Goal: Task Accomplishment & Management: Use online tool/utility

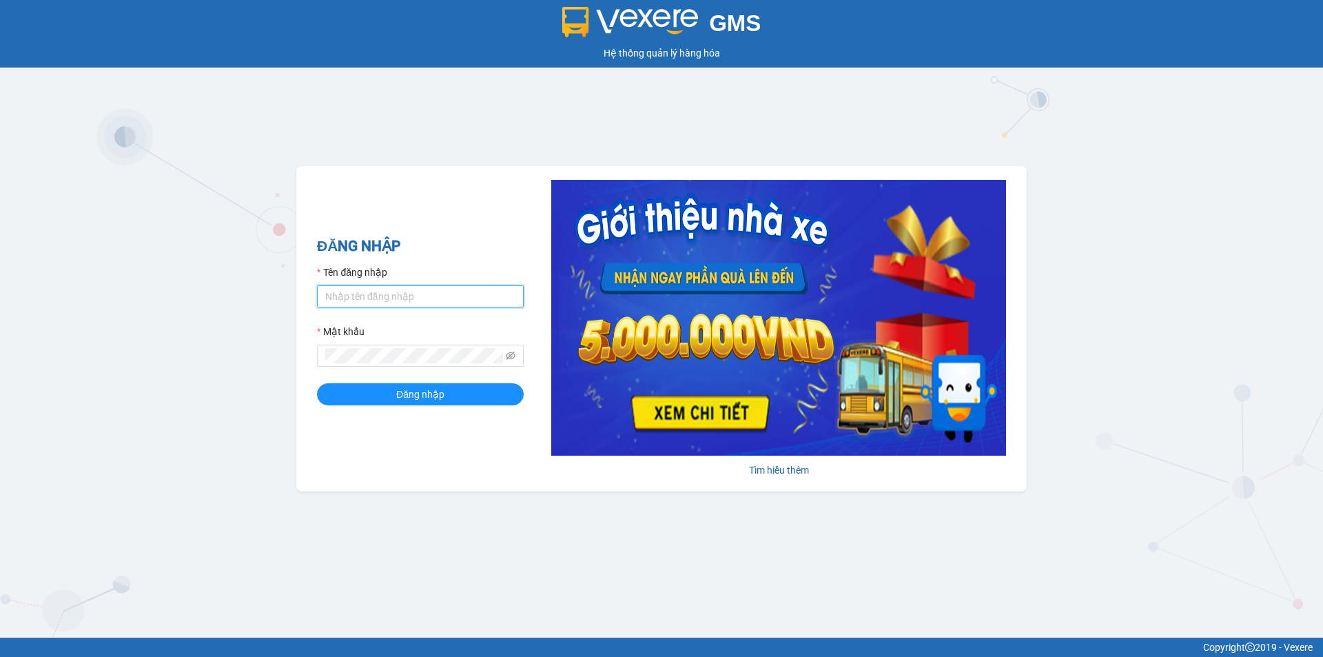
click at [354, 303] on input "Tên đăng nhập" at bounding box center [420, 296] width 207 height 22
type input "thien.namhailimo"
click at [317, 383] on button "Đăng nhập" at bounding box center [420, 394] width 207 height 22
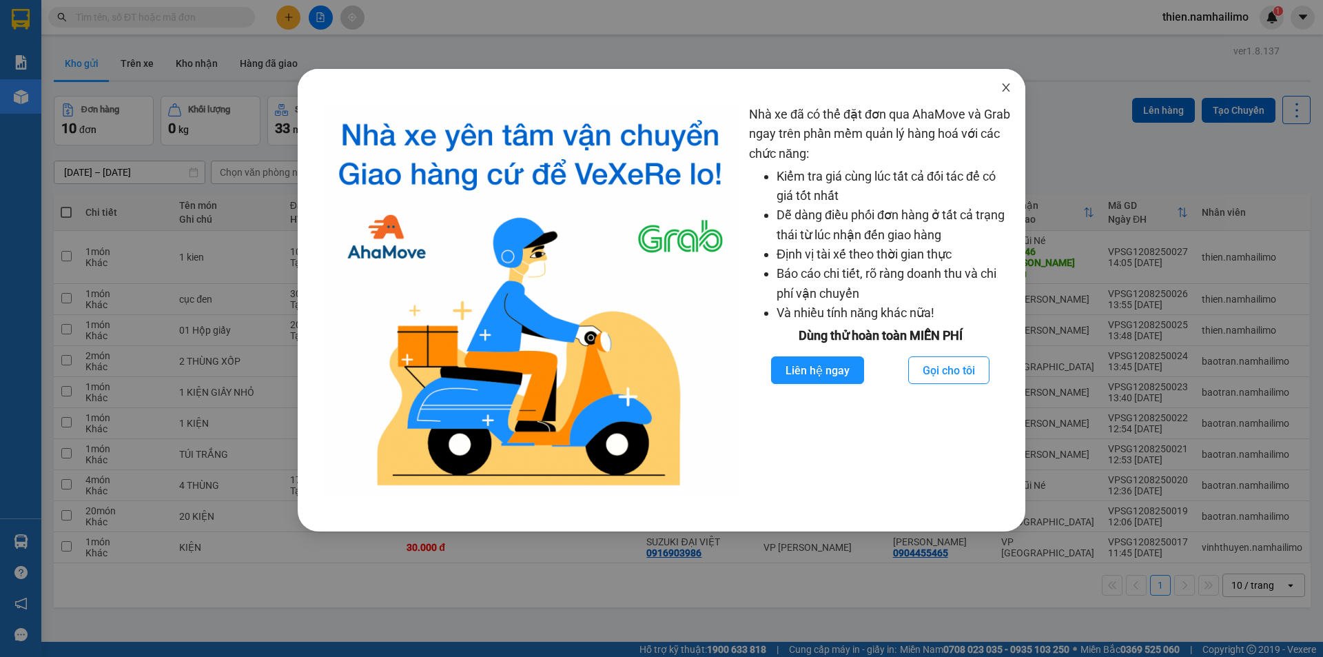
click at [1008, 85] on icon "close" at bounding box center [1006, 87] width 11 height 11
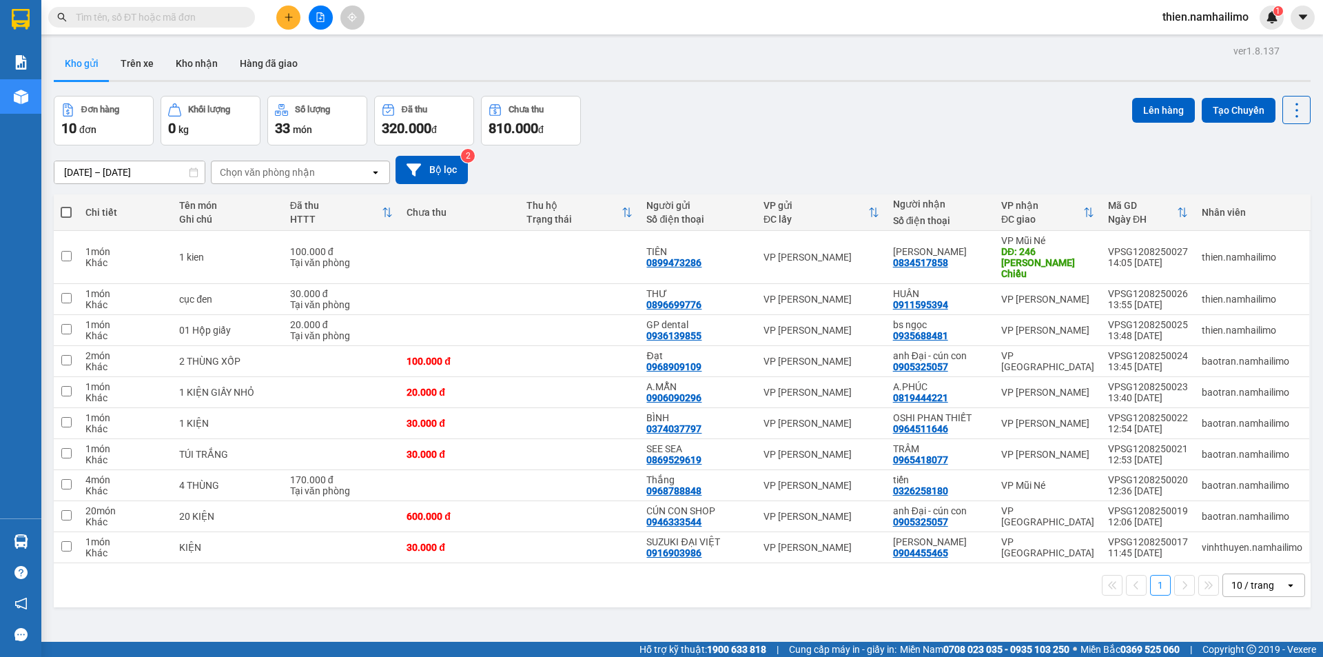
click at [279, 175] on div "Chọn văn phòng nhận" at bounding box center [267, 172] width 95 height 14
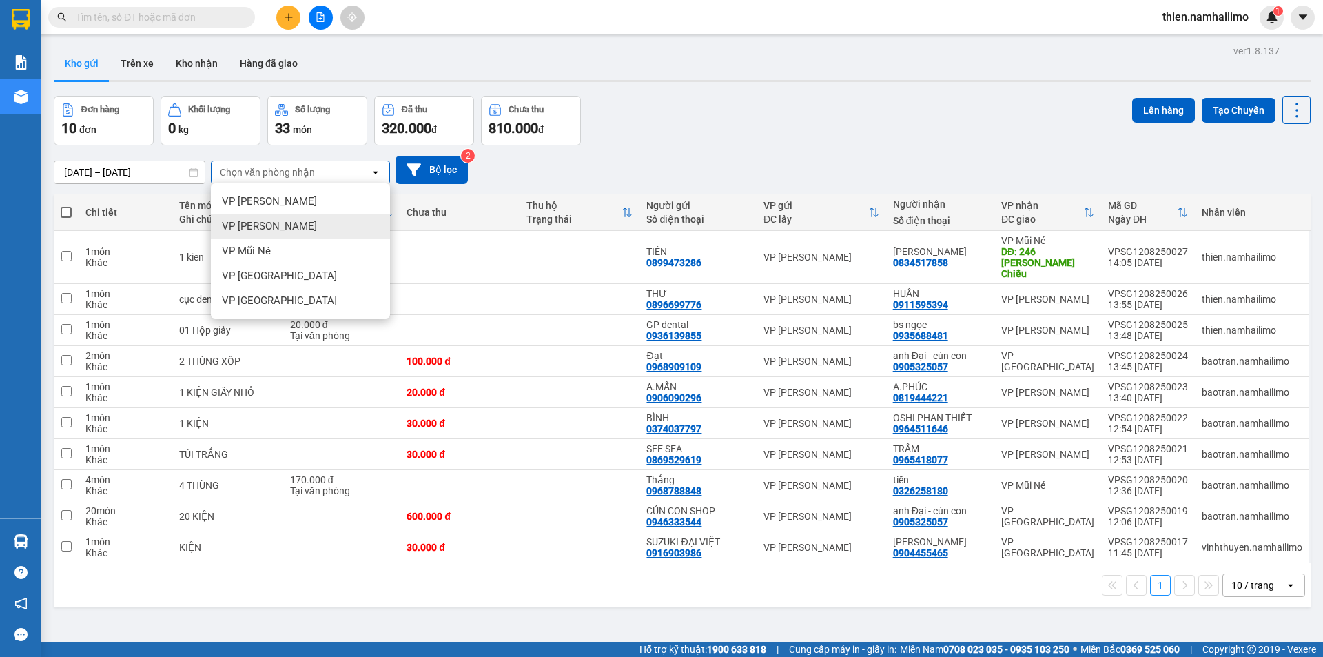
click at [287, 228] on div "VP [PERSON_NAME]" at bounding box center [300, 226] width 179 height 25
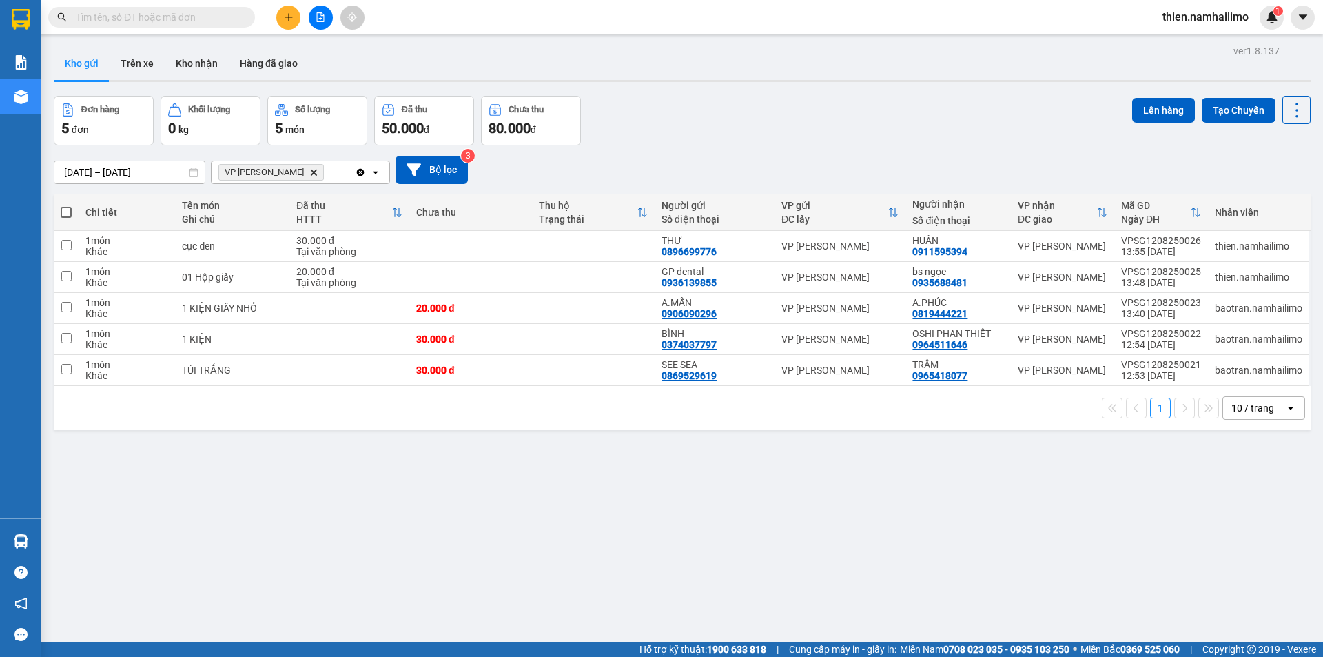
click at [320, 174] on div "VP [PERSON_NAME] Delete" at bounding box center [283, 172] width 143 height 22
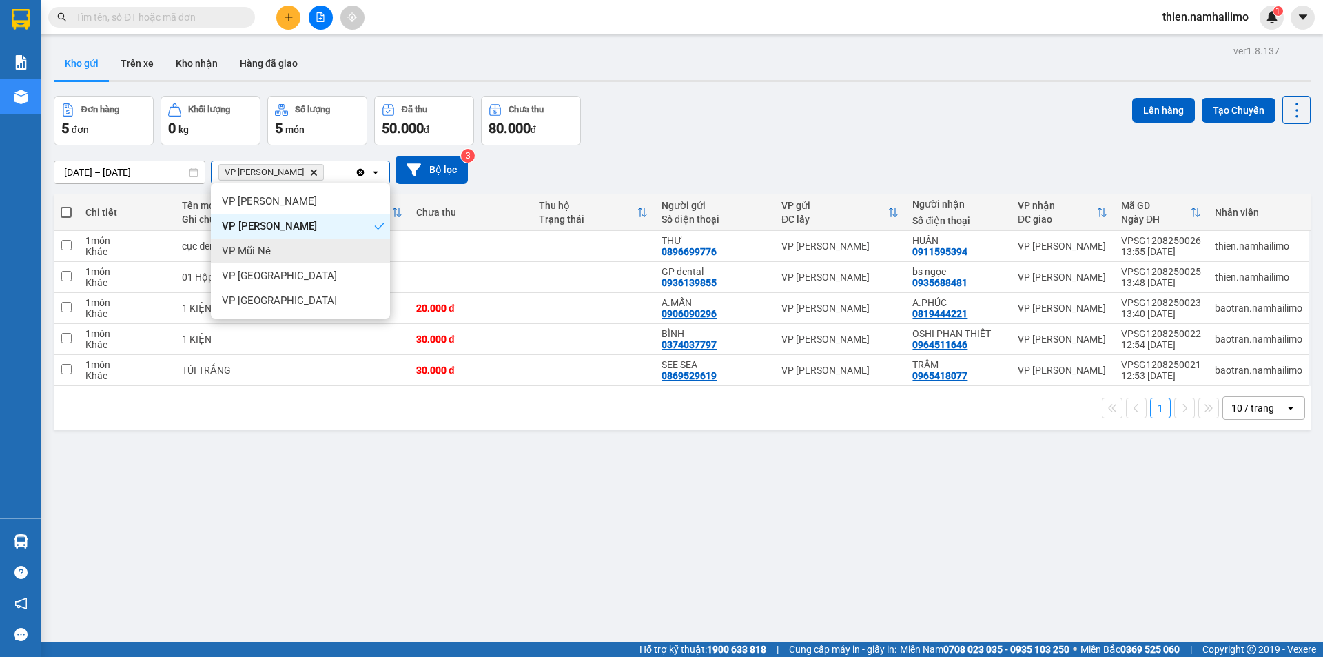
click at [300, 249] on div "VP Mũi Né" at bounding box center [300, 250] width 179 height 25
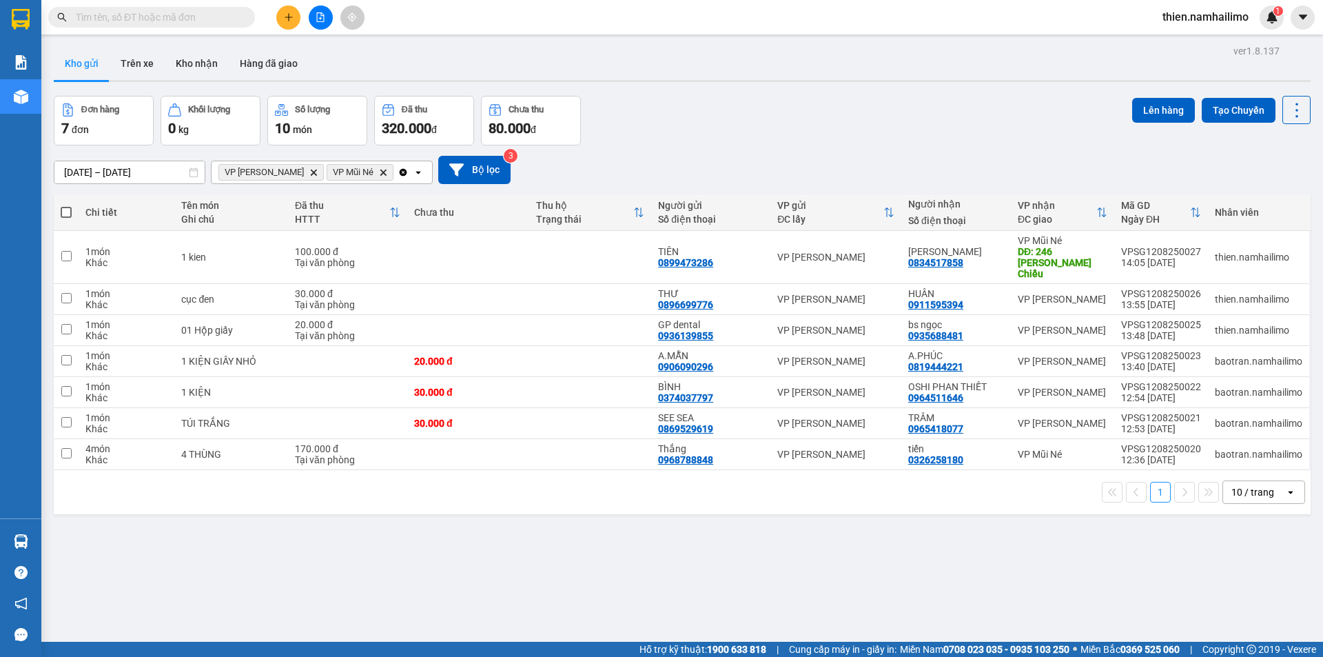
click at [398, 167] on icon "Clear all" at bounding box center [403, 172] width 11 height 11
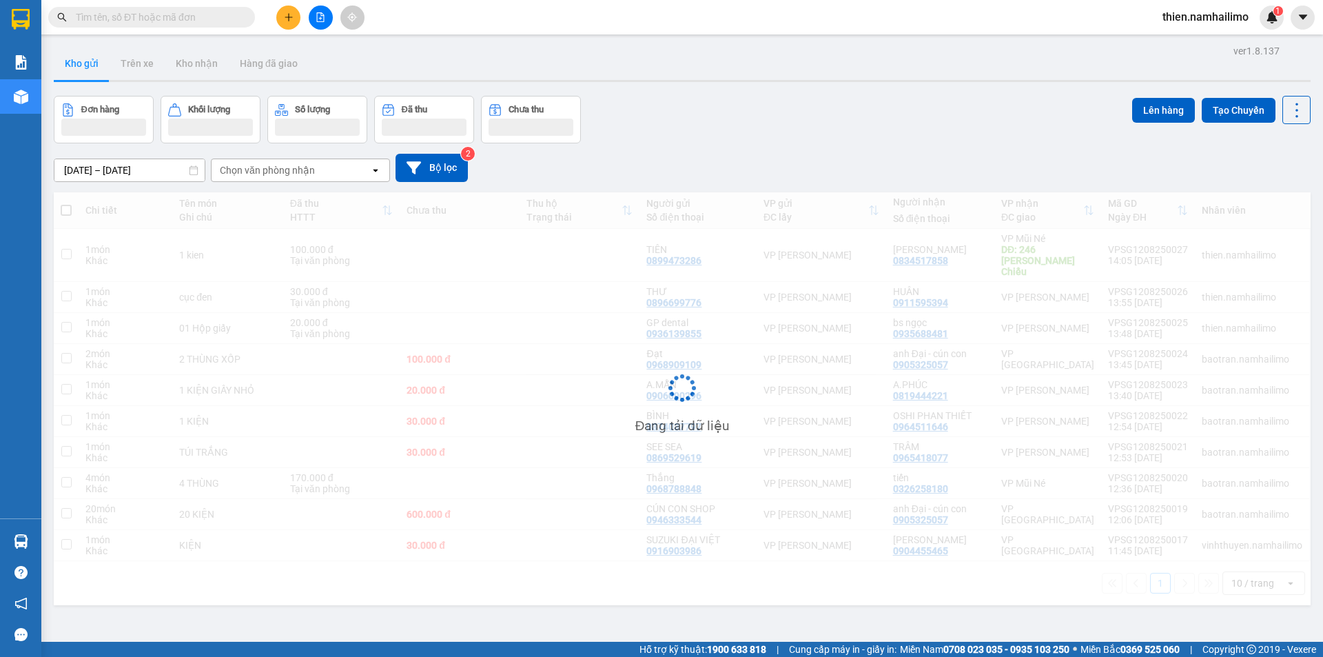
drag, startPoint x: 340, startPoint y: 170, endPoint x: 320, endPoint y: 179, distance: 21.6
click at [334, 166] on div "Chọn văn phòng nhận" at bounding box center [291, 170] width 159 height 22
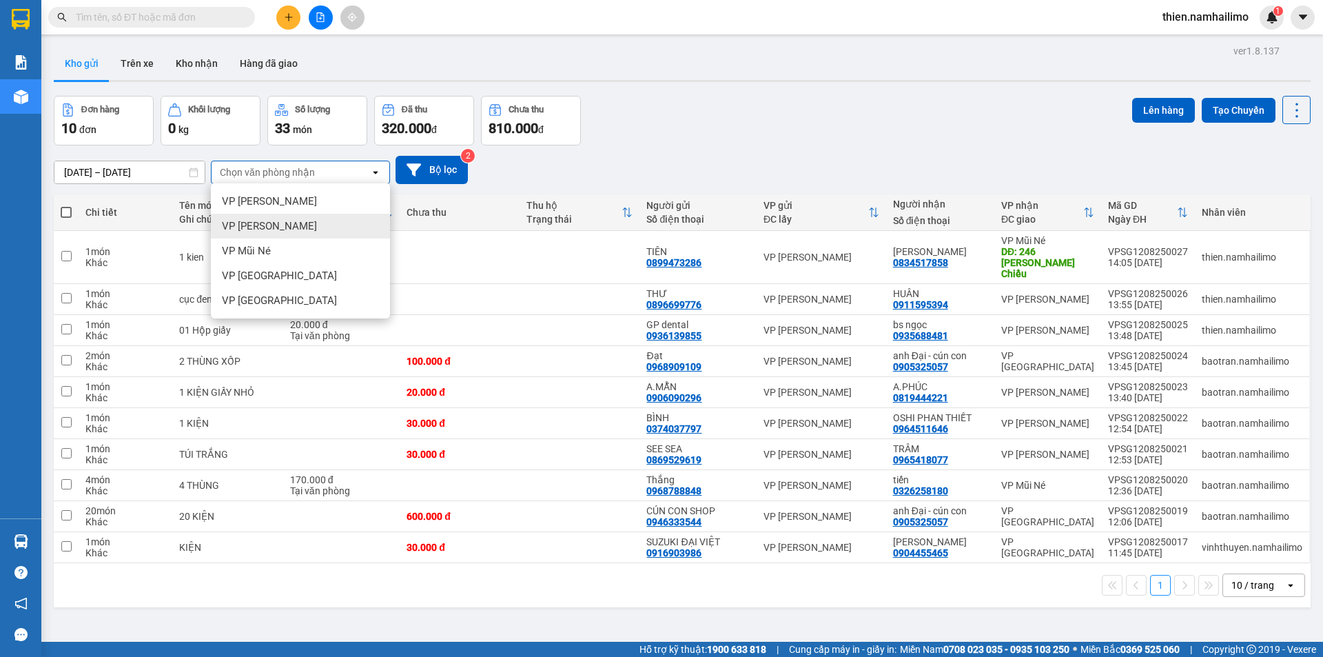
drag, startPoint x: 287, startPoint y: 222, endPoint x: 290, endPoint y: 195, distance: 27.1
click at [285, 218] on div "VP [PERSON_NAME]" at bounding box center [300, 226] width 179 height 25
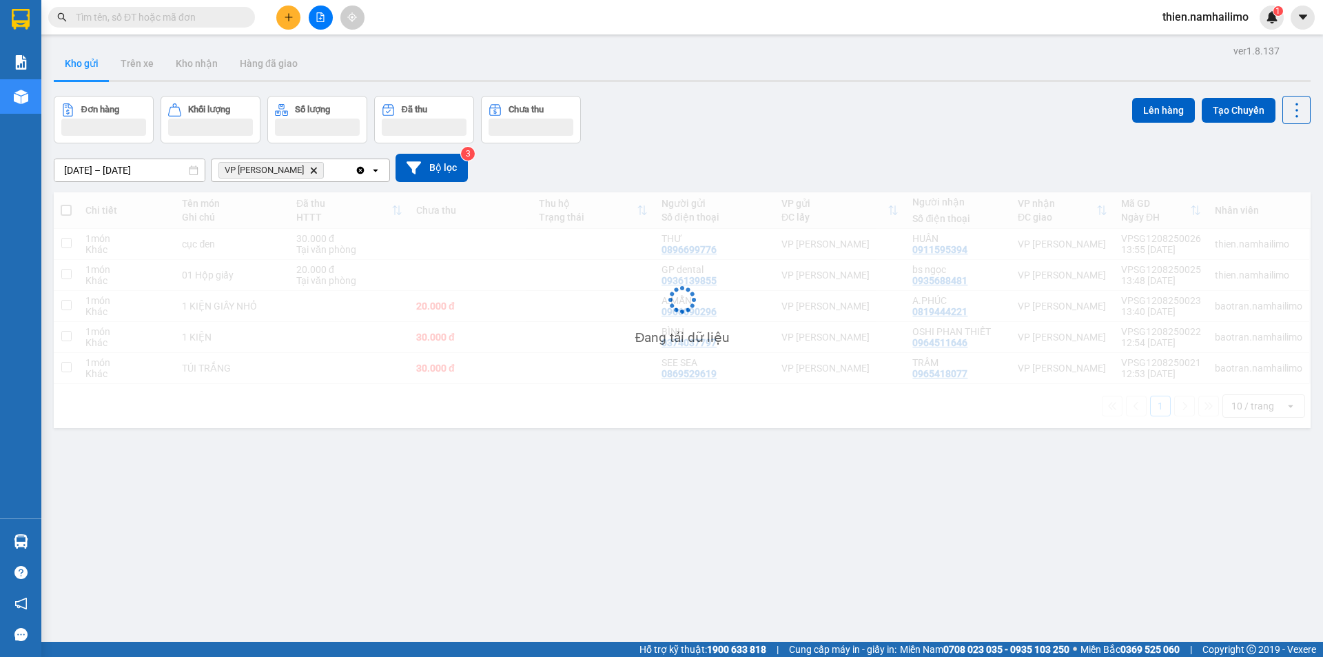
drag, startPoint x: 314, startPoint y: 168, endPoint x: 315, endPoint y: 181, distance: 12.4
click at [315, 168] on div "VP [PERSON_NAME] Delete" at bounding box center [283, 170] width 143 height 22
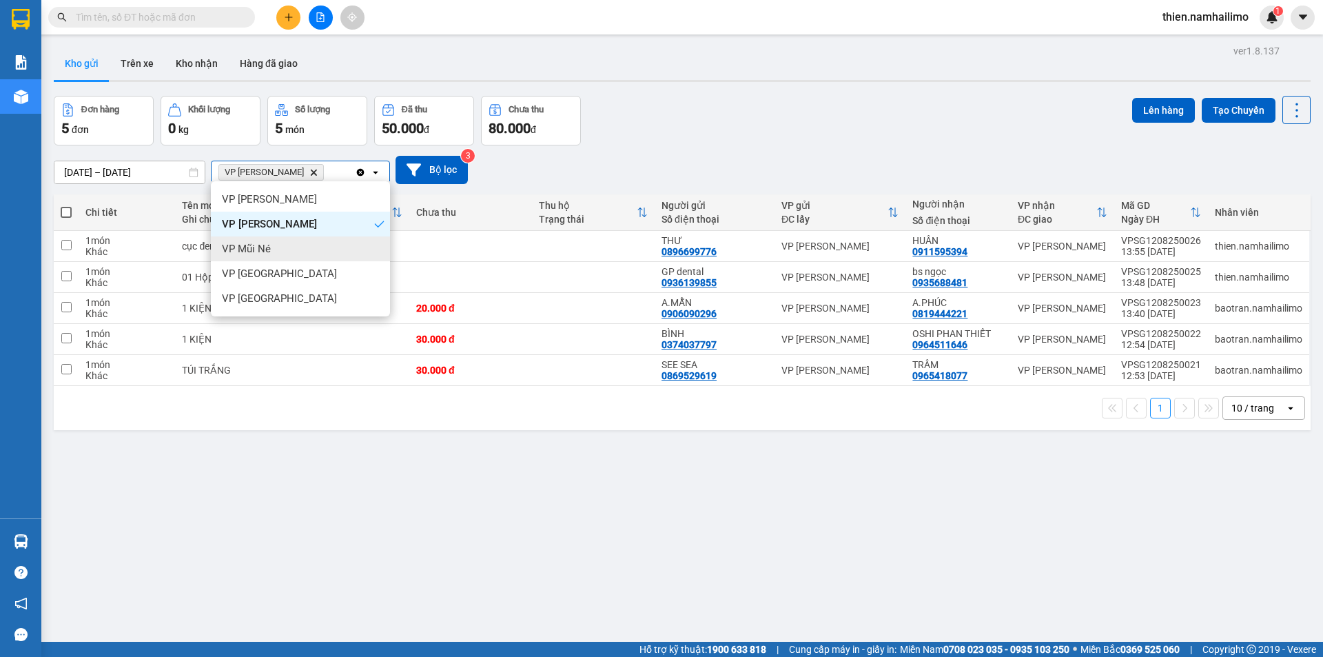
click at [283, 241] on div "VP Mũi Né" at bounding box center [300, 248] width 179 height 25
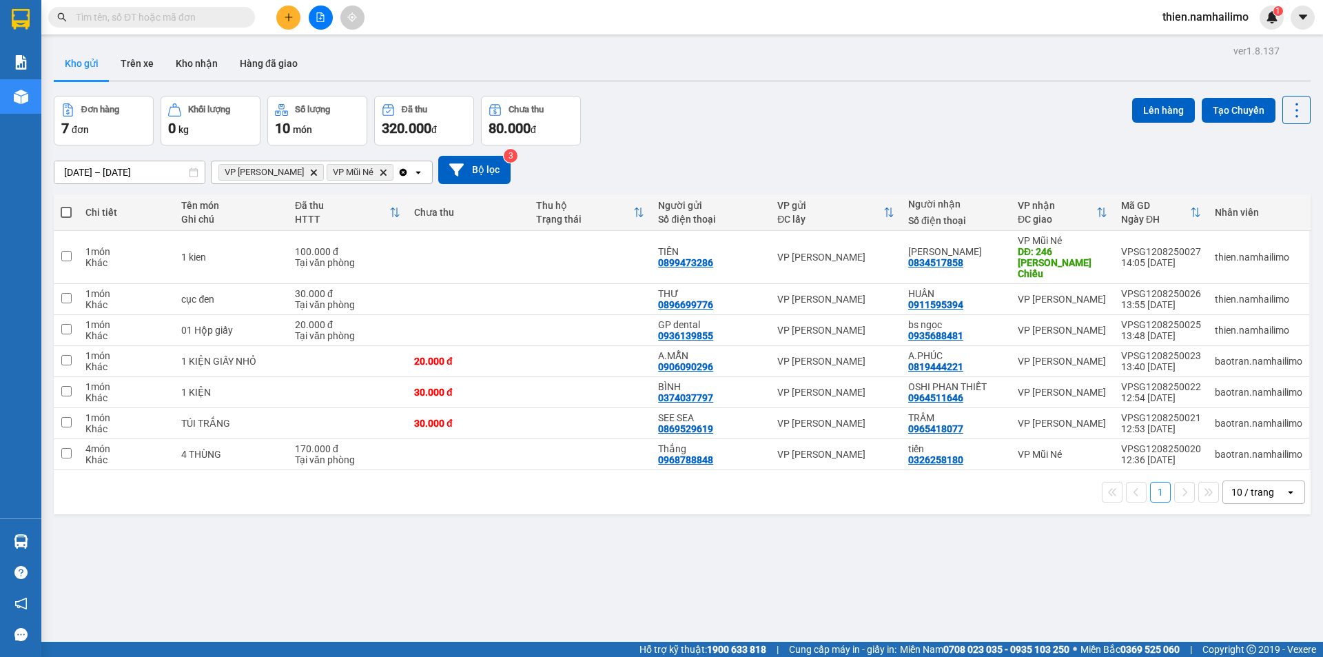
click at [372, 167] on div "VP [PERSON_NAME] Delete VP Mũi Né Delete" at bounding box center [305, 172] width 186 height 22
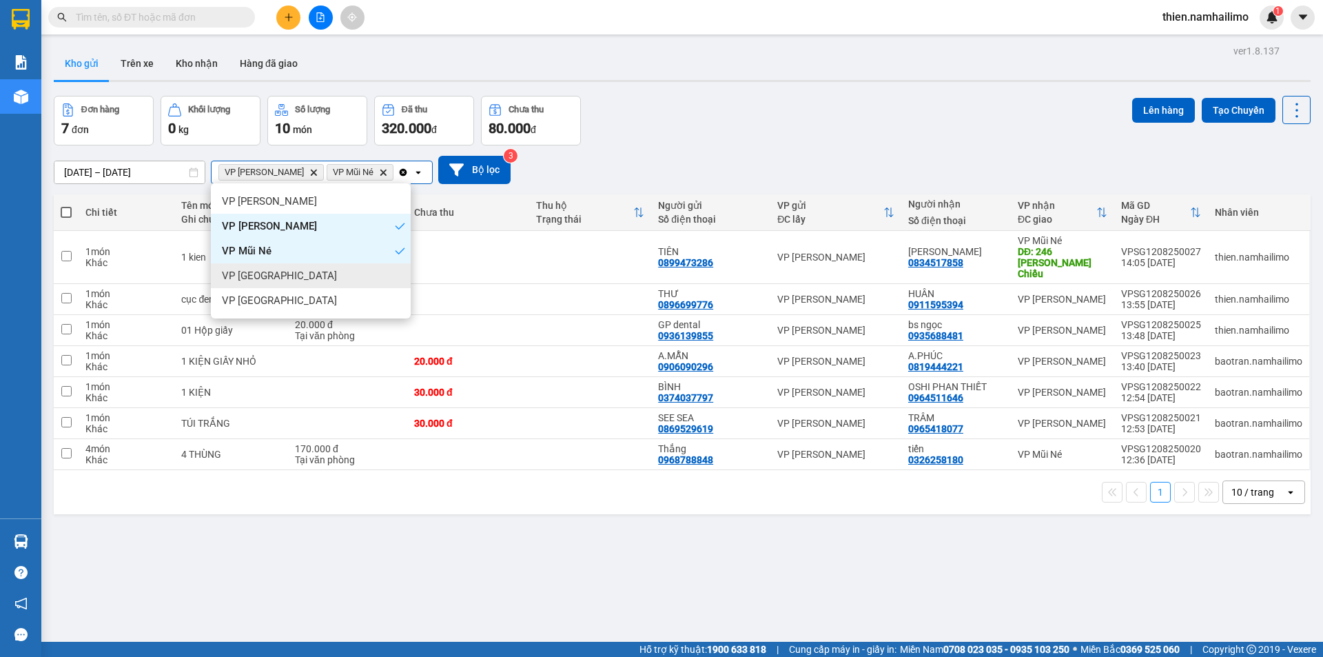
click at [315, 299] on div "VP [GEOGRAPHIC_DATA]" at bounding box center [311, 300] width 200 height 25
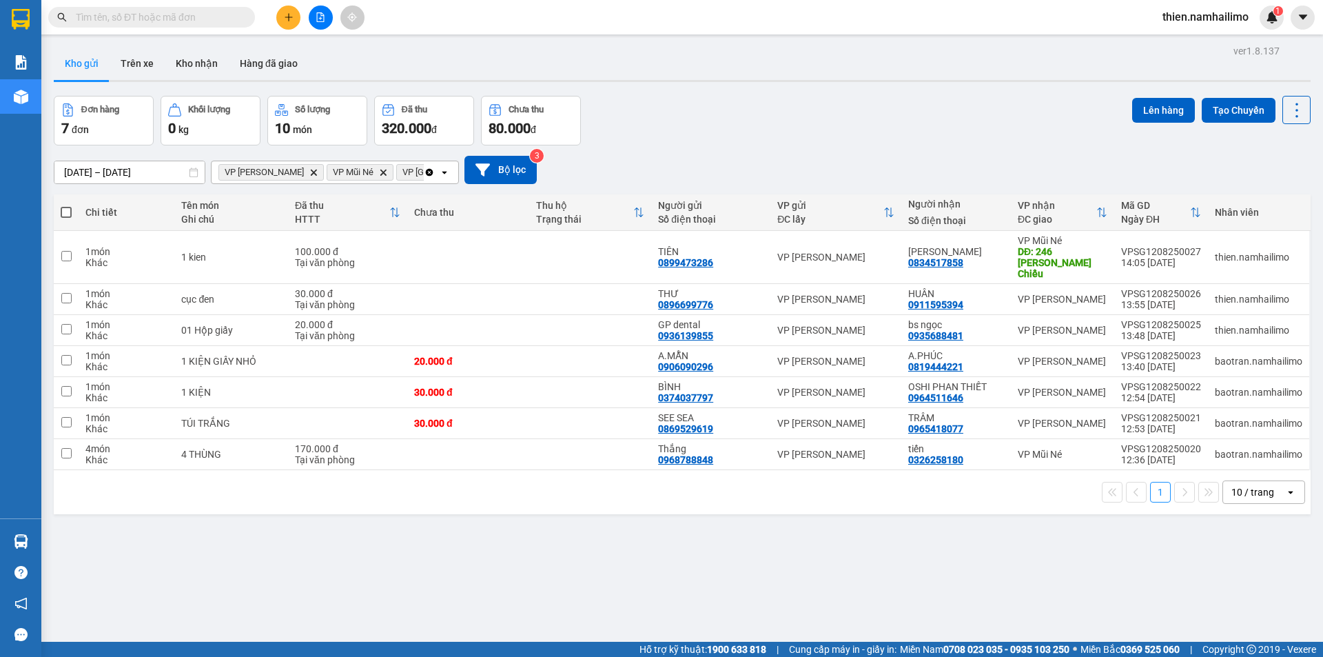
click at [64, 213] on span at bounding box center [66, 212] width 11 height 11
click at [66, 205] on input "checkbox" at bounding box center [66, 205] width 0 height 0
checkbox input "true"
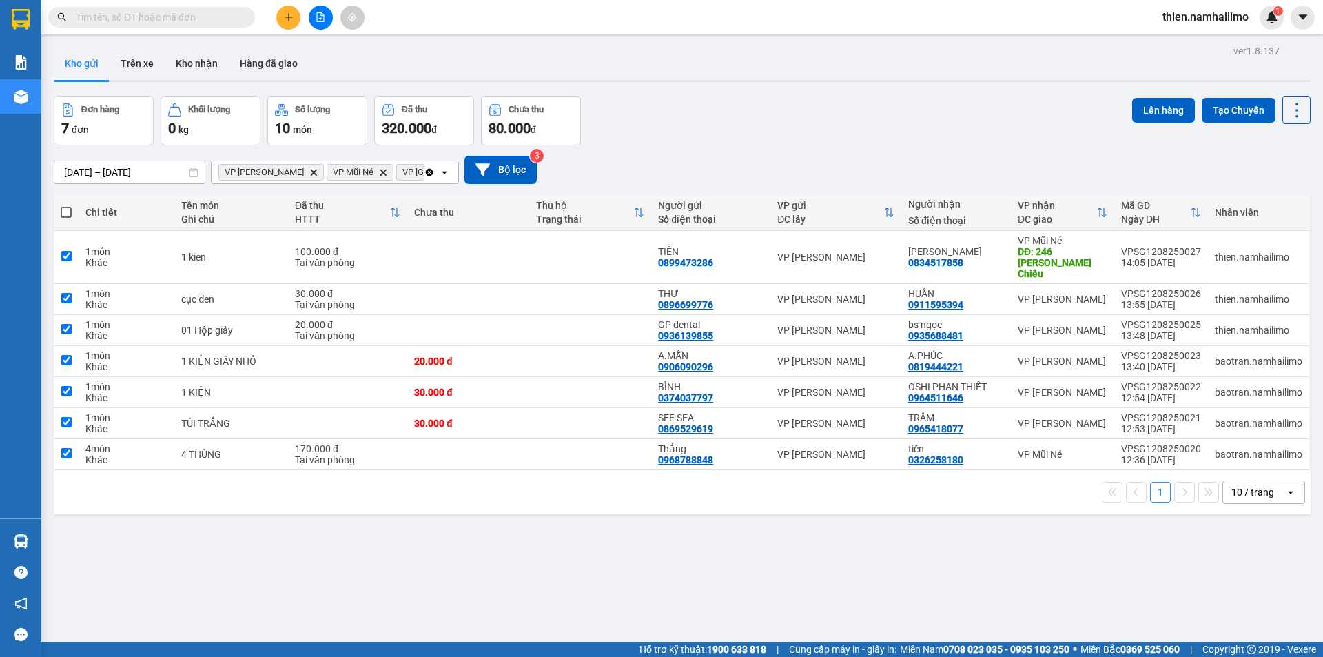
checkbox input "true"
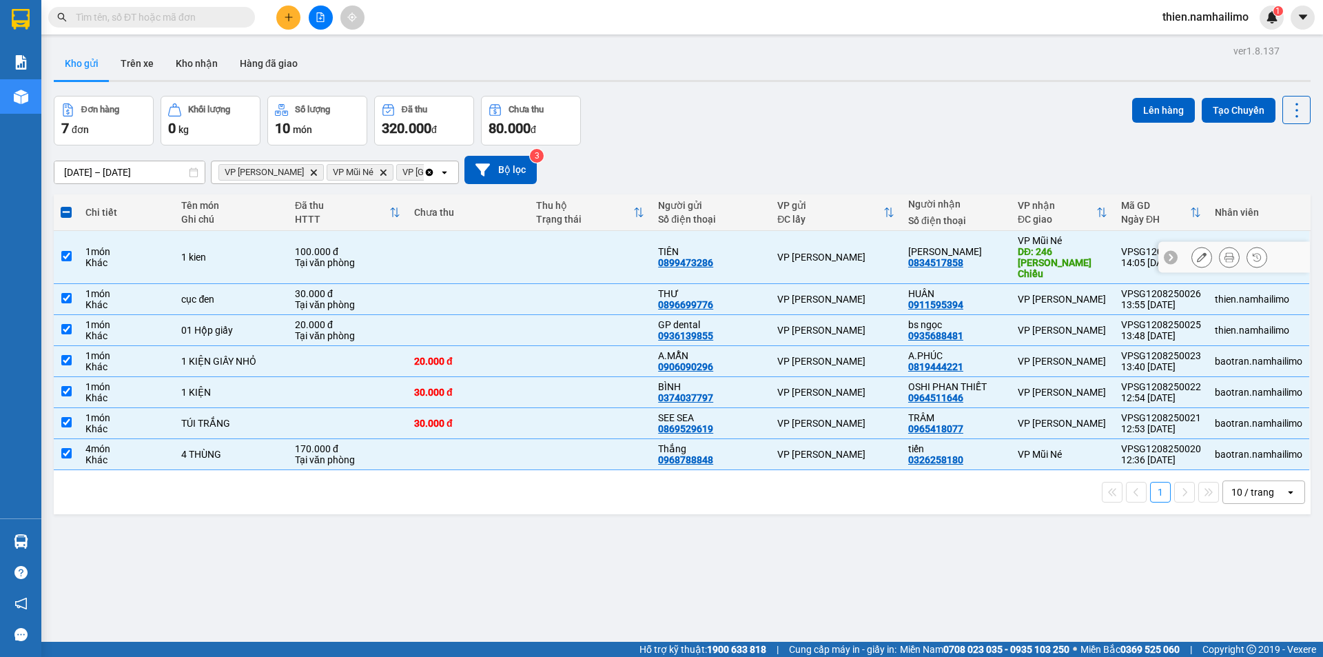
click at [183, 258] on td "1 kien" at bounding box center [231, 257] width 114 height 53
checkbox input "false"
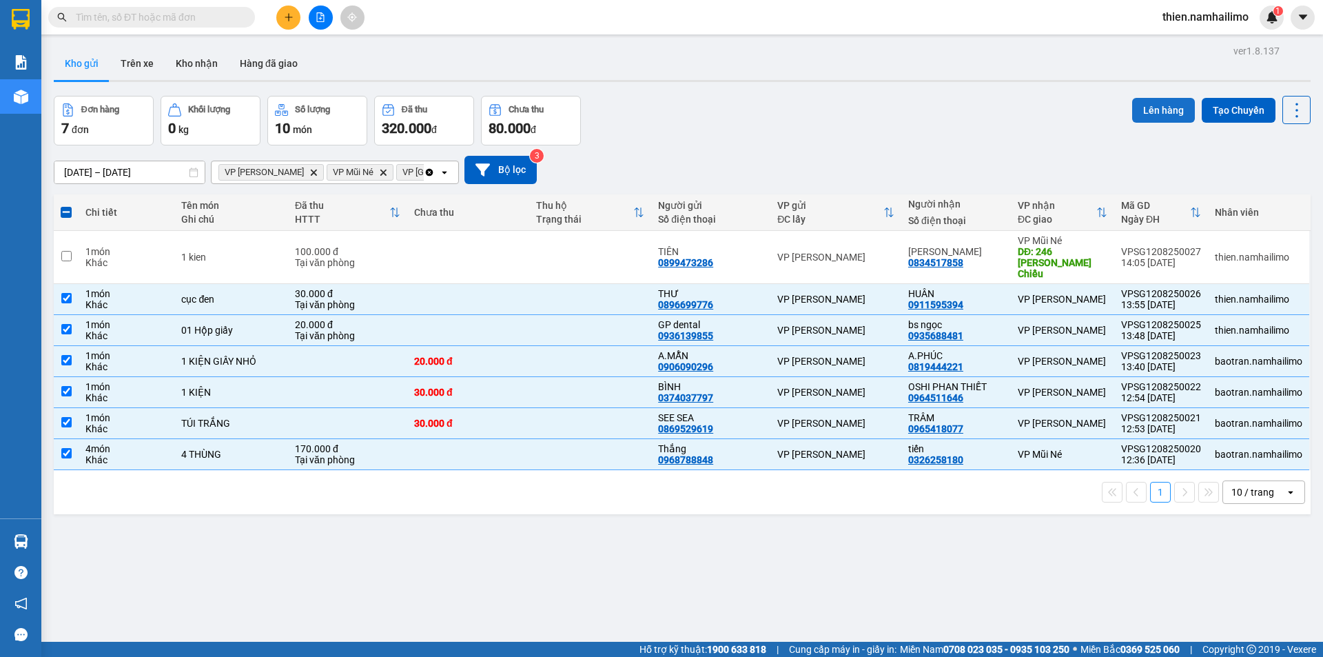
click at [1154, 102] on button "Lên hàng" at bounding box center [1163, 110] width 63 height 25
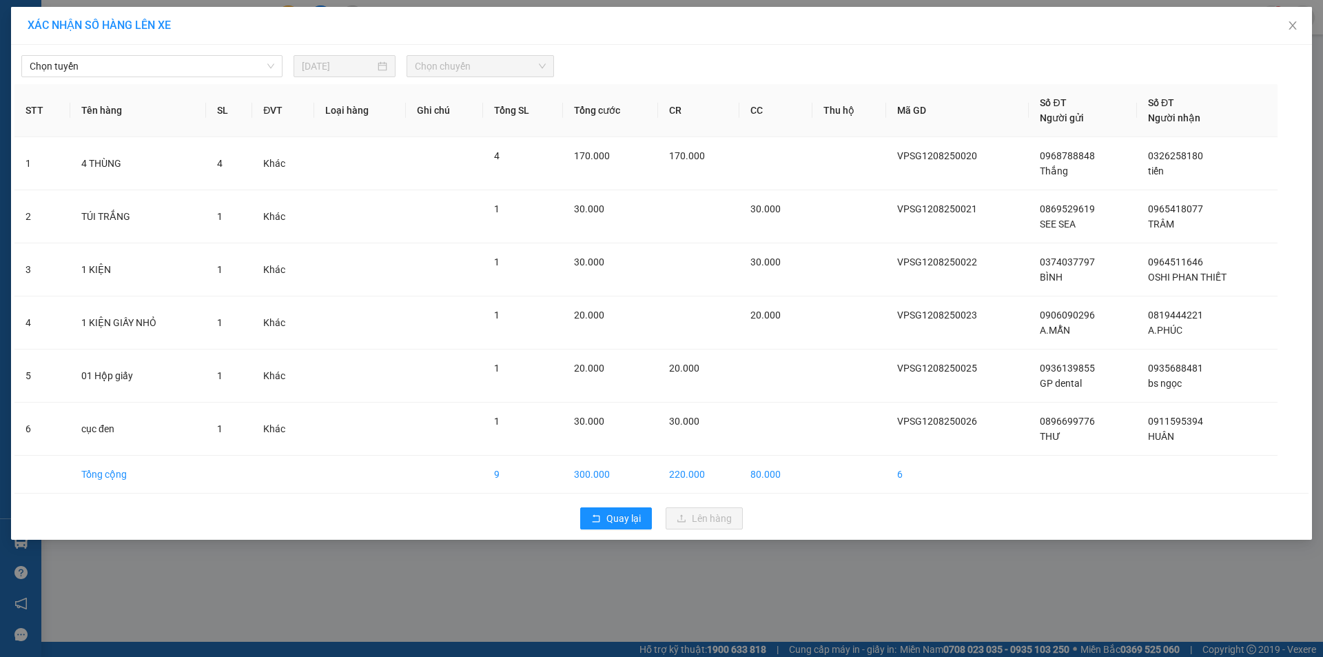
drag, startPoint x: 121, startPoint y: 83, endPoint x: 125, endPoint y: 74, distance: 9.9
click at [121, 83] on div "Chọn tuyến [DATE] Chọn chuyến STT Tên hàng SL ĐVT Loại hàng Ghi chú Tổng SL Tổn…" at bounding box center [661, 292] width 1301 height 495
click at [125, 73] on span "Chọn tuyến" at bounding box center [152, 66] width 245 height 21
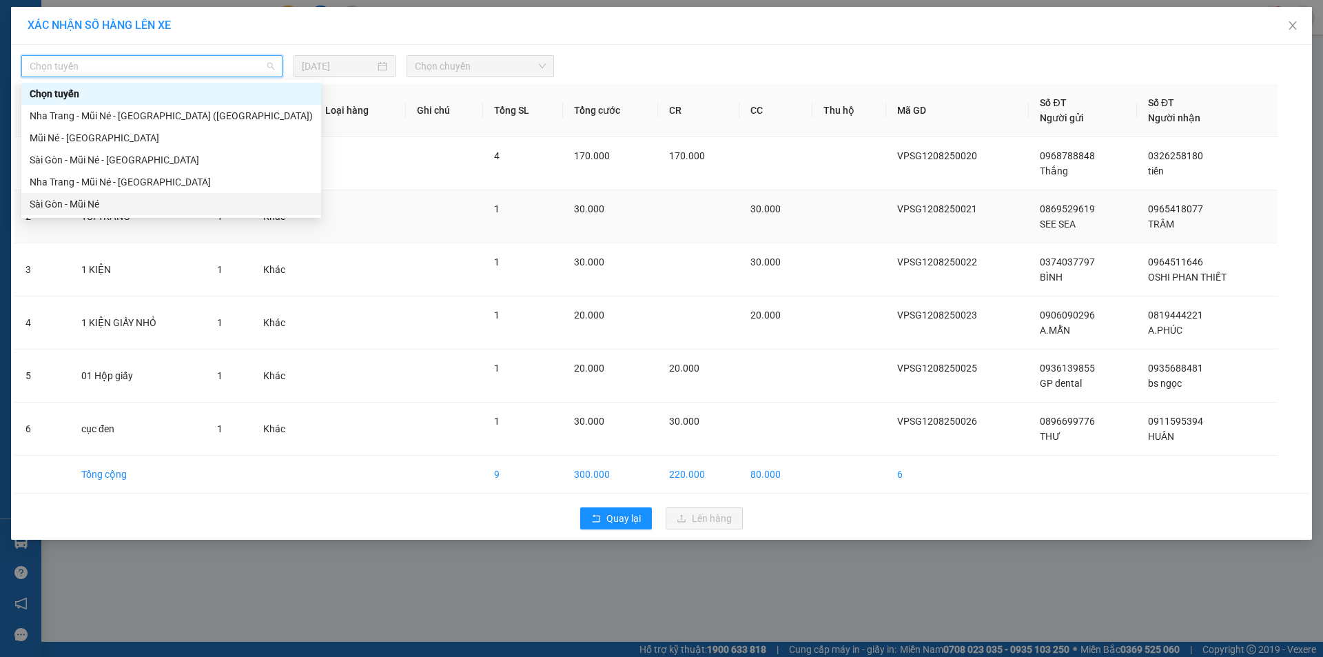
click at [88, 198] on div "Sài Gòn - Mũi Né" at bounding box center [171, 203] width 283 height 15
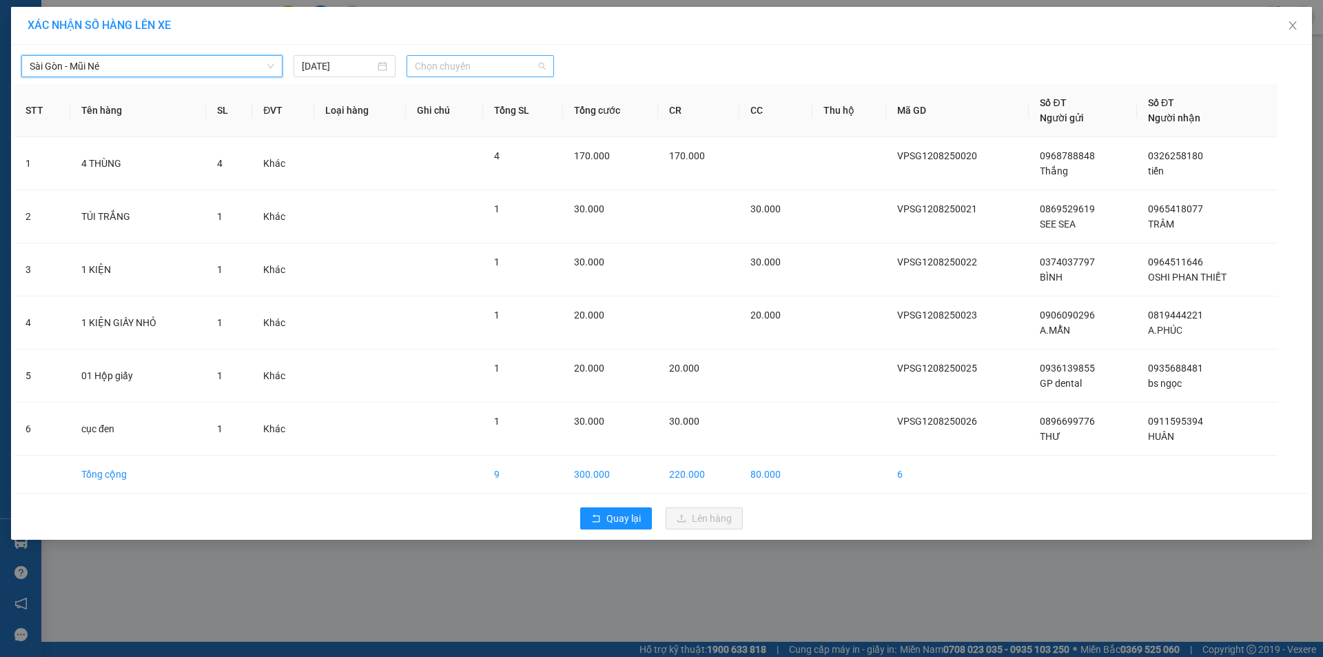
click at [448, 65] on span "Chọn chuyến" at bounding box center [480, 66] width 131 height 21
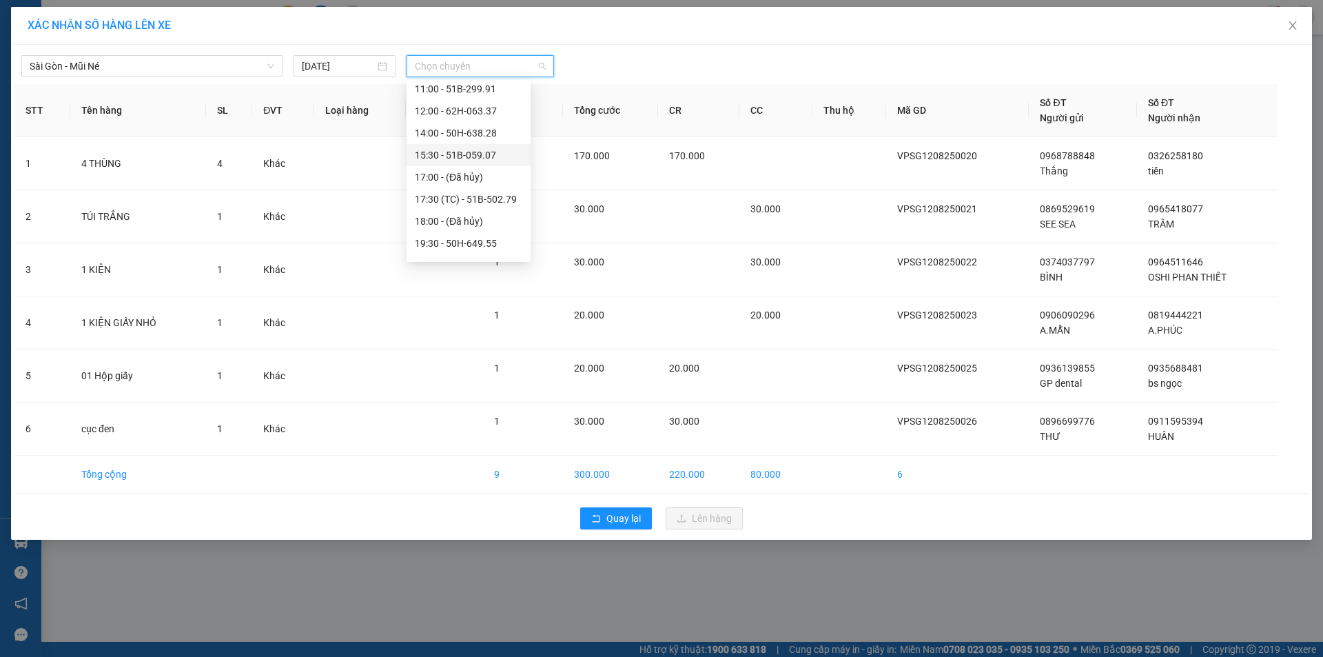
scroll to position [138, 0]
click at [462, 140] on div "14:00 - 50H-638.28" at bounding box center [469, 132] width 124 height 22
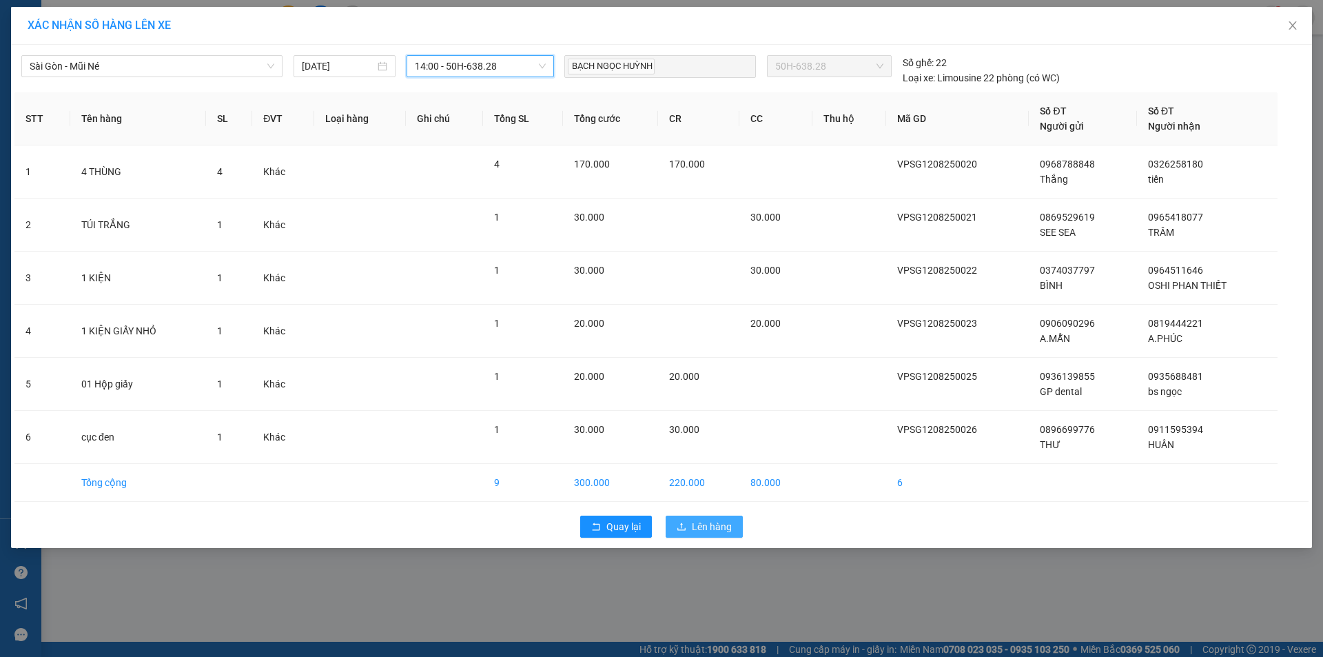
click at [729, 527] on span "Lên hàng" at bounding box center [712, 526] width 40 height 15
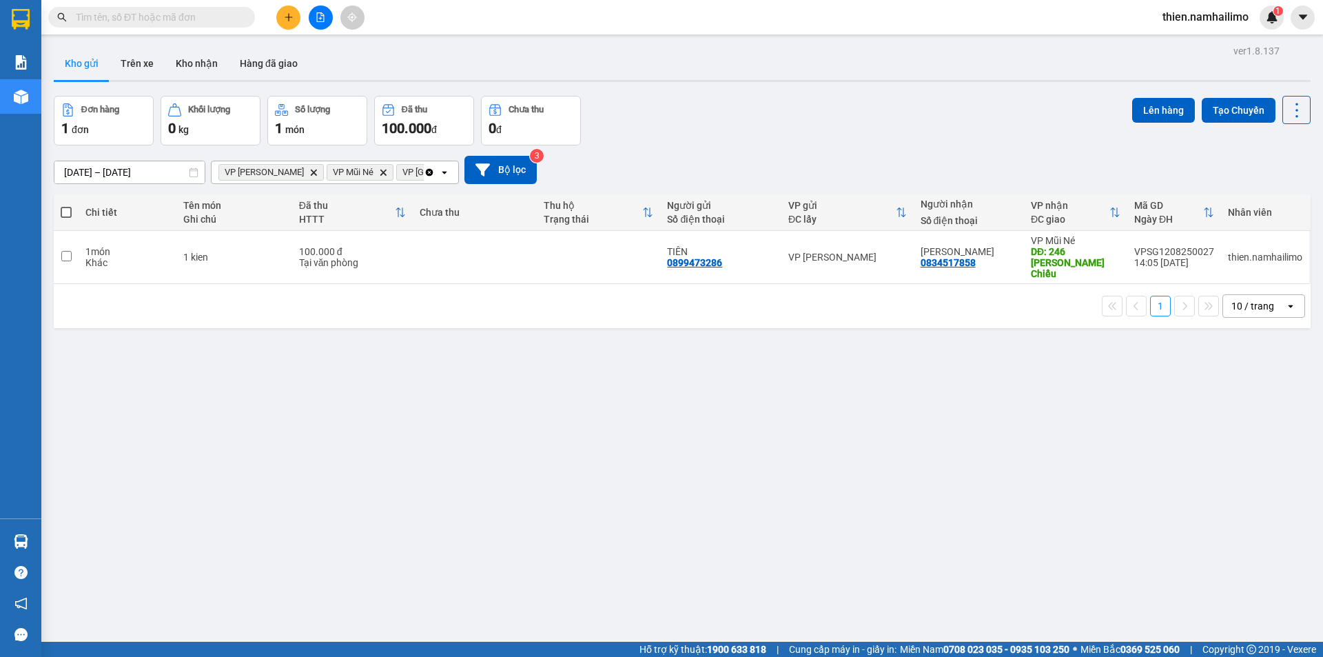
click at [311, 174] on icon "VP Phan Thiết, close by backspace" at bounding box center [314, 172] width 6 height 6
click at [275, 175] on icon "Delete" at bounding box center [275, 172] width 8 height 8
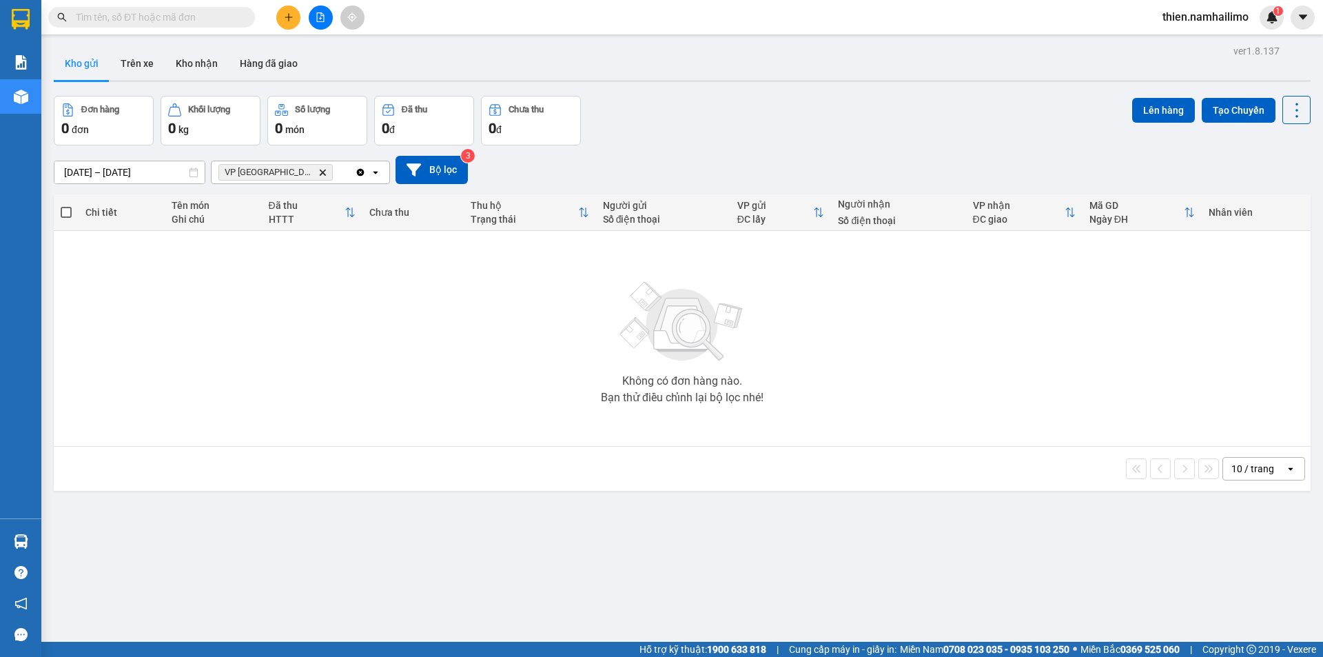
click at [318, 170] on icon "Delete" at bounding box center [322, 172] width 8 height 8
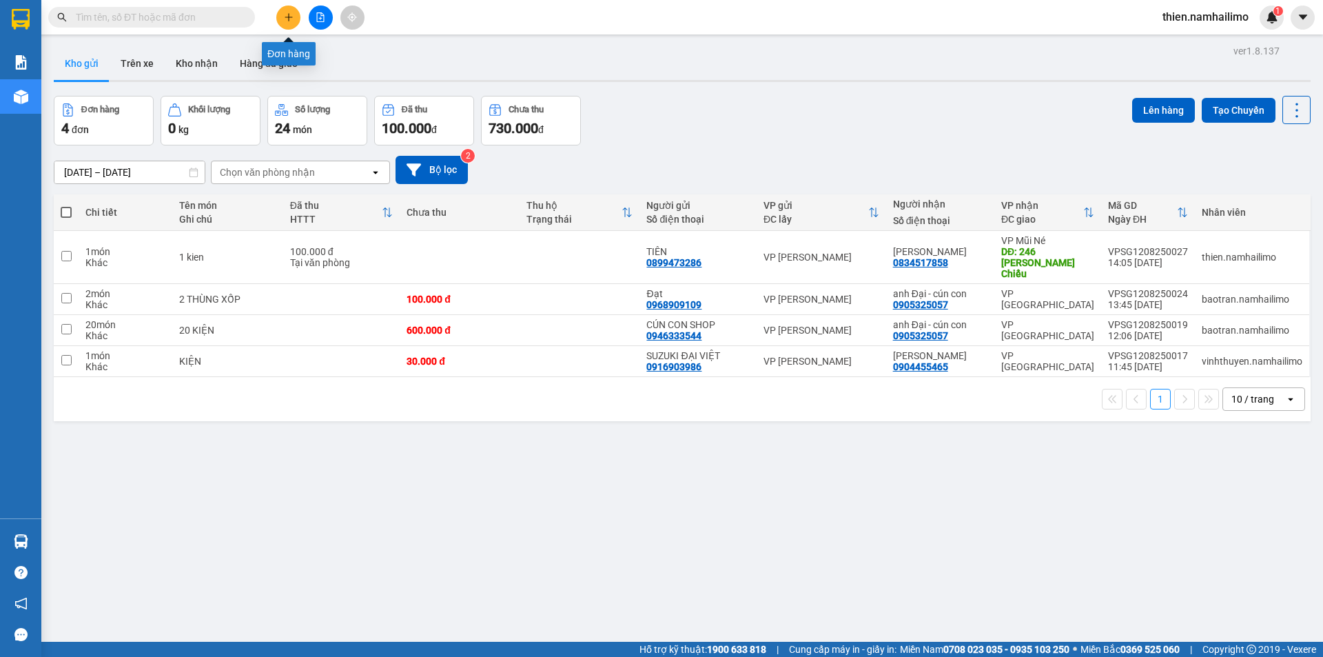
click at [296, 11] on button at bounding box center [288, 18] width 24 height 24
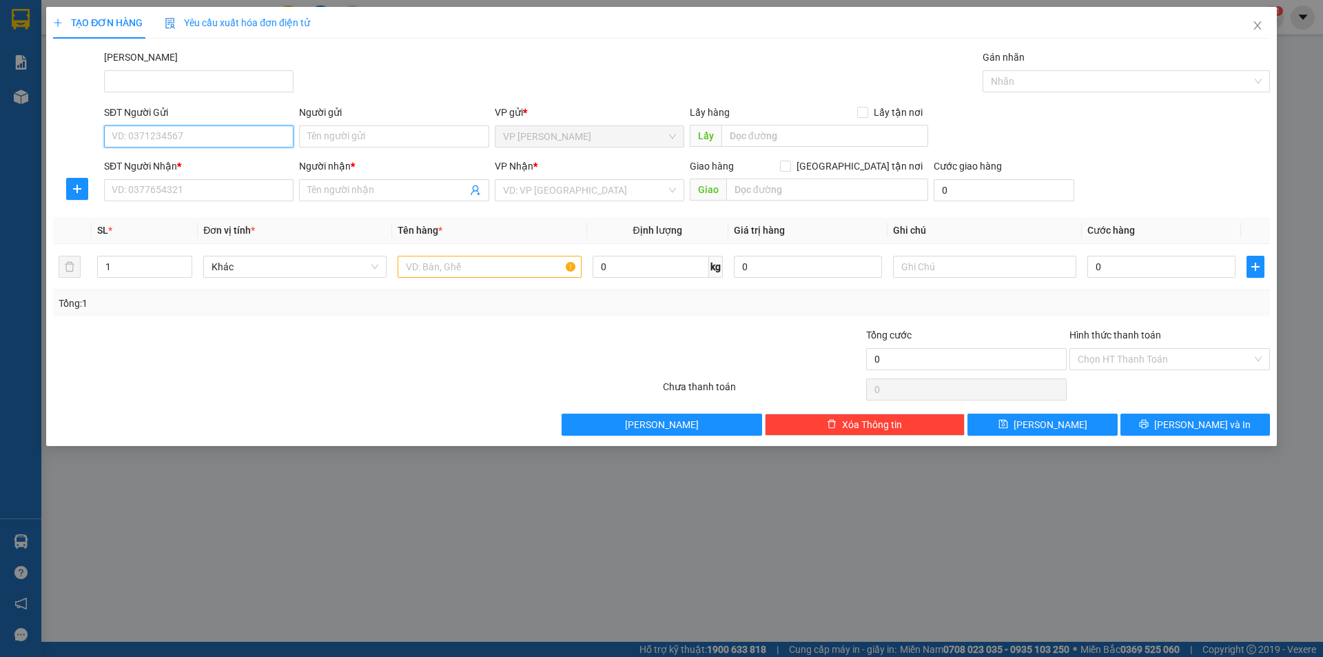
click at [154, 138] on input "SĐT Người Gửi" at bounding box center [199, 136] width 190 height 22
click at [159, 157] on div "0765183776 - NHI" at bounding box center [198, 163] width 173 height 15
type input "0765183776"
type input "NHI"
type input "0972316101"
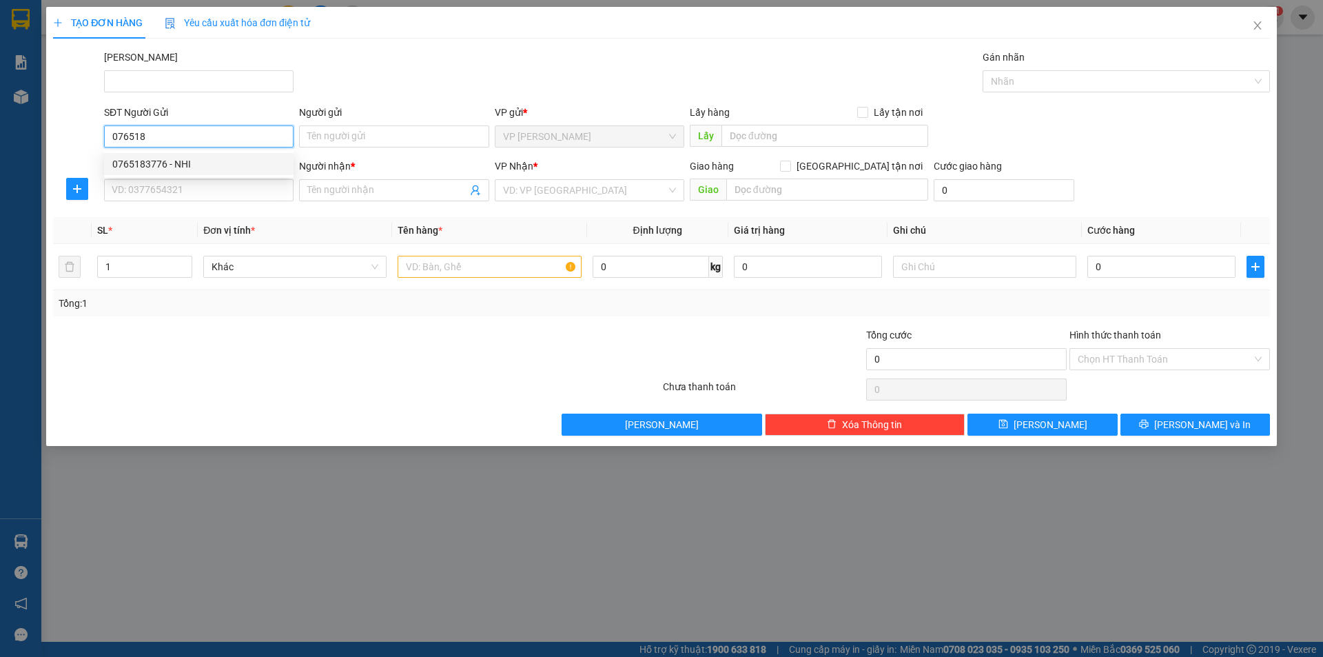
type input "THẮNG"
type input "30.000"
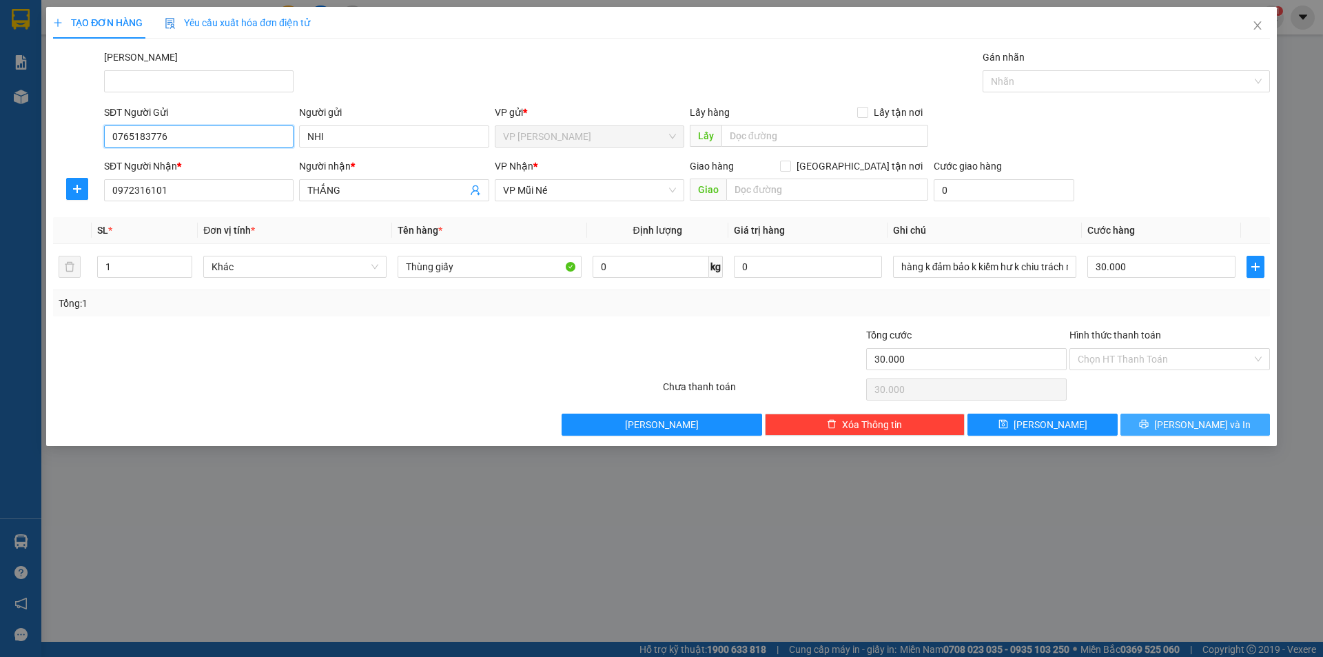
type input "0765183776"
click at [1163, 415] on button "[PERSON_NAME] và In" at bounding box center [1196, 425] width 150 height 22
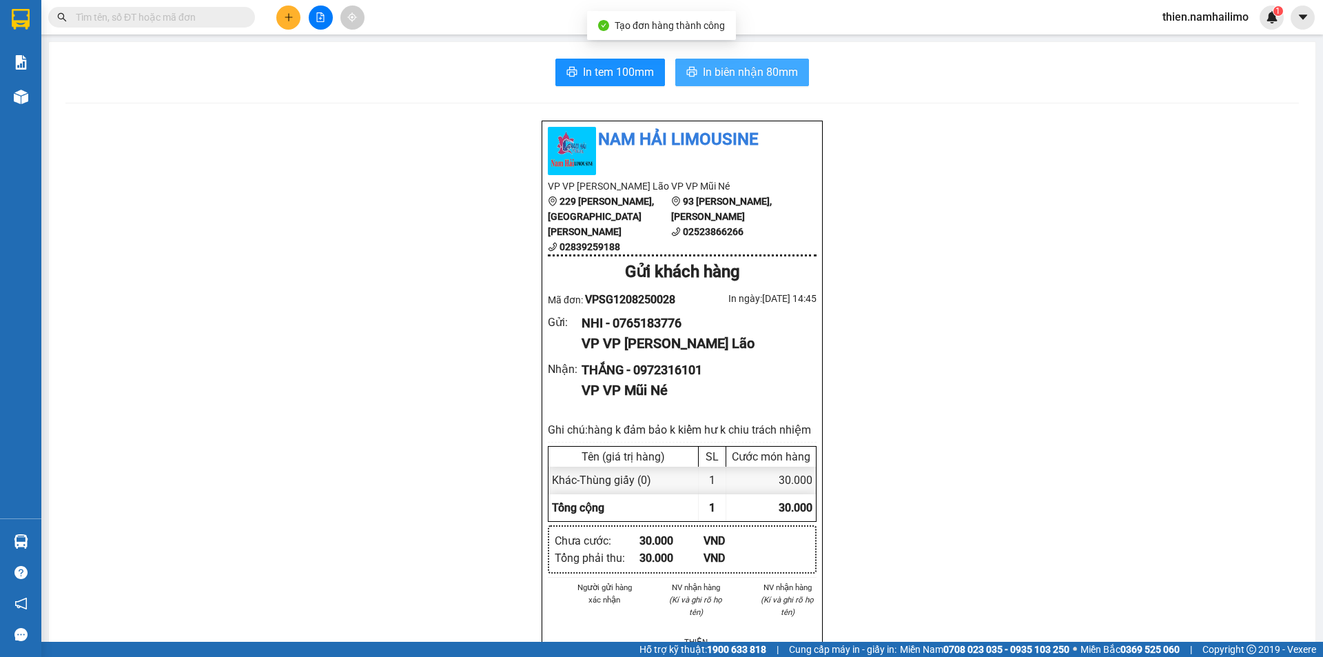
click at [722, 70] on span "In biên nhận 80mm" at bounding box center [750, 71] width 95 height 17
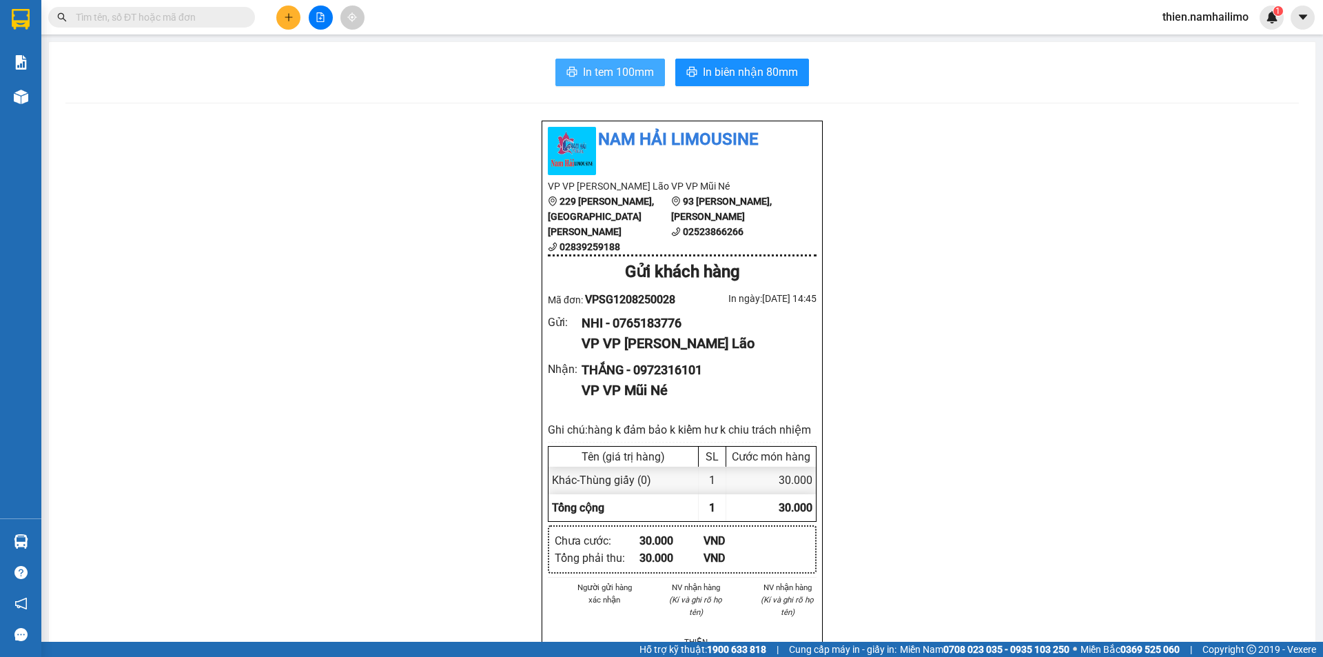
click at [621, 84] on button "In tem 100mm" at bounding box center [610, 73] width 110 height 28
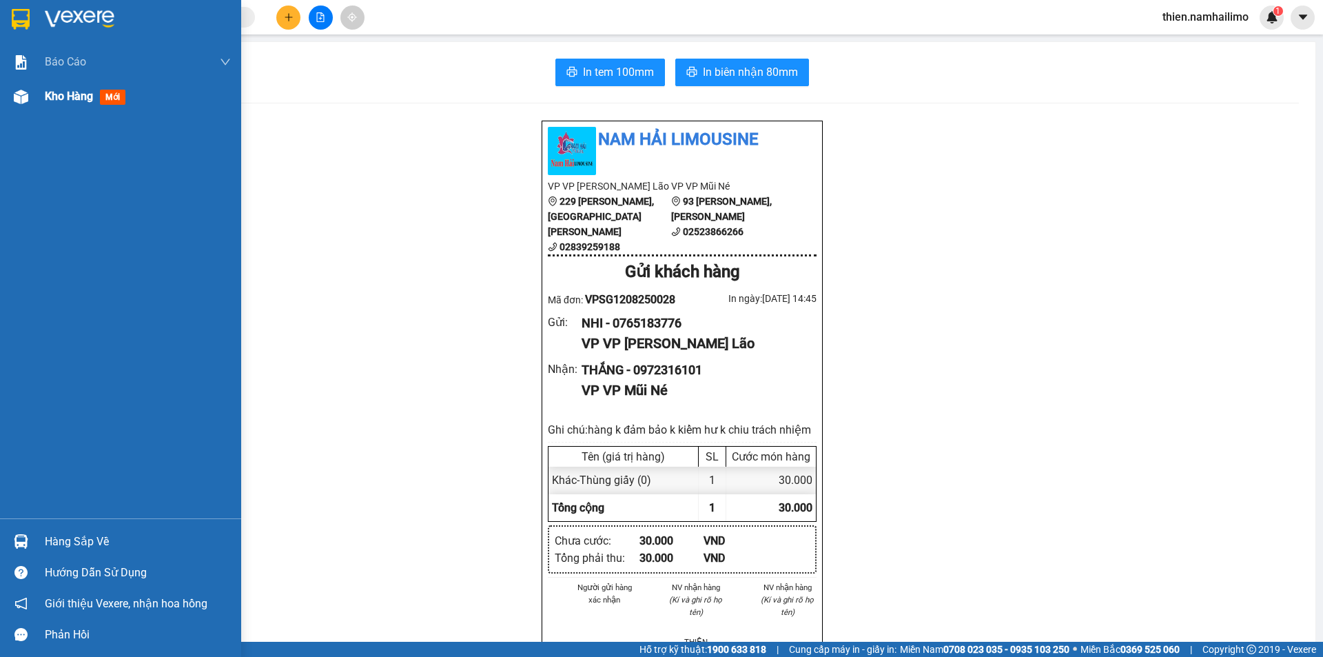
click at [41, 92] on div "Kho hàng mới" at bounding box center [120, 96] width 241 height 34
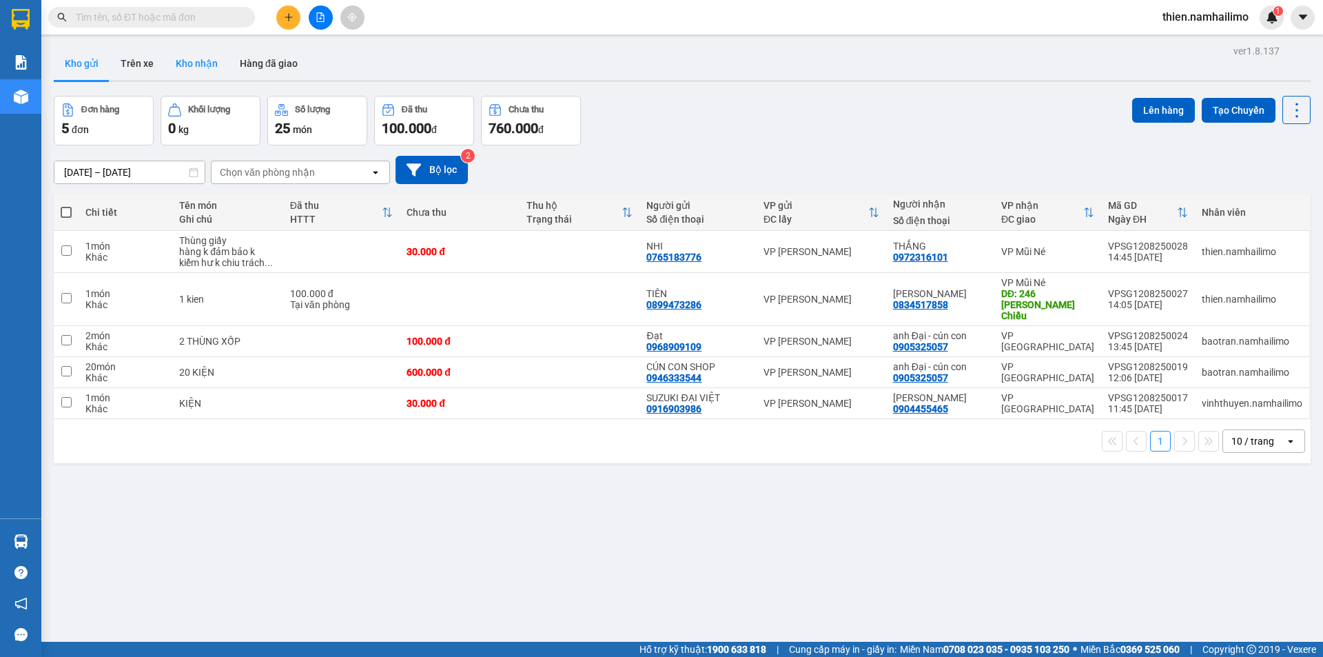
click at [205, 65] on button "Kho nhận" at bounding box center [197, 63] width 64 height 33
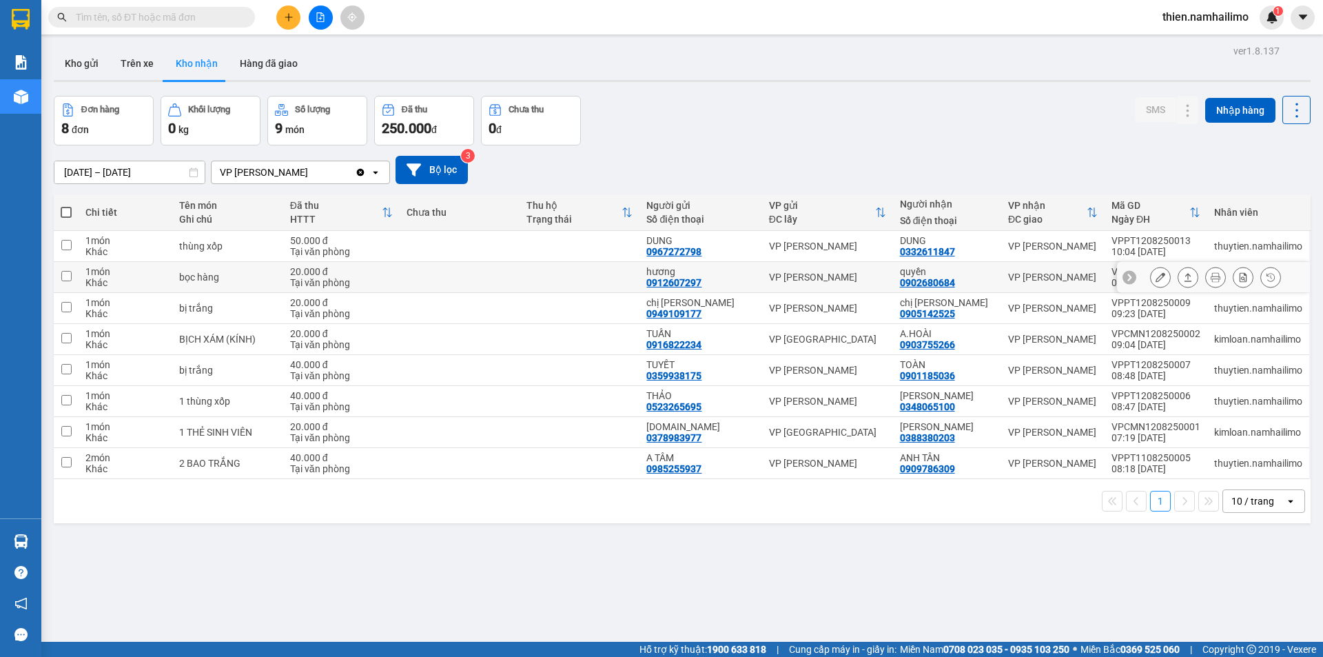
click at [1156, 280] on button at bounding box center [1160, 277] width 19 height 24
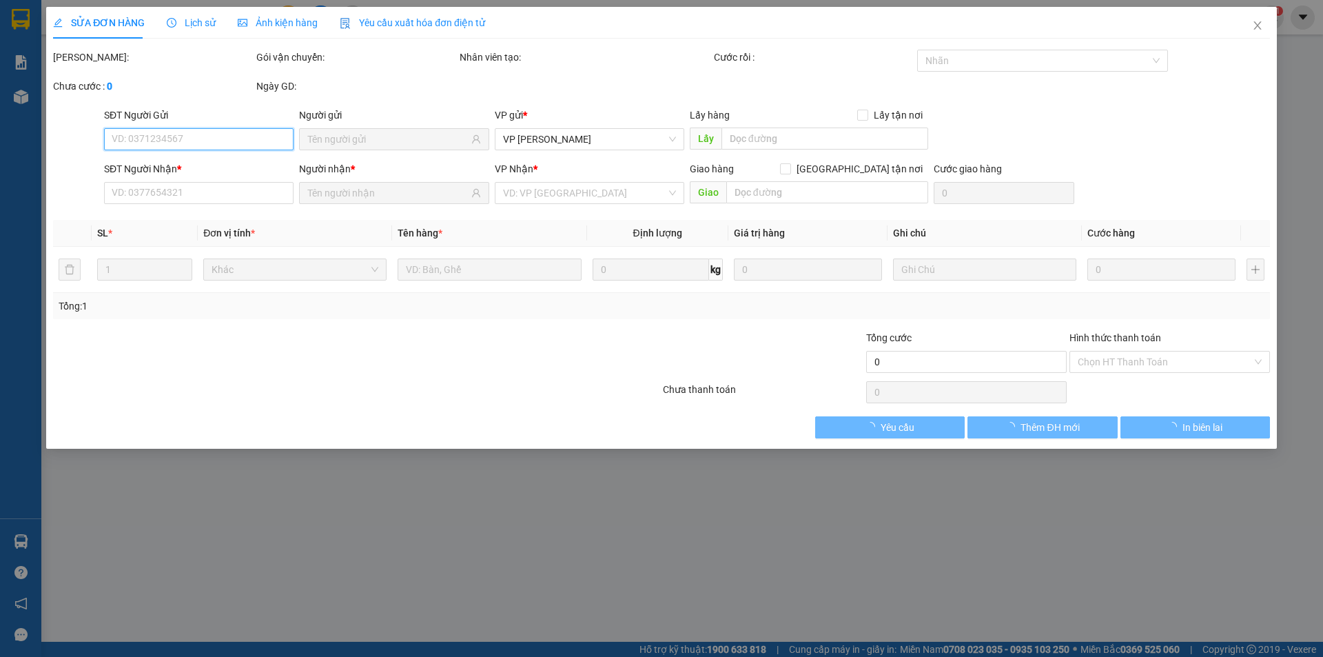
type input "0912607297"
type input "hương"
type input "0902680684"
type input "quyền"
type input "20.000"
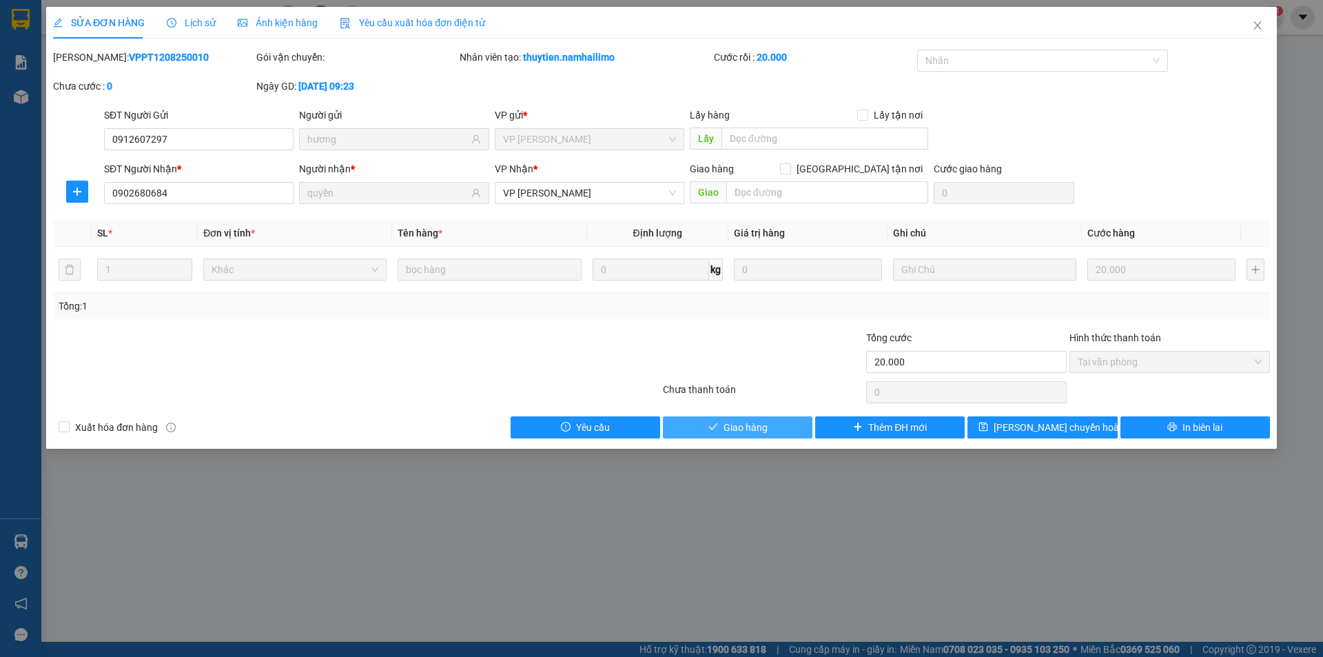
click at [752, 433] on span "Giao hàng" at bounding box center [746, 427] width 44 height 15
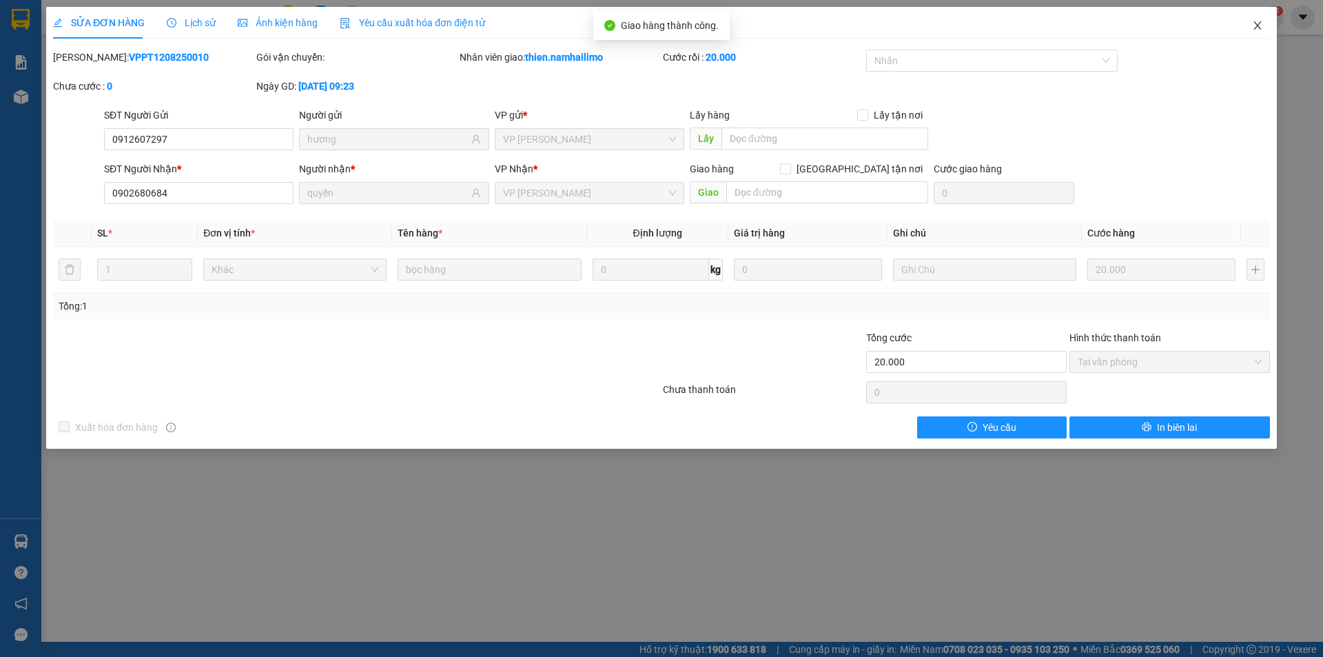
click at [1262, 24] on icon "close" at bounding box center [1257, 25] width 11 height 11
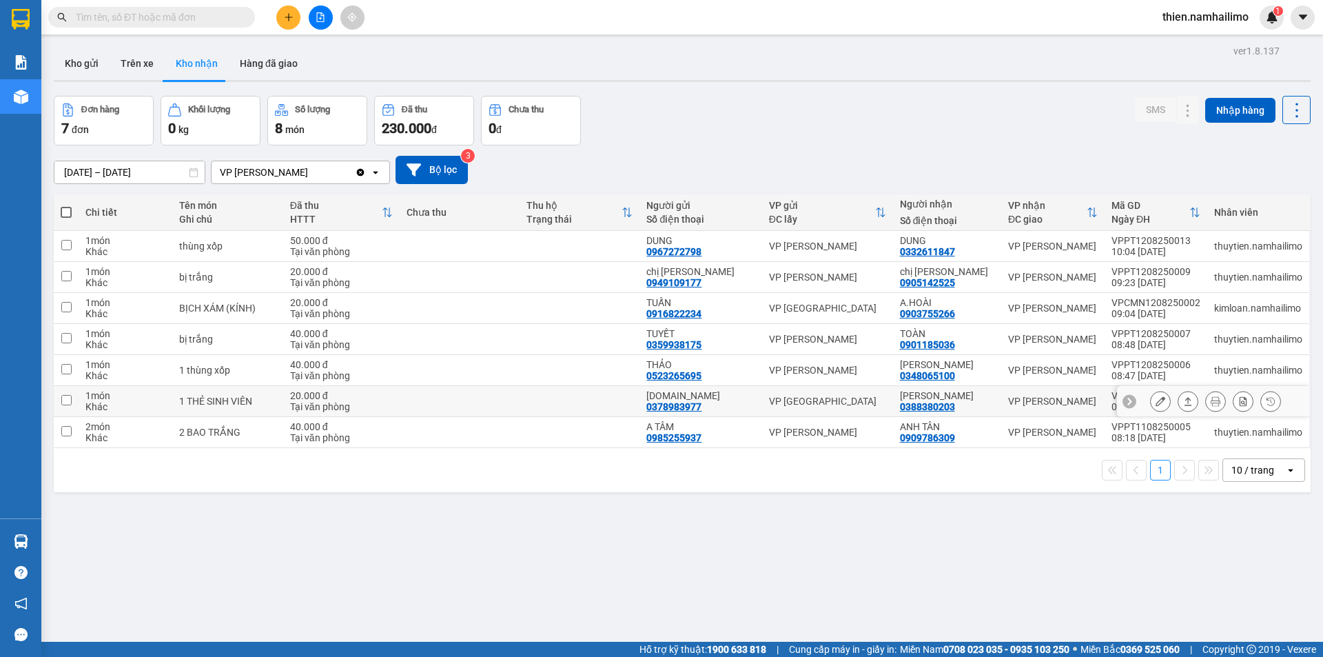
click at [1157, 400] on button at bounding box center [1160, 401] width 19 height 24
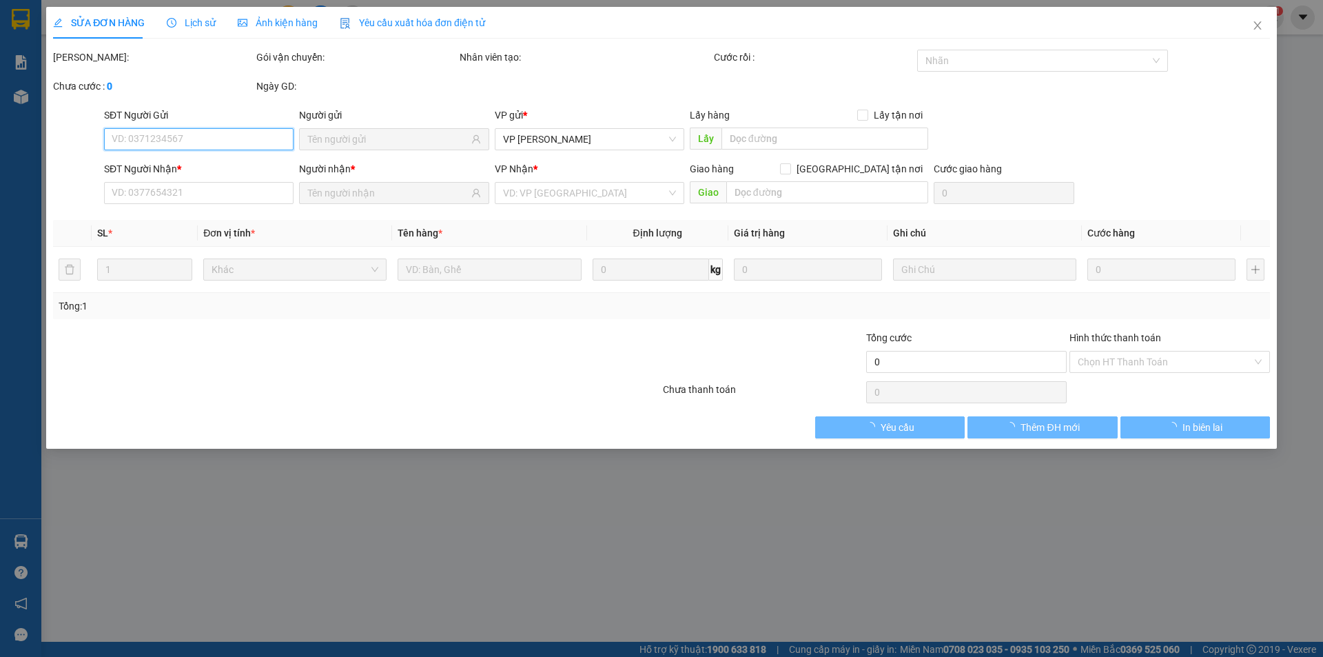
type input "0378983977"
type input "[DOMAIN_NAME]"
type input "0388380203"
type input "[PERSON_NAME]"
type input "20.000"
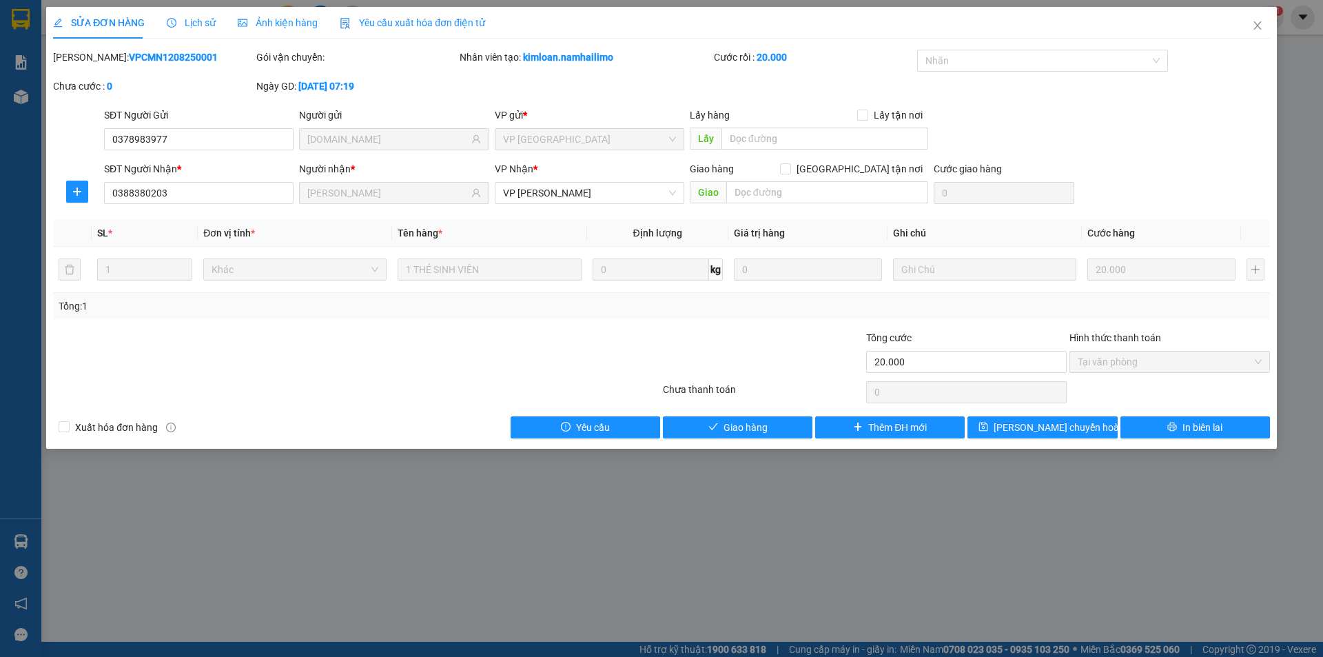
click at [188, 26] on span "Lịch sử" at bounding box center [191, 22] width 49 height 11
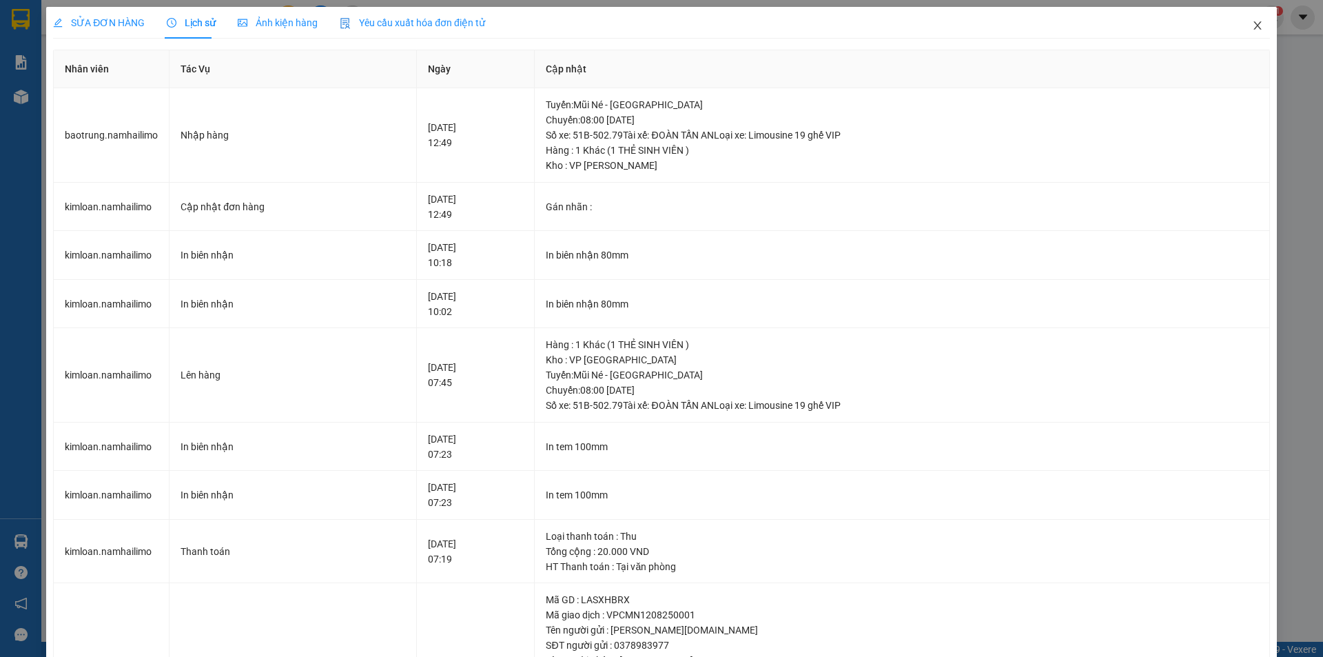
click at [1254, 28] on icon "close" at bounding box center [1258, 25] width 8 height 8
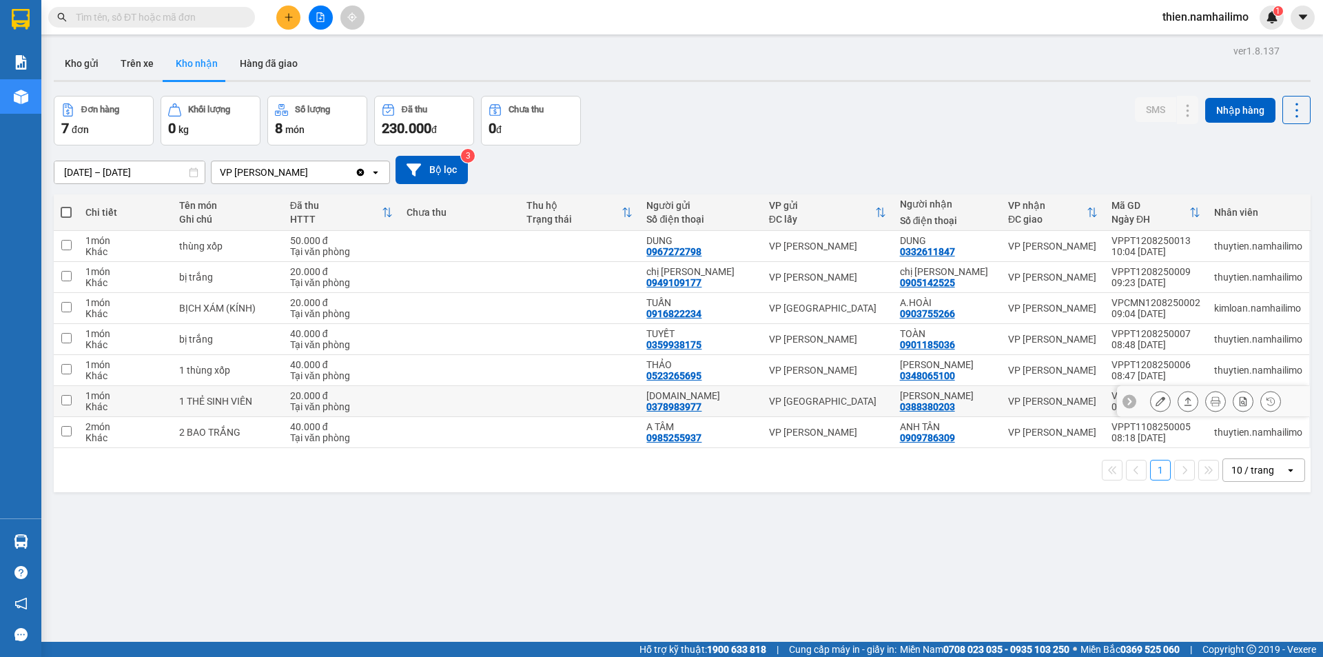
click at [1151, 407] on button at bounding box center [1160, 401] width 19 height 24
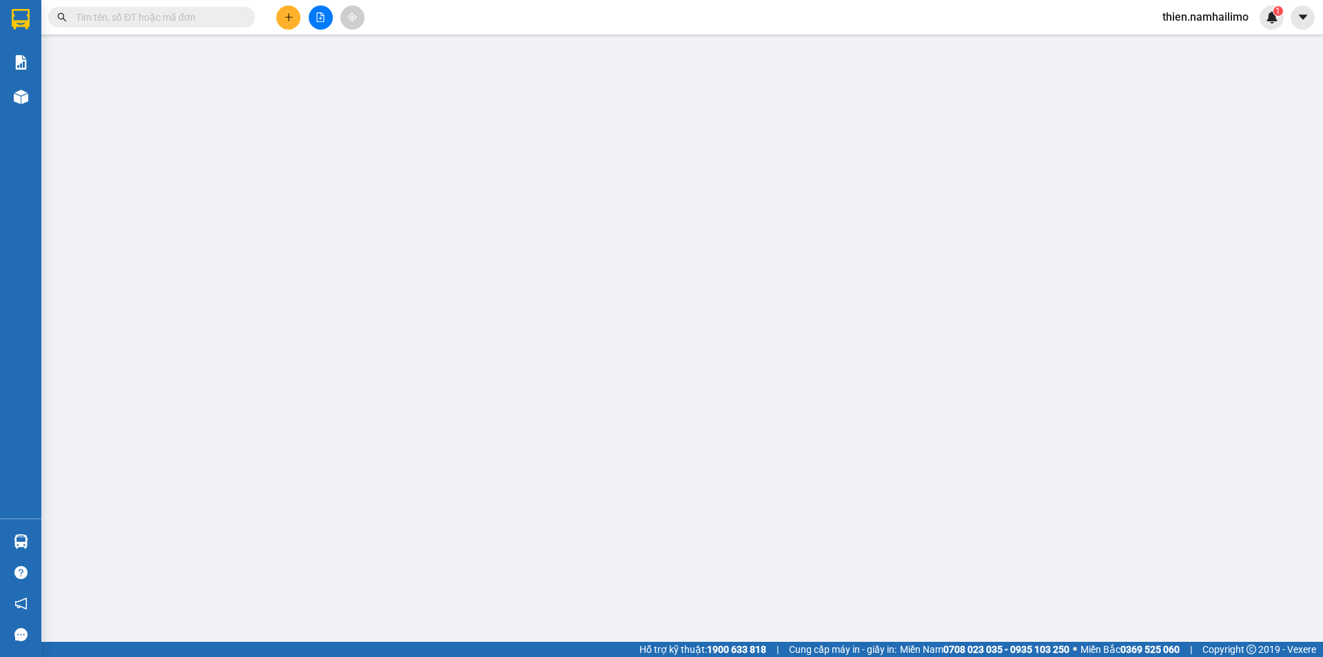
type input "0378983977"
type input "[DOMAIN_NAME]"
type input "0388380203"
type input "[PERSON_NAME]"
type input "20.000"
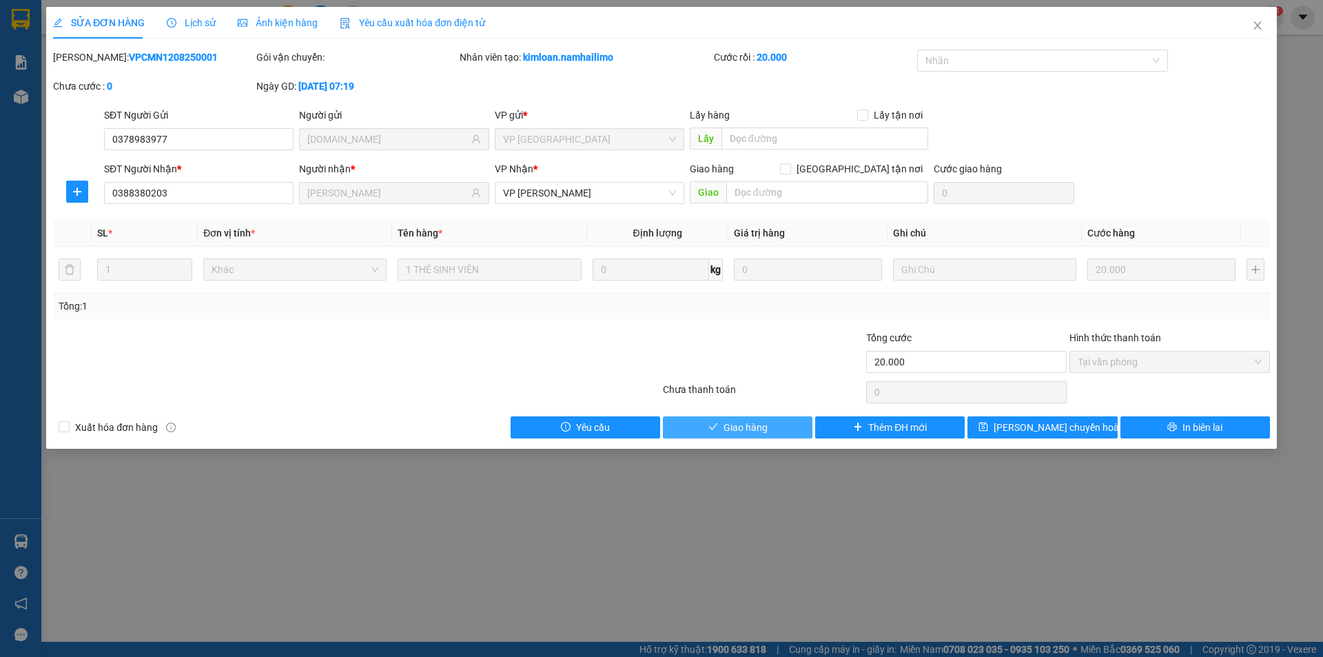
drag, startPoint x: 751, startPoint y: 426, endPoint x: 781, endPoint y: 396, distance: 41.9
click at [751, 427] on span "Giao hàng" at bounding box center [746, 427] width 44 height 15
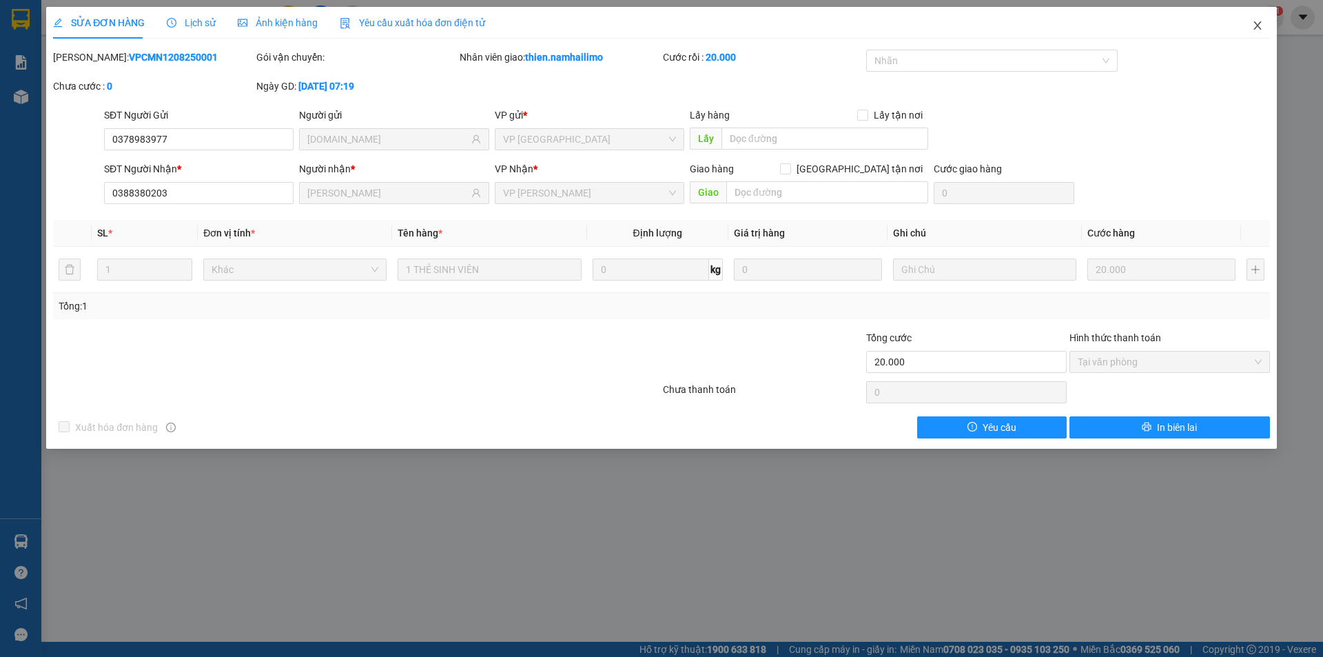
click at [1252, 26] on icon "close" at bounding box center [1257, 25] width 11 height 11
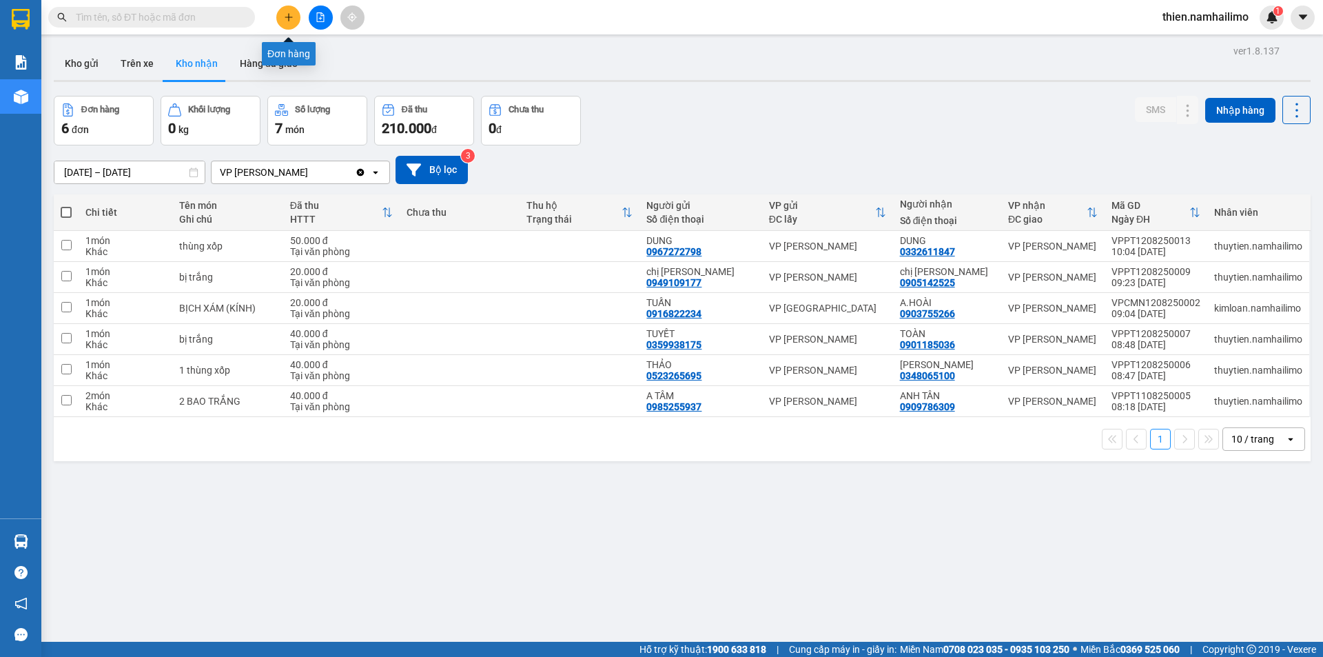
click at [286, 16] on icon "plus" at bounding box center [289, 17] width 10 height 10
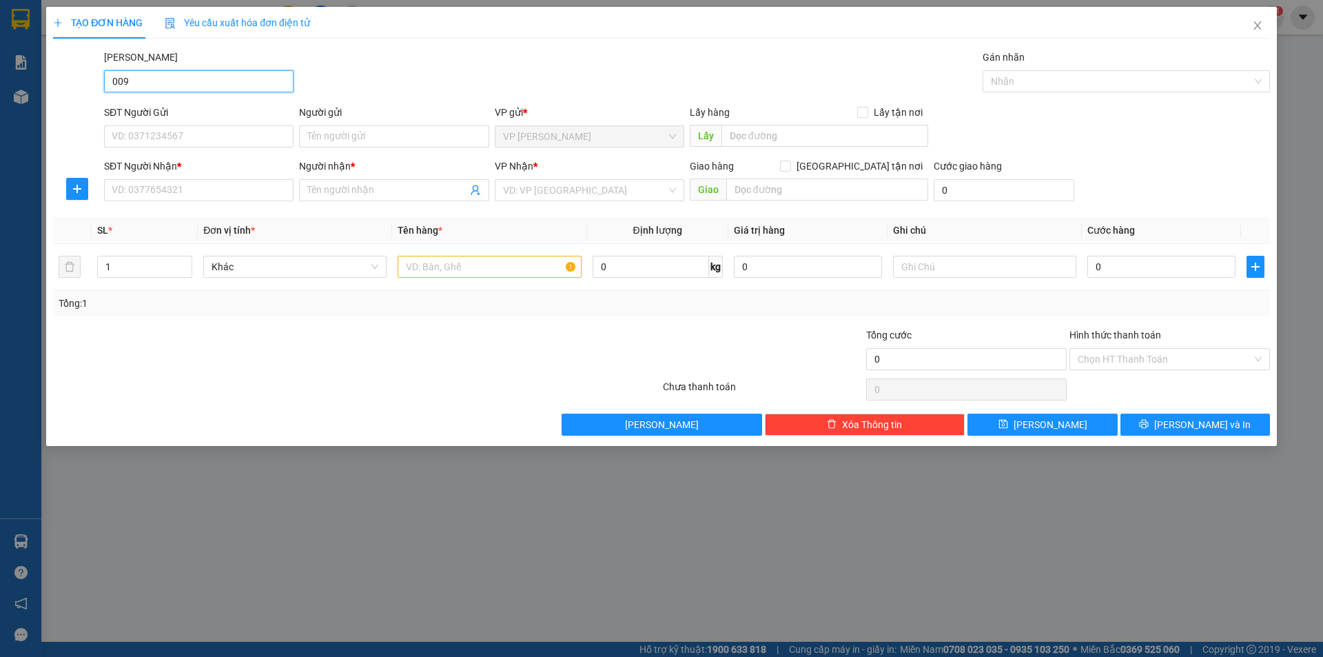
type input "0091"
drag, startPoint x: 73, startPoint y: 101, endPoint x: 0, endPoint y: 1, distance: 123.2
click at [0, 112] on div "TẠO ĐƠN HÀNG Yêu cầu xuất hóa đơn điện tử Transit Pickup Surcharge Ids Transit …" at bounding box center [661, 328] width 1323 height 657
click at [141, 143] on input "SĐT Người Gửi" at bounding box center [199, 136] width 190 height 22
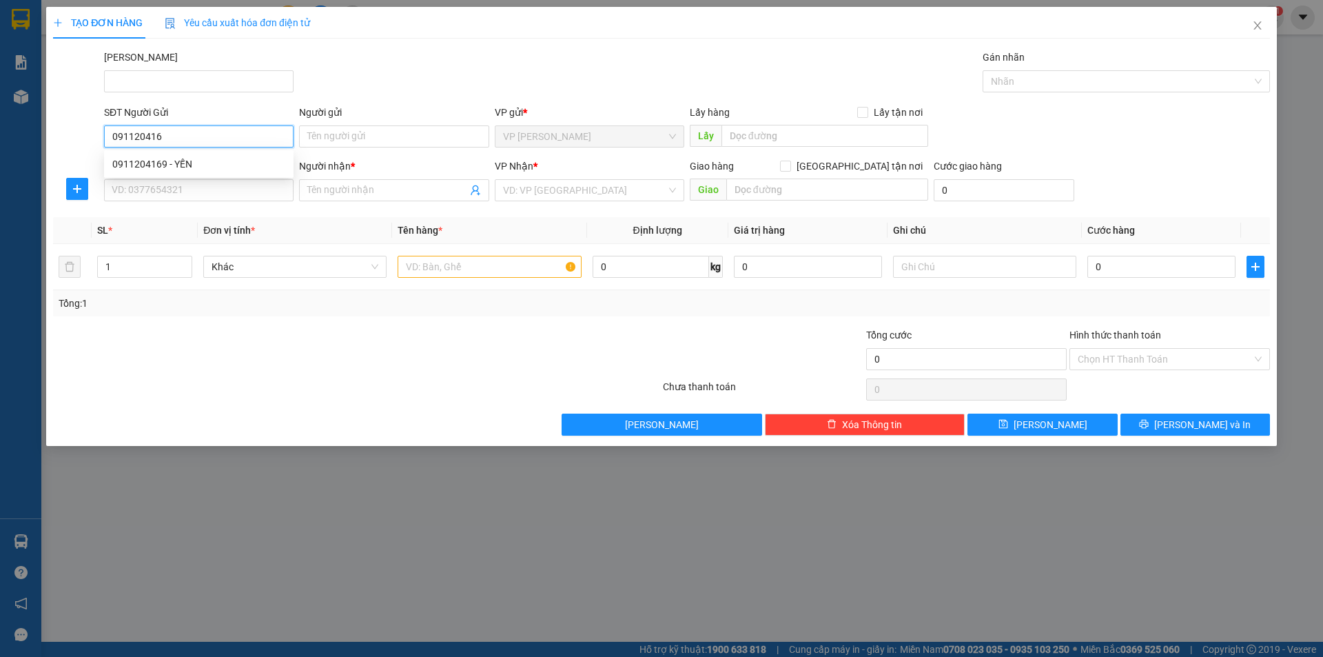
type input "0911204169"
click at [203, 163] on div "0911204169 - YẾN" at bounding box center [198, 163] width 173 height 15
type input "YẾN"
type input "0973411961"
type input "[PERSON_NAME]"
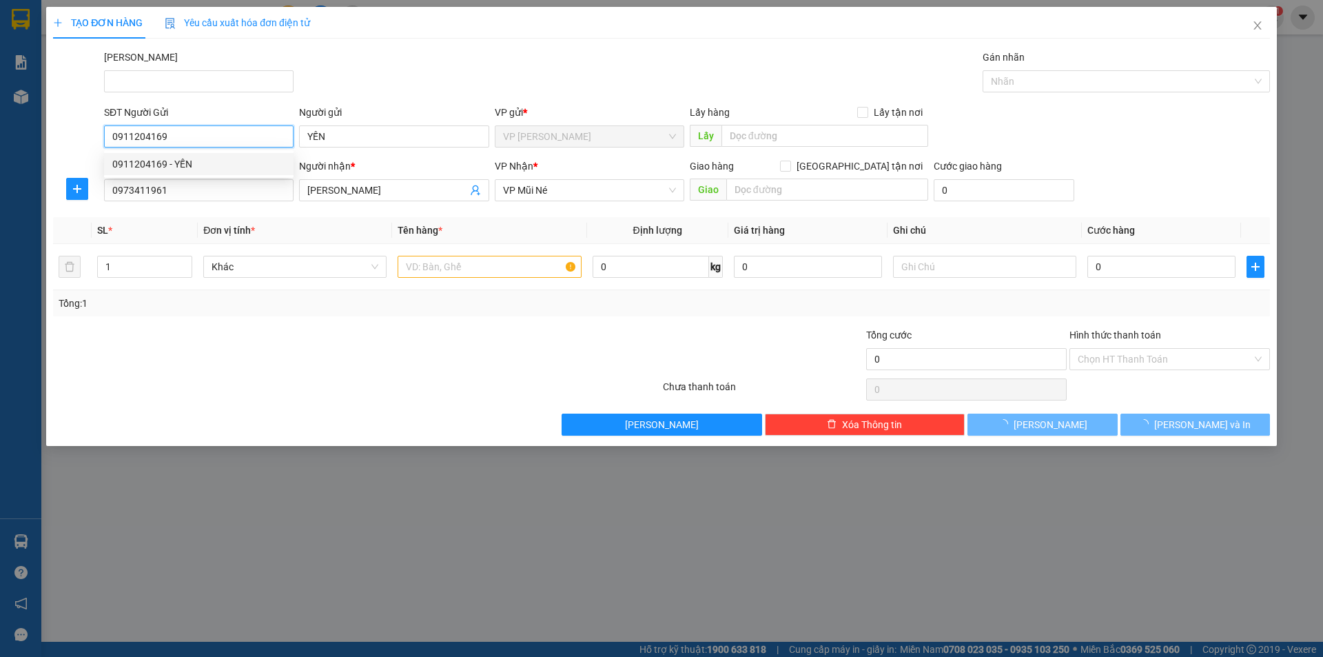
type input "40.000"
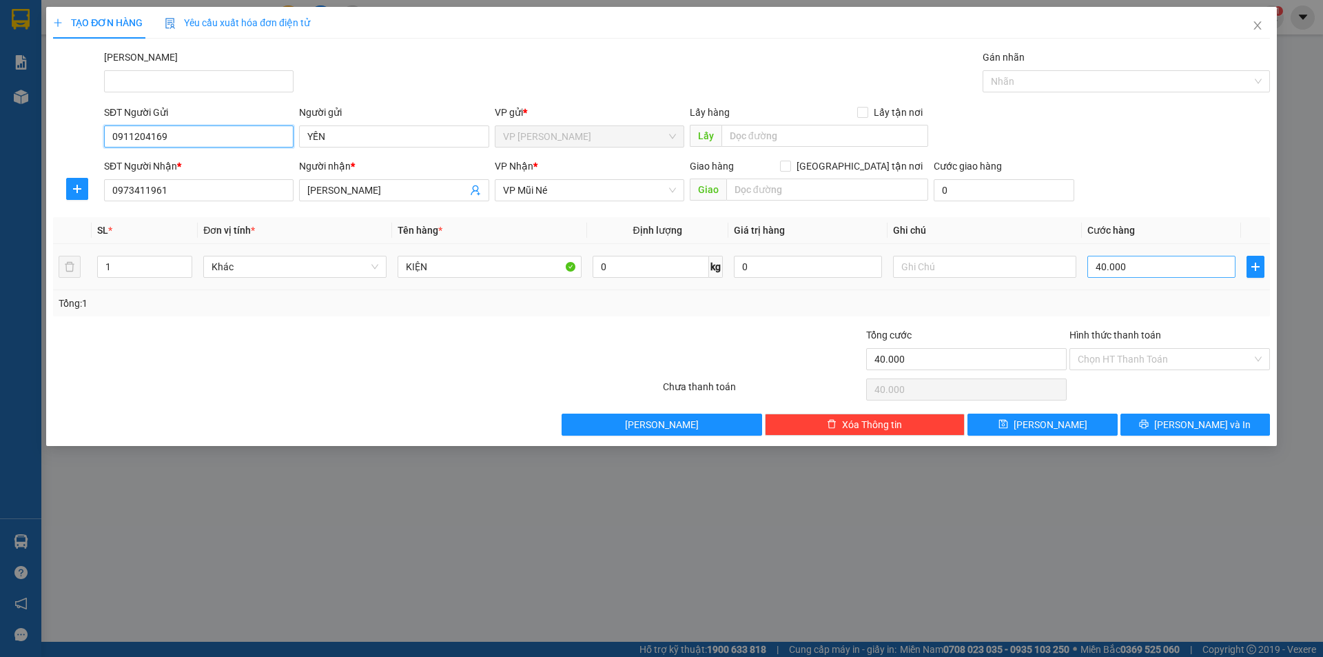
type input "0911204169"
drag, startPoint x: 1136, startPoint y: 268, endPoint x: 1125, endPoint y: 274, distance: 13.3
click at [1136, 269] on input "40.000" at bounding box center [1162, 267] width 148 height 22
type input "3"
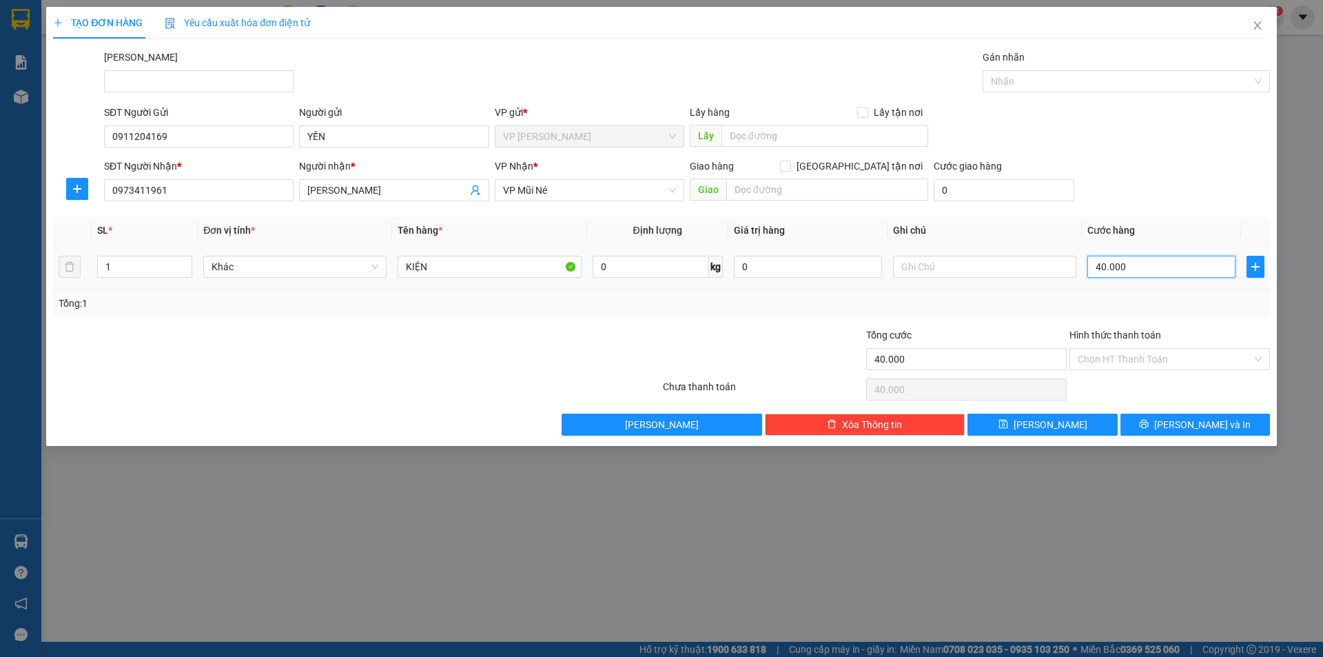
type input "3"
type input "30"
drag, startPoint x: 1135, startPoint y: 275, endPoint x: 1141, endPoint y: 350, distance: 75.3
click at [1138, 287] on td "30" at bounding box center [1161, 267] width 159 height 46
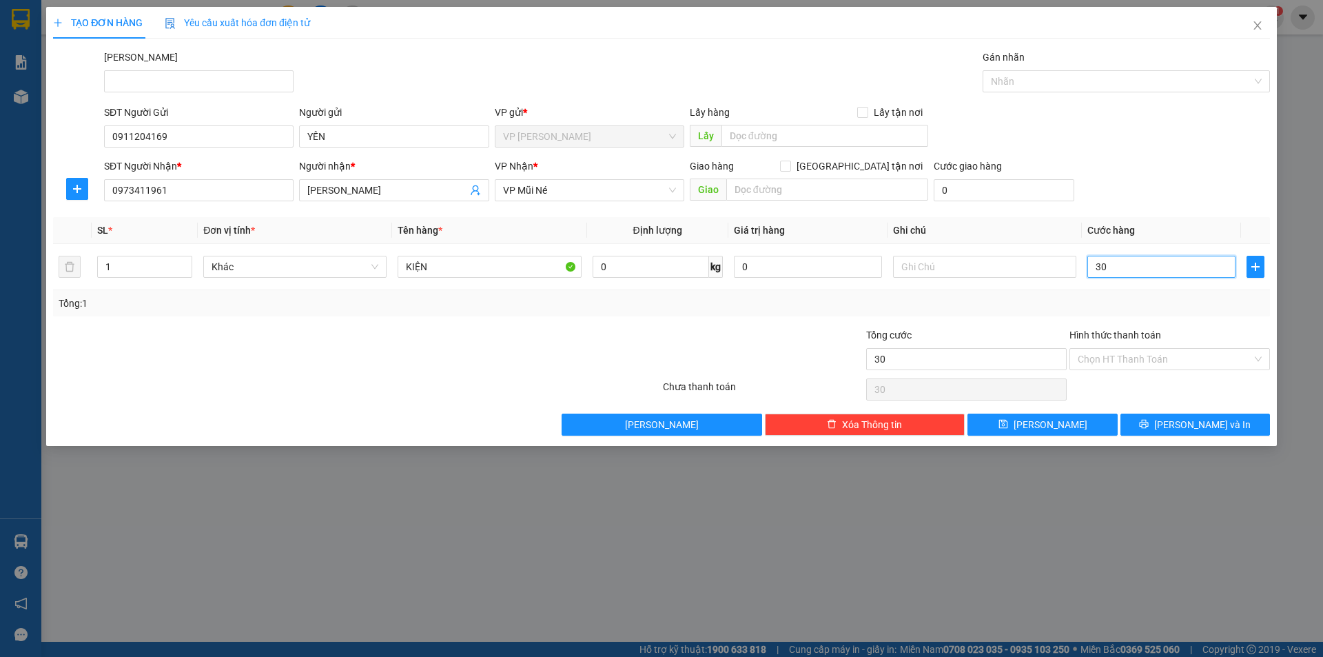
type input "30"
type input "30.000"
drag, startPoint x: 1140, startPoint y: 290, endPoint x: 1144, endPoint y: 298, distance: 8.6
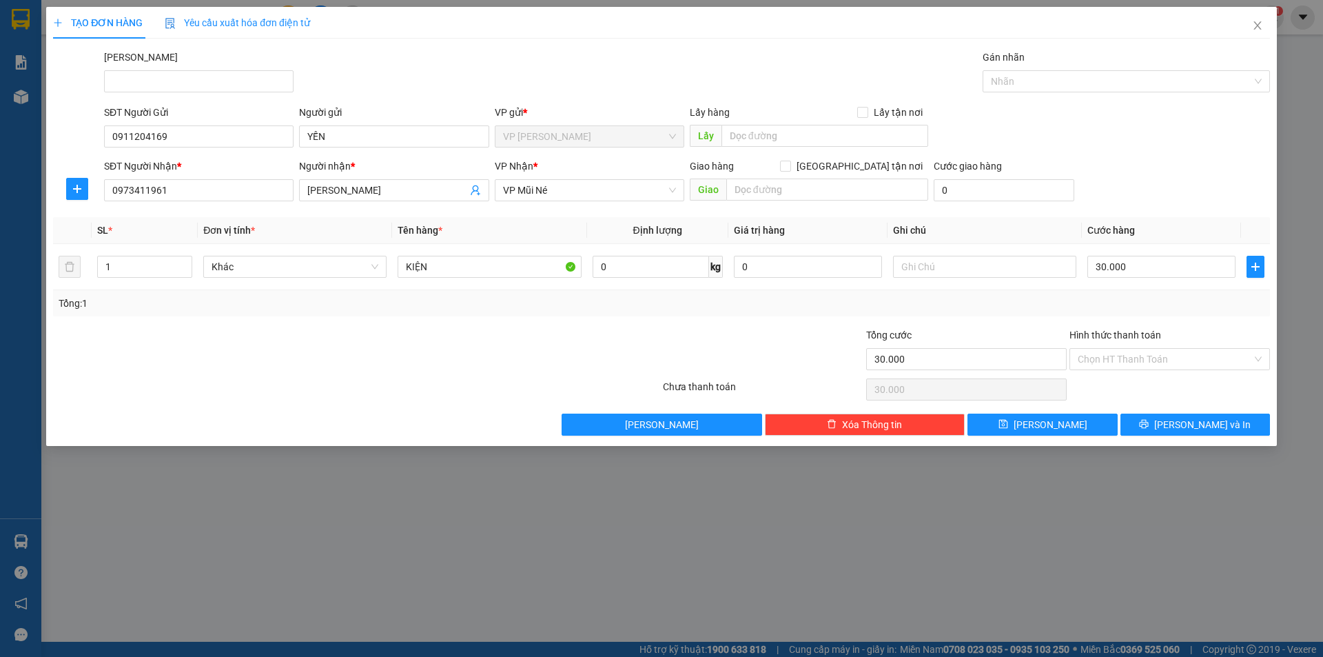
click at [1143, 290] on div "Tổng: 1" at bounding box center [661, 303] width 1217 height 26
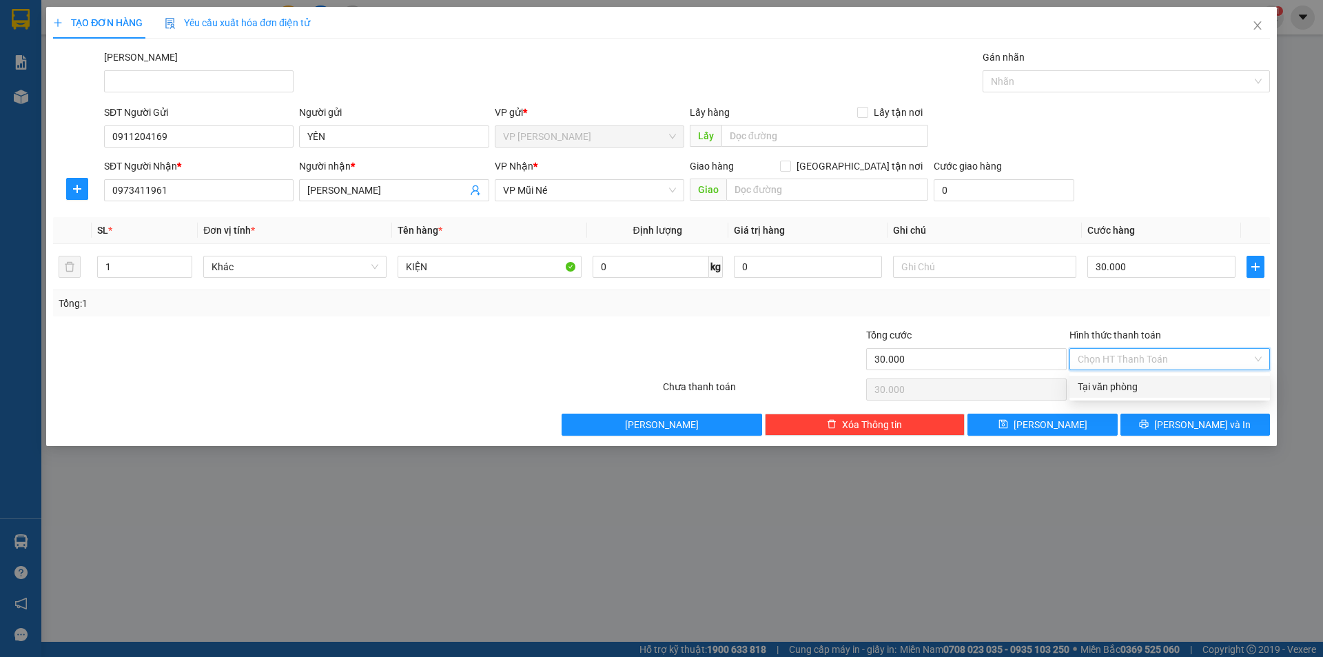
drag, startPoint x: 1125, startPoint y: 354, endPoint x: 1142, endPoint y: 381, distance: 32.1
click at [1128, 354] on input "Hình thức thanh toán" at bounding box center [1165, 359] width 174 height 21
click at [1130, 394] on div "Tại văn phòng" at bounding box center [1170, 387] width 201 height 22
type input "0"
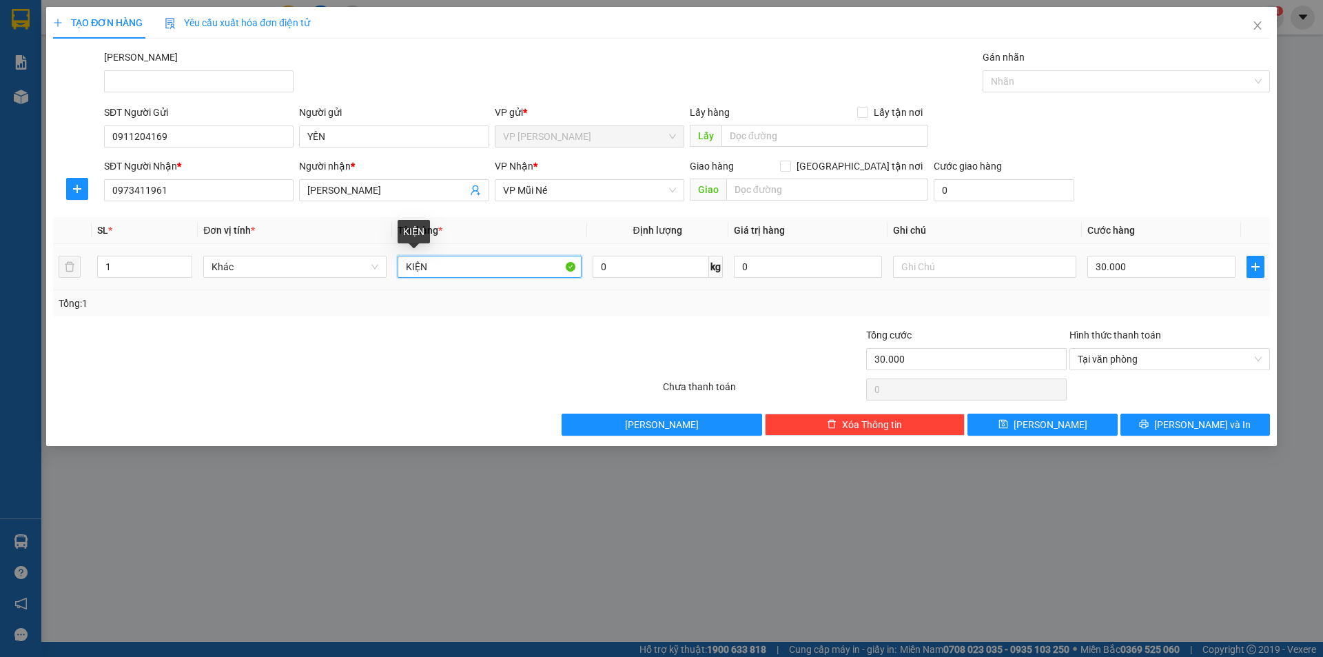
drag, startPoint x: 493, startPoint y: 267, endPoint x: 235, endPoint y: 309, distance: 261.2
click at [235, 309] on div "SL * Đơn vị tính * Tên hàng * Định lượng Giá trị hàng Ghi chú Cước hàng 1 Khác …" at bounding box center [661, 266] width 1217 height 99
type input "thùng giấy bk vàng"
click at [1156, 408] on div "Transit Pickup Surcharge Ids Transit Deliver Surcharge Ids Transit Deliver Surc…" at bounding box center [661, 243] width 1217 height 386
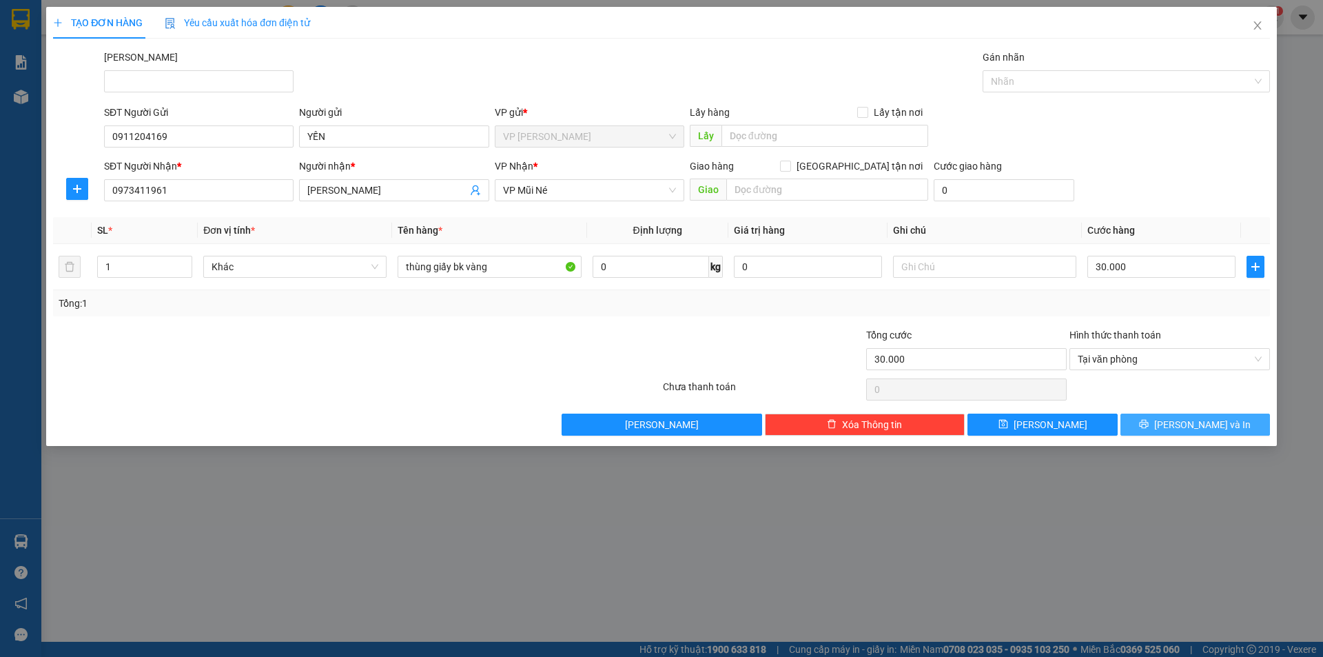
click at [1154, 423] on button "[PERSON_NAME] và In" at bounding box center [1196, 425] width 150 height 22
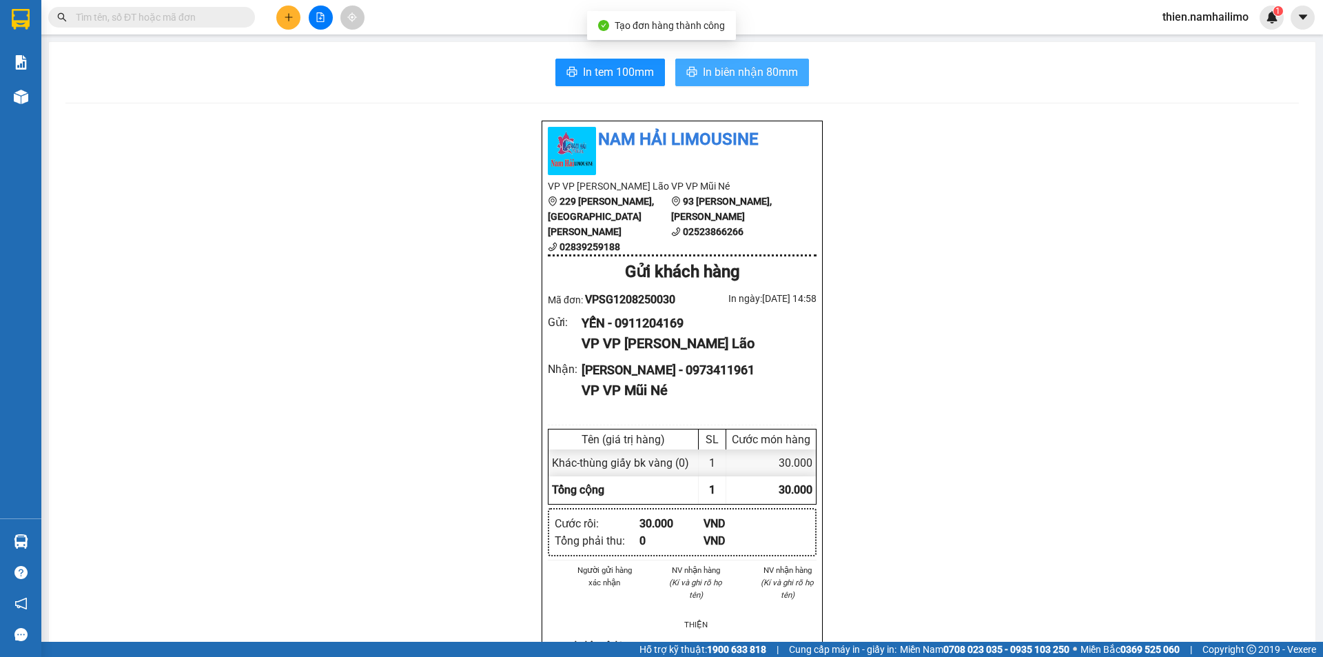
click at [786, 74] on span "In biên nhận 80mm" at bounding box center [750, 71] width 95 height 17
click at [784, 70] on span "In biên nhận 80mm" at bounding box center [750, 71] width 95 height 17
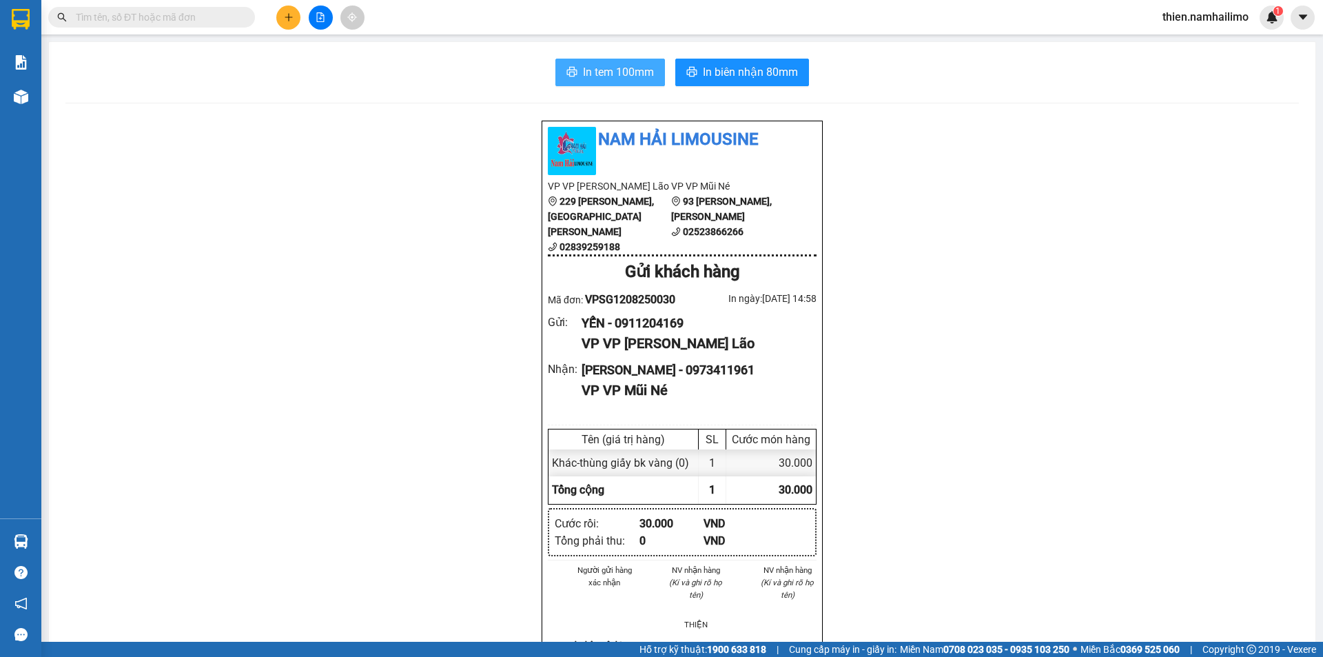
click at [567, 59] on div "In tem 100mm In biên nhận 80mm Nam Hải Limousine VP VP [PERSON_NAME] Lão [STREE…" at bounding box center [682, 632] width 1267 height 1180
click at [577, 68] on button "In tem 100mm" at bounding box center [610, 73] width 110 height 28
drag, startPoint x: 589, startPoint y: 83, endPoint x: 626, endPoint y: 86, distance: 36.6
click at [591, 84] on button "In tem 100mm" at bounding box center [610, 73] width 110 height 28
click at [179, 11] on input "text" at bounding box center [157, 17] width 163 height 15
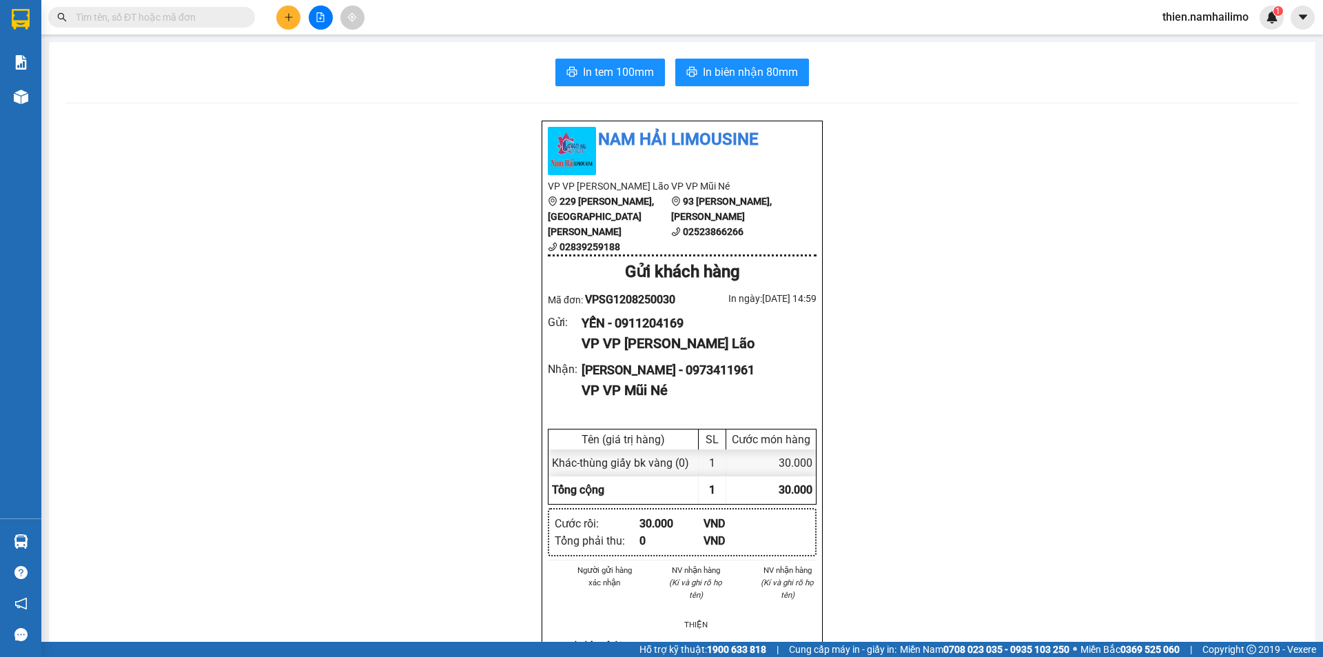
click at [279, 17] on button at bounding box center [288, 18] width 24 height 24
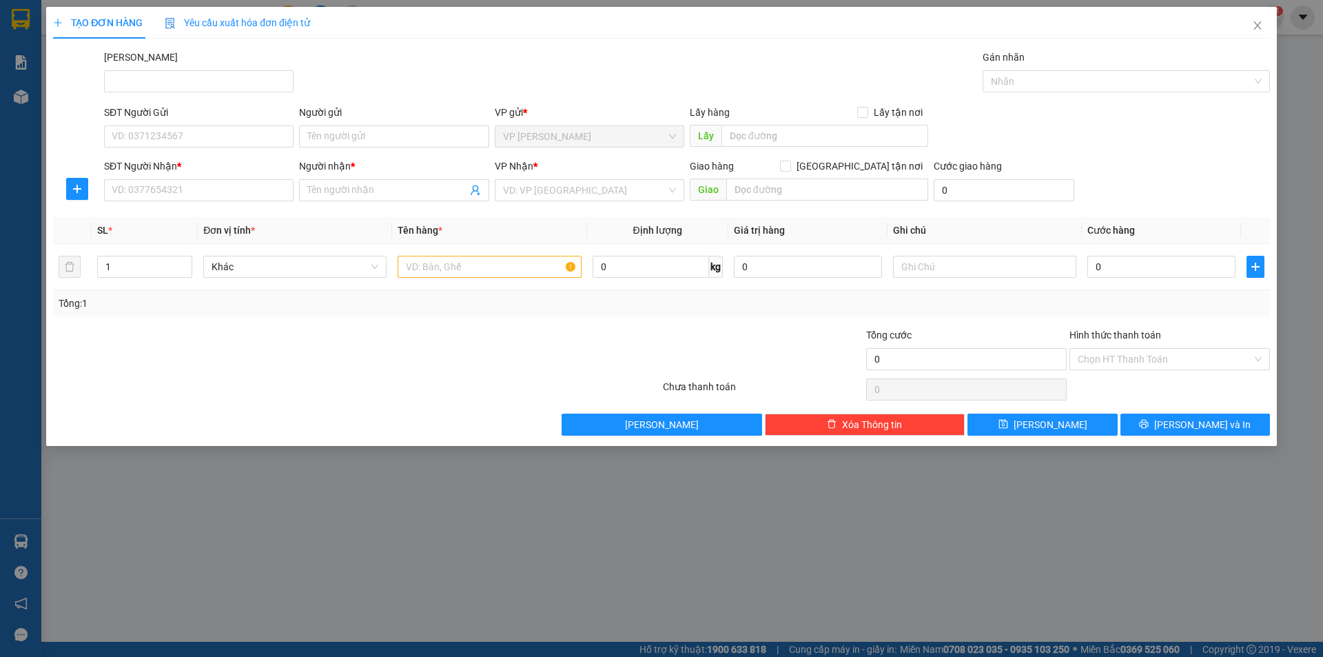
click at [183, 149] on div "SĐT Người Gửi VD: 0371234567" at bounding box center [199, 129] width 190 height 48
click at [179, 130] on input "SĐT Người Gửi" at bounding box center [199, 136] width 190 height 22
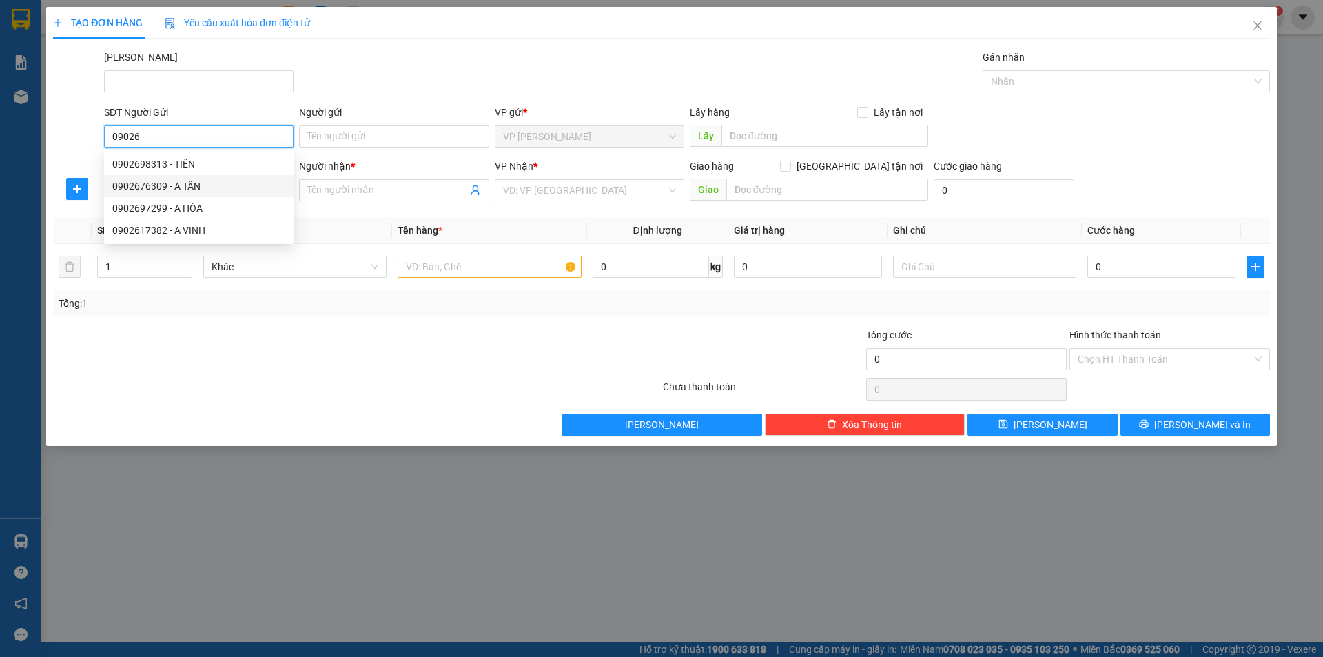
click at [207, 187] on div "0902676309 - A TÂN" at bounding box center [198, 186] width 173 height 15
type input "0902676309"
type input "A TÂN"
type input "0985255937"
type input "A TÂM"
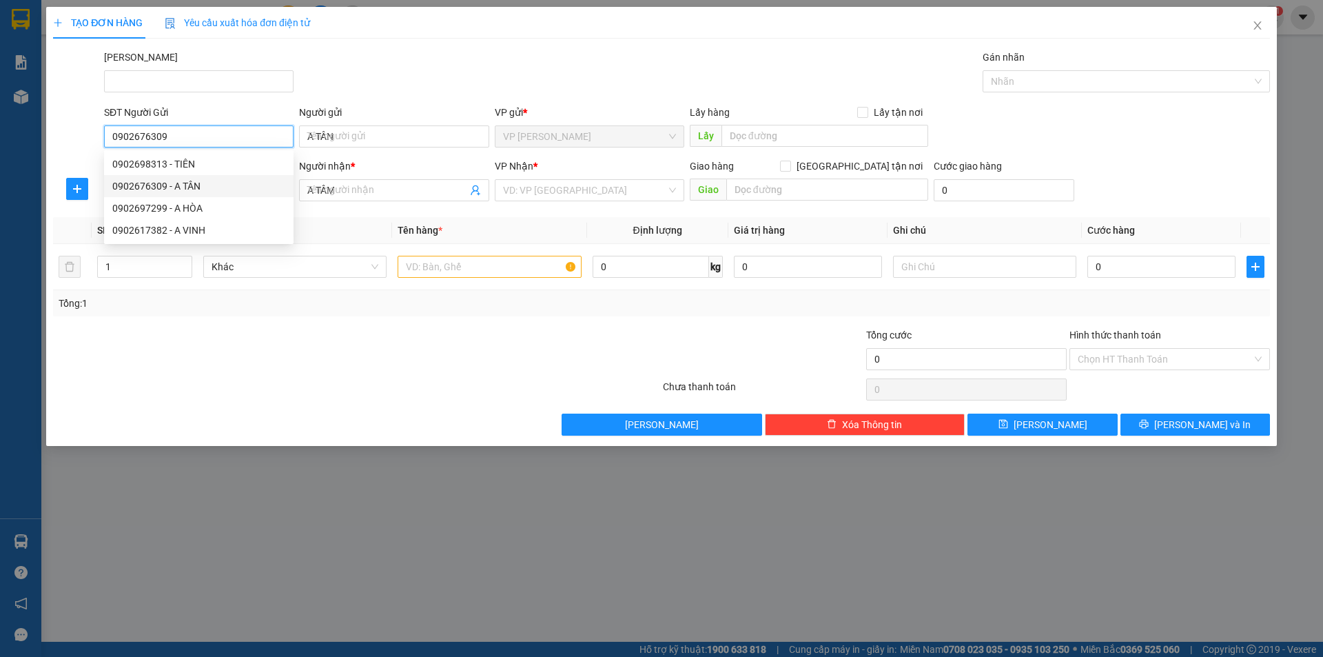
type input "40.000"
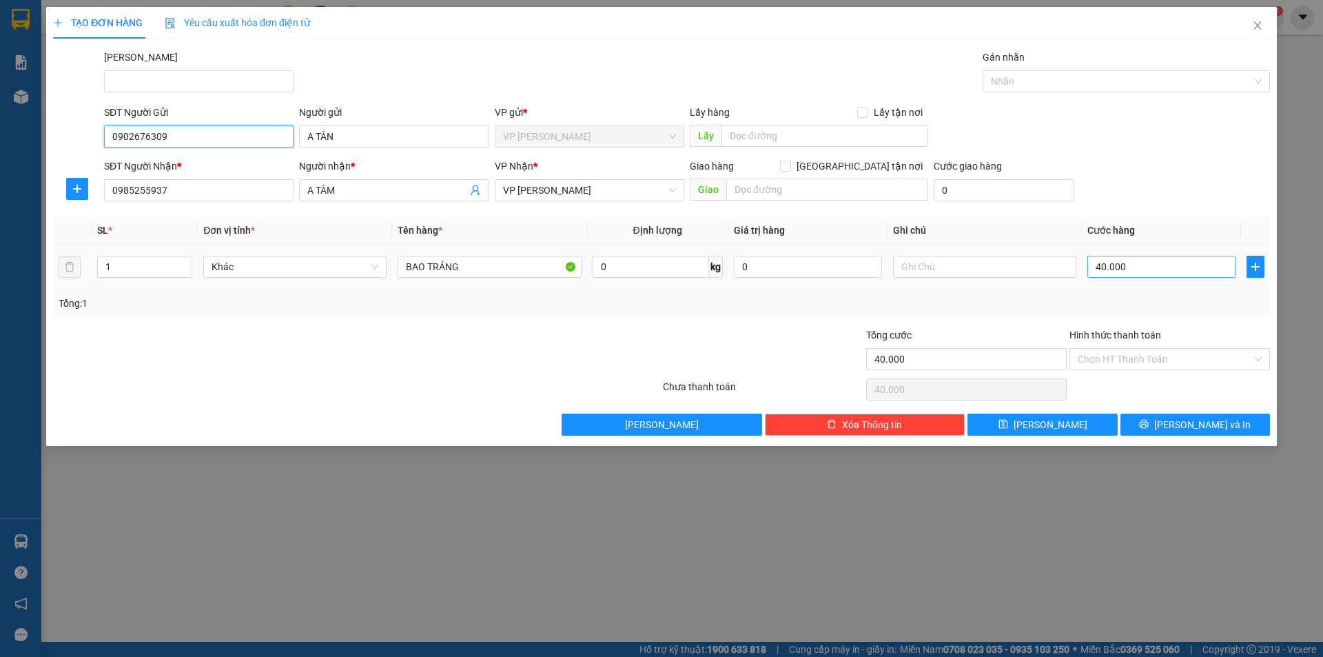
type input "0902676309"
type input "5"
type input "50"
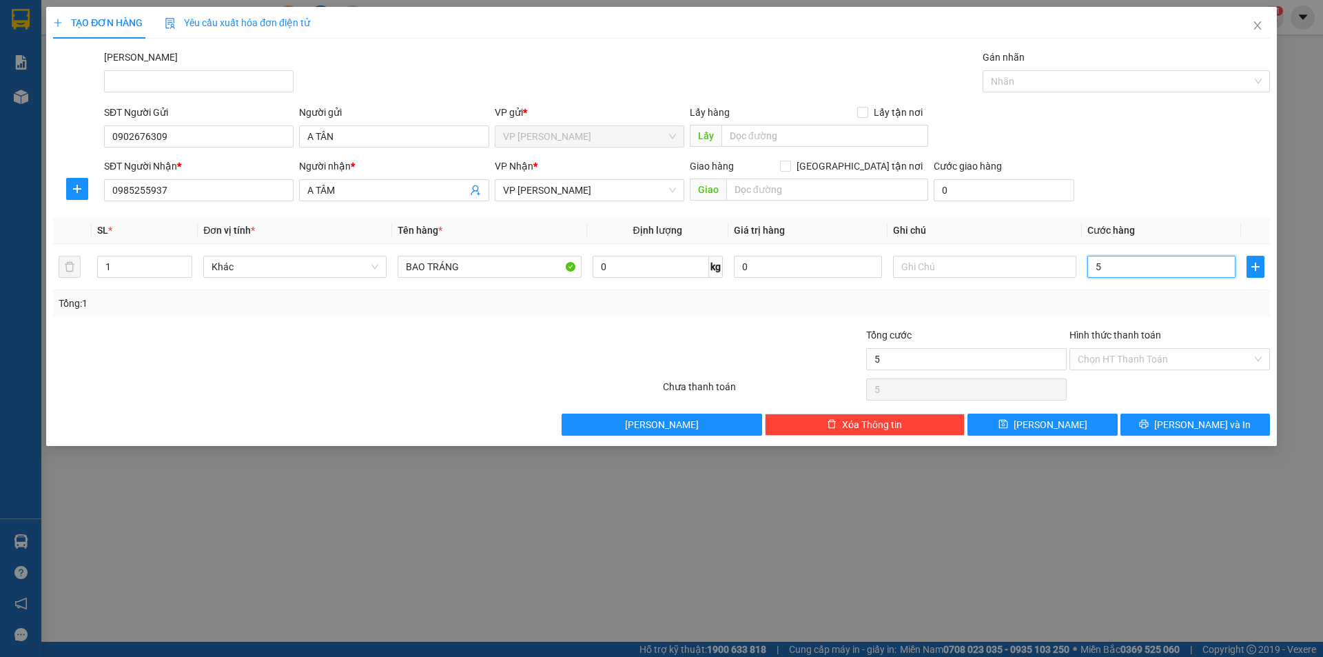
type input "50"
type input "50.000"
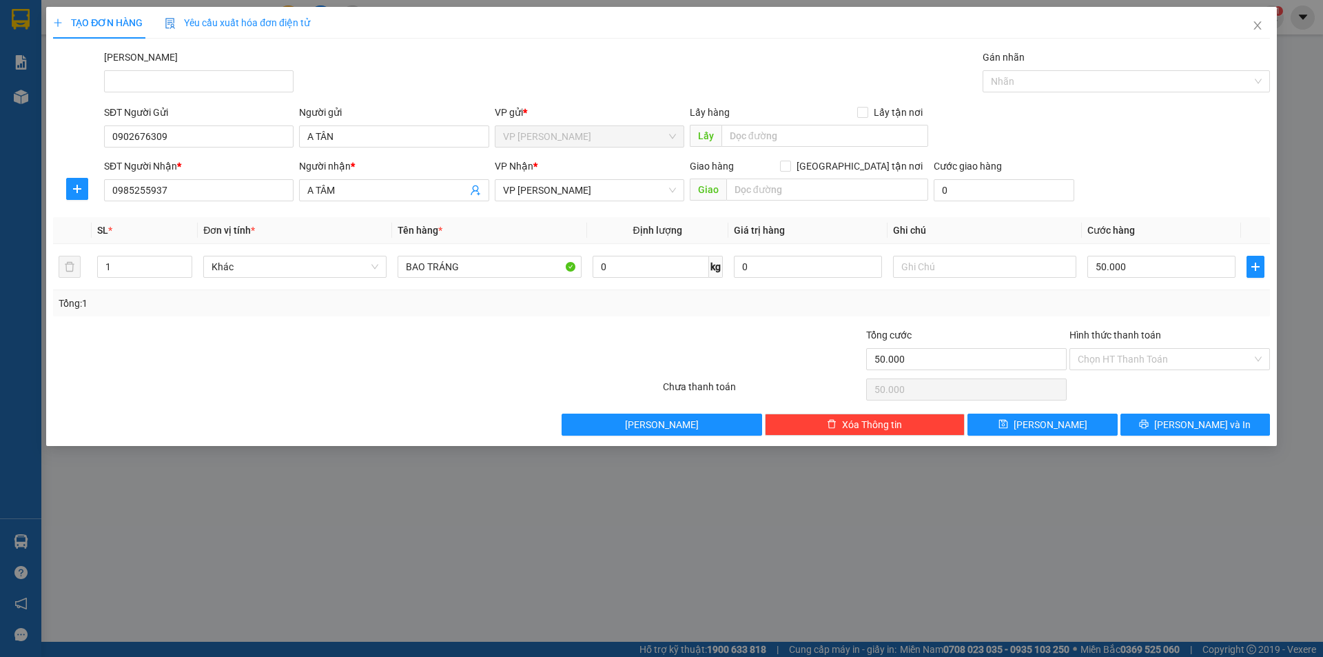
drag, startPoint x: 1068, startPoint y: 320, endPoint x: 1114, endPoint y: 377, distance: 73.1
click at [1069, 318] on div "Transit Pickup Surcharge Ids Transit Deliver Surcharge Ids Transit Deliver Surc…" at bounding box center [661, 243] width 1217 height 386
click at [1152, 420] on button "[PERSON_NAME] và In" at bounding box center [1196, 425] width 150 height 22
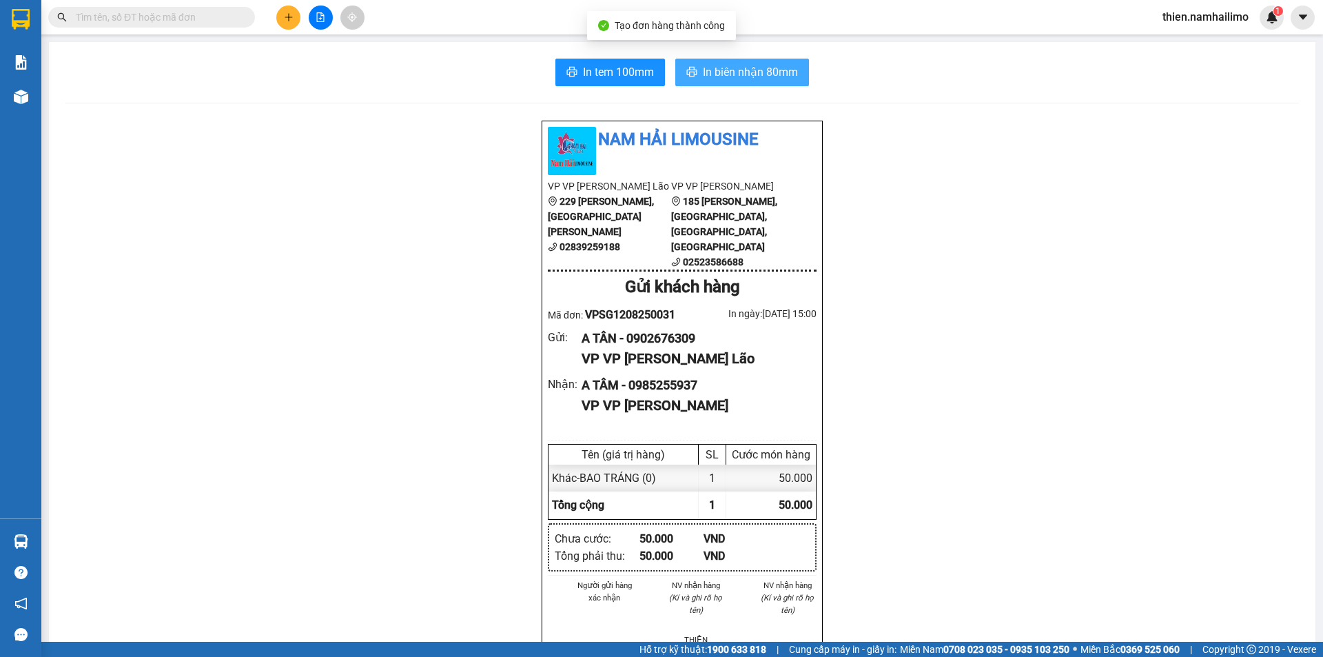
click at [732, 64] on span "In biên nhận 80mm" at bounding box center [750, 71] width 95 height 17
click at [197, 19] on input "text" at bounding box center [157, 17] width 163 height 15
type input "t"
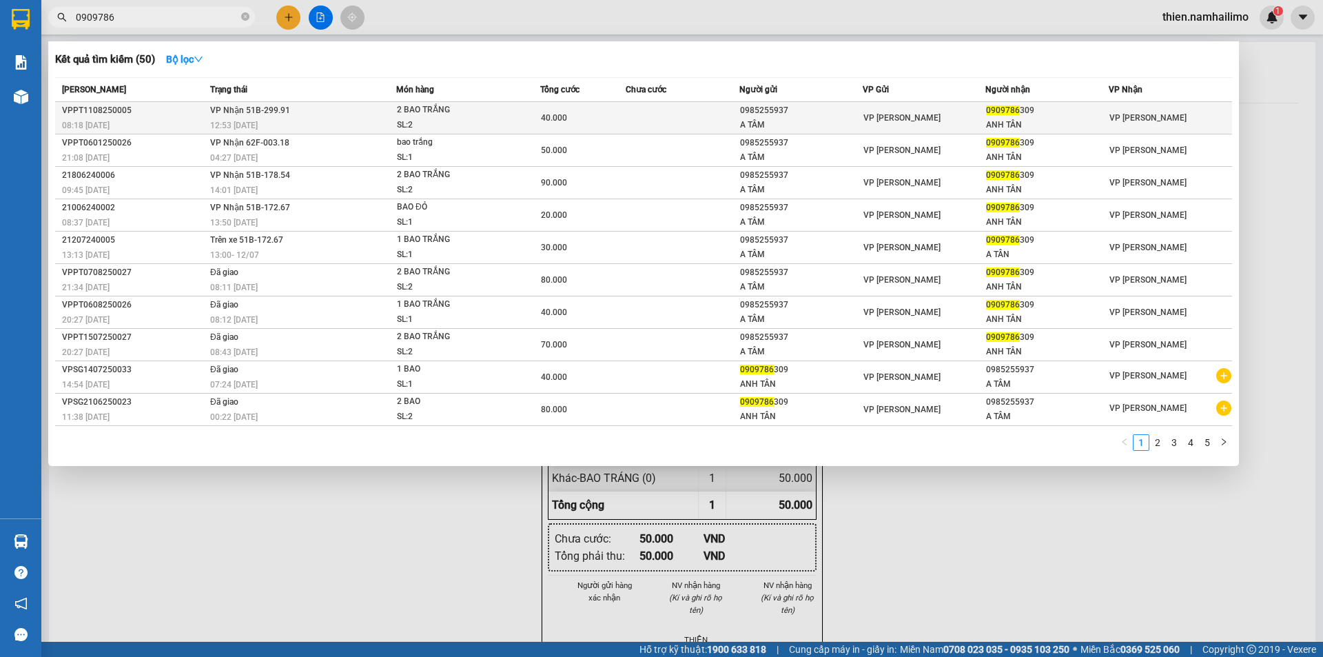
type input "0909786"
click at [1112, 117] on span "VP [PERSON_NAME]" at bounding box center [1148, 118] width 77 height 10
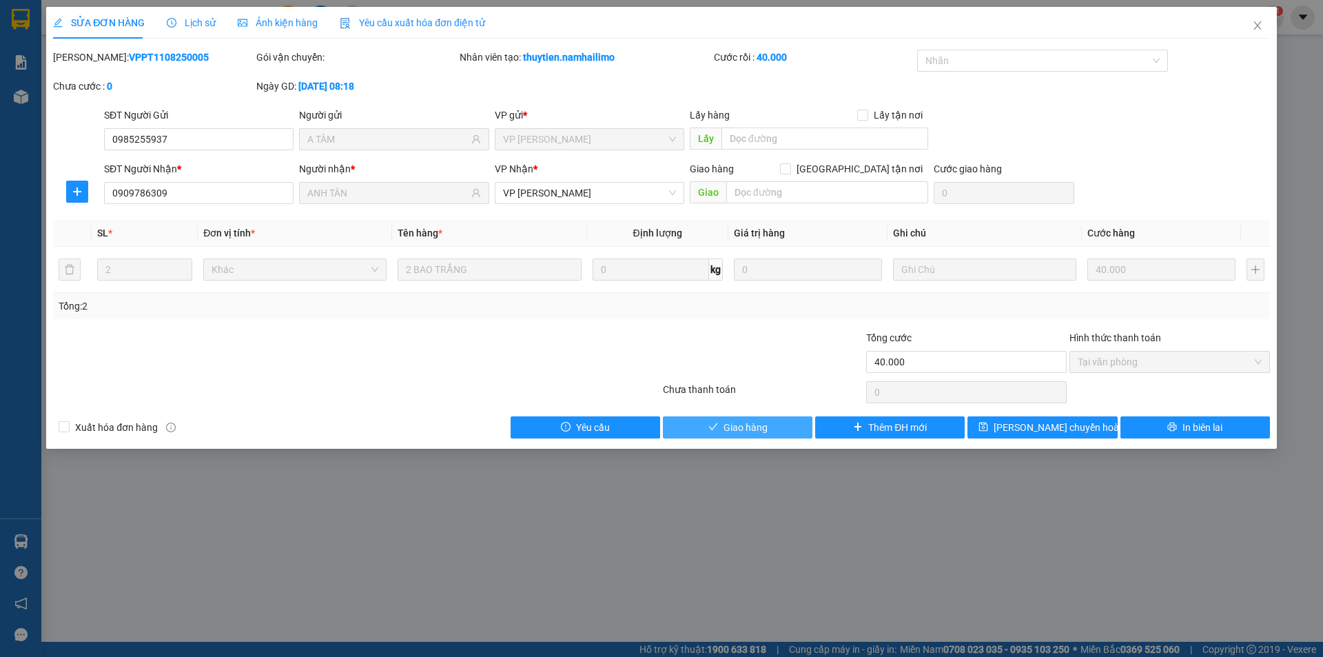
click at [785, 430] on button "Giao hàng" at bounding box center [738, 427] width 150 height 22
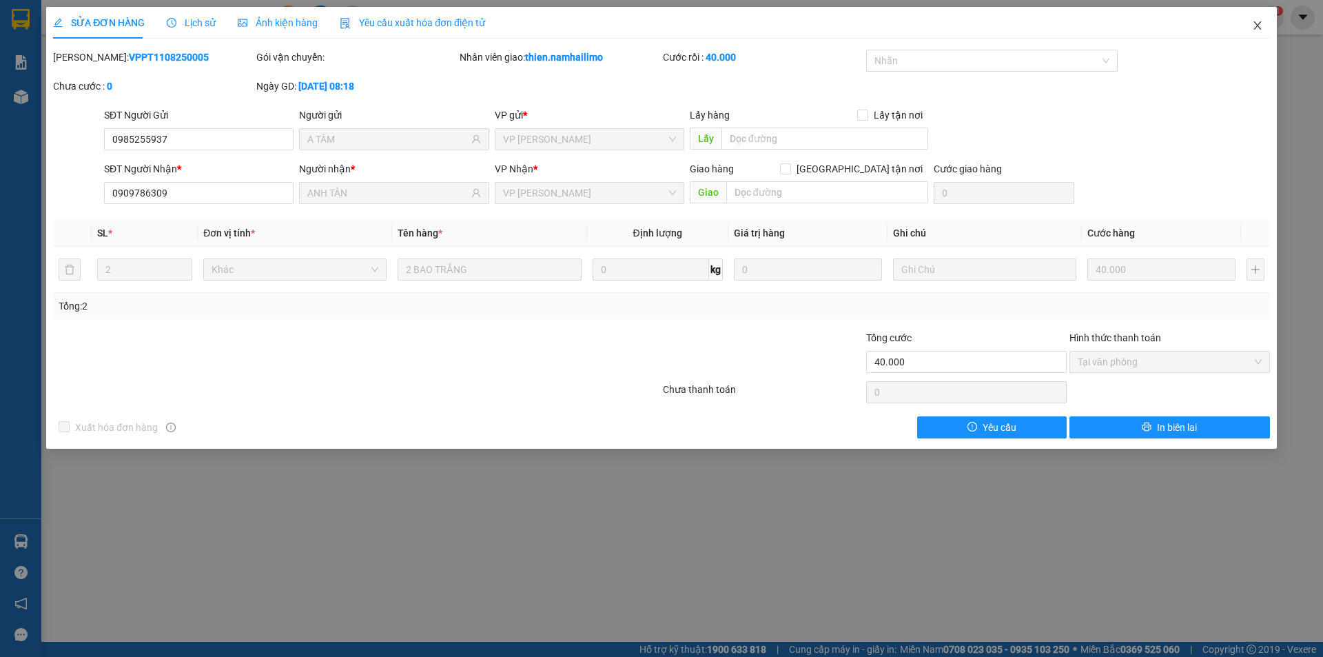
click at [1261, 24] on icon "close" at bounding box center [1257, 25] width 11 height 11
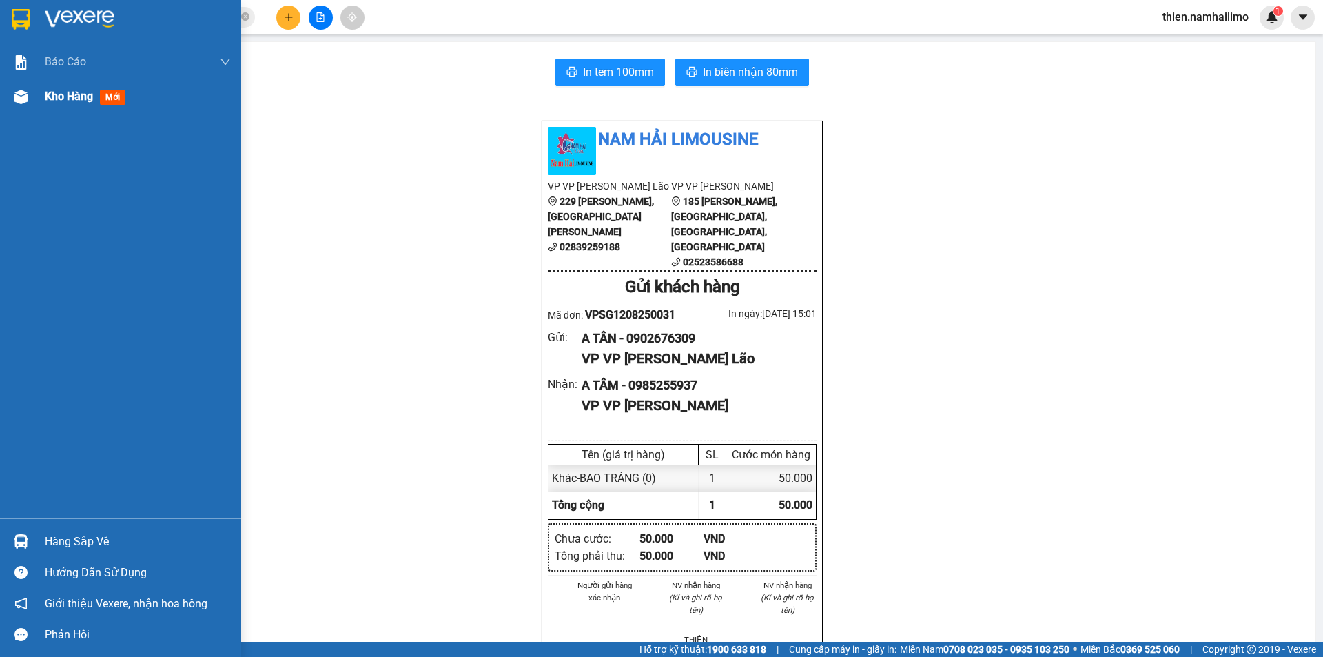
drag, startPoint x: 66, startPoint y: 110, endPoint x: 101, endPoint y: 109, distance: 34.5
click at [66, 111] on div "Kho hàng mới" at bounding box center [138, 96] width 186 height 34
click at [72, 101] on div "Kho hàng mới" at bounding box center [138, 96] width 186 height 34
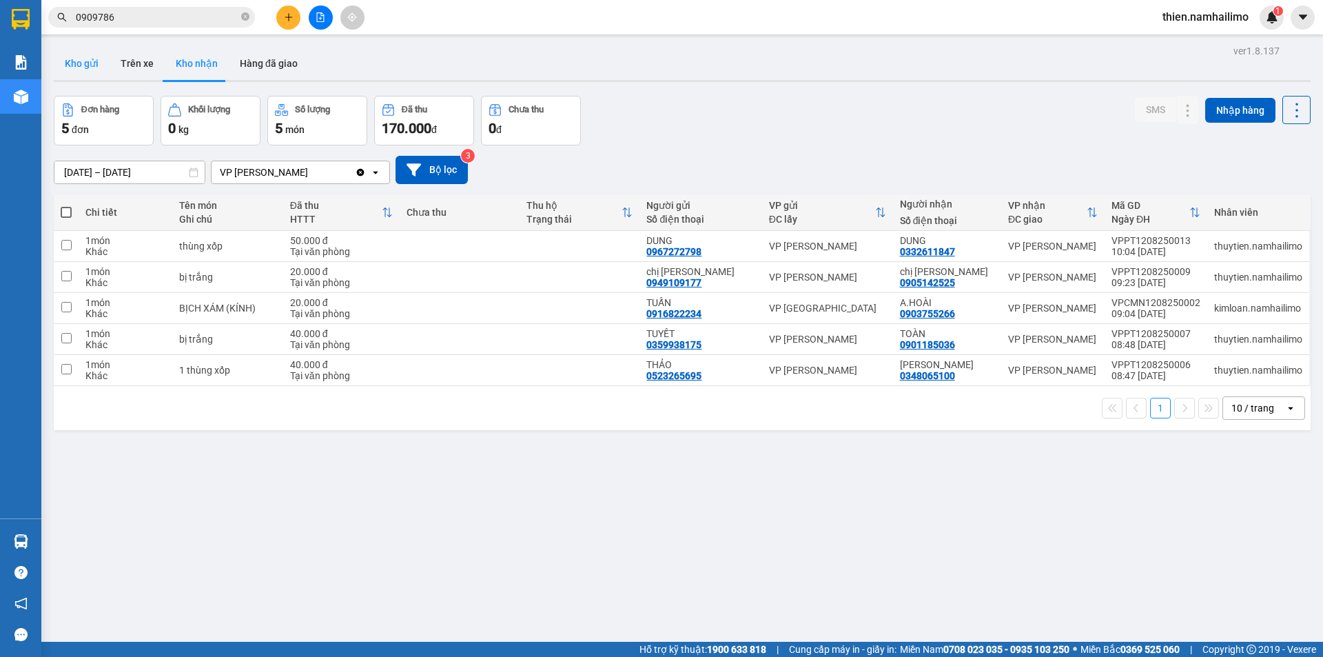
click at [88, 67] on button "Kho gửi" at bounding box center [82, 63] width 56 height 33
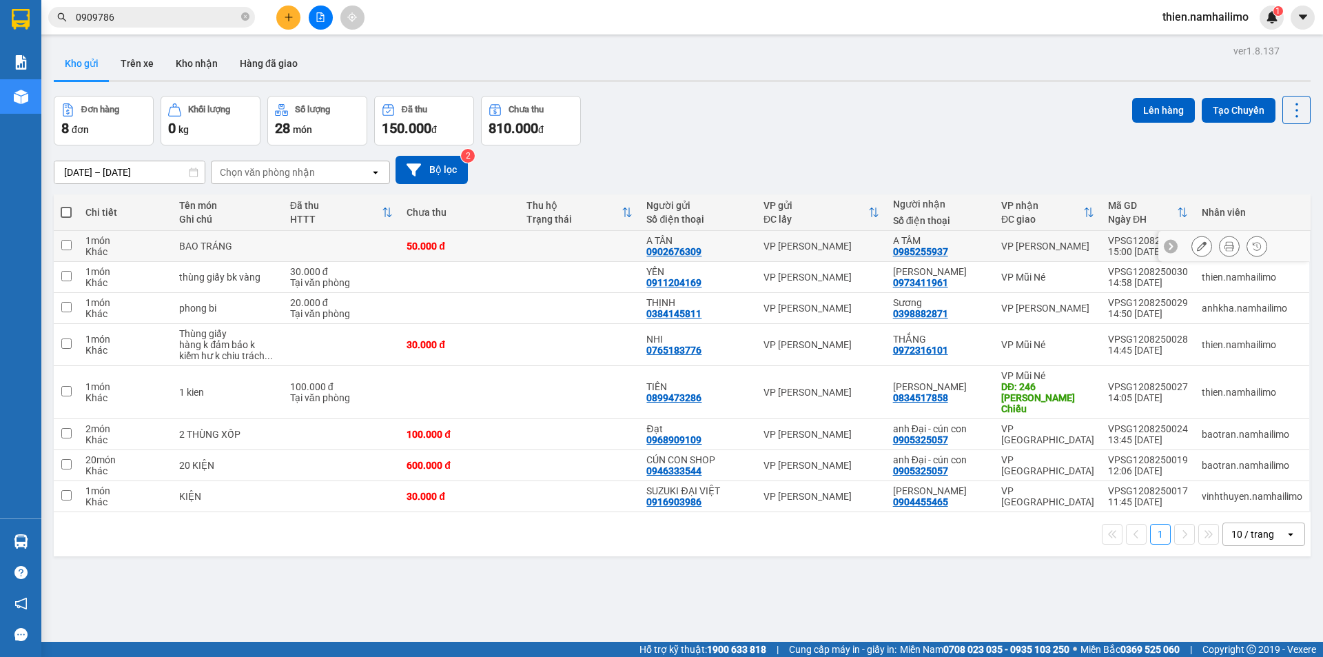
click at [1208, 244] on div at bounding box center [1230, 246] width 76 height 21
click at [1220, 241] on button at bounding box center [1229, 246] width 19 height 24
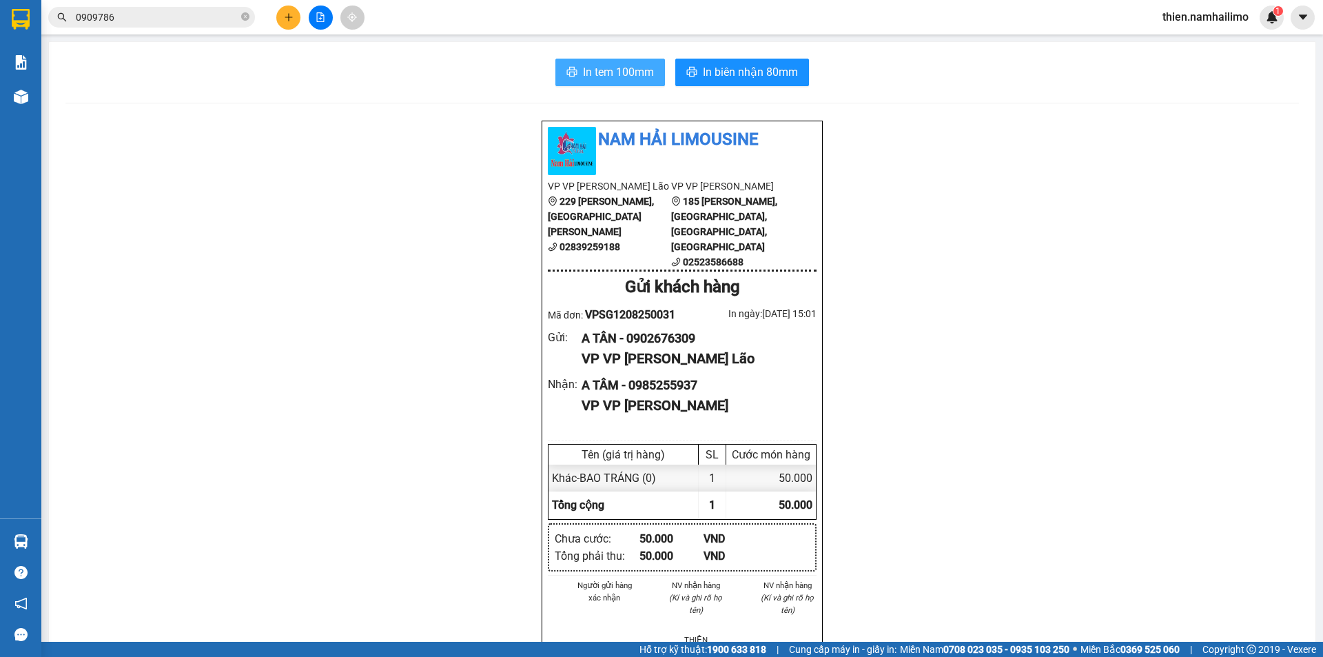
click at [590, 80] on span "In tem 100mm" at bounding box center [618, 71] width 71 height 17
click at [296, 20] on button at bounding box center [288, 18] width 24 height 24
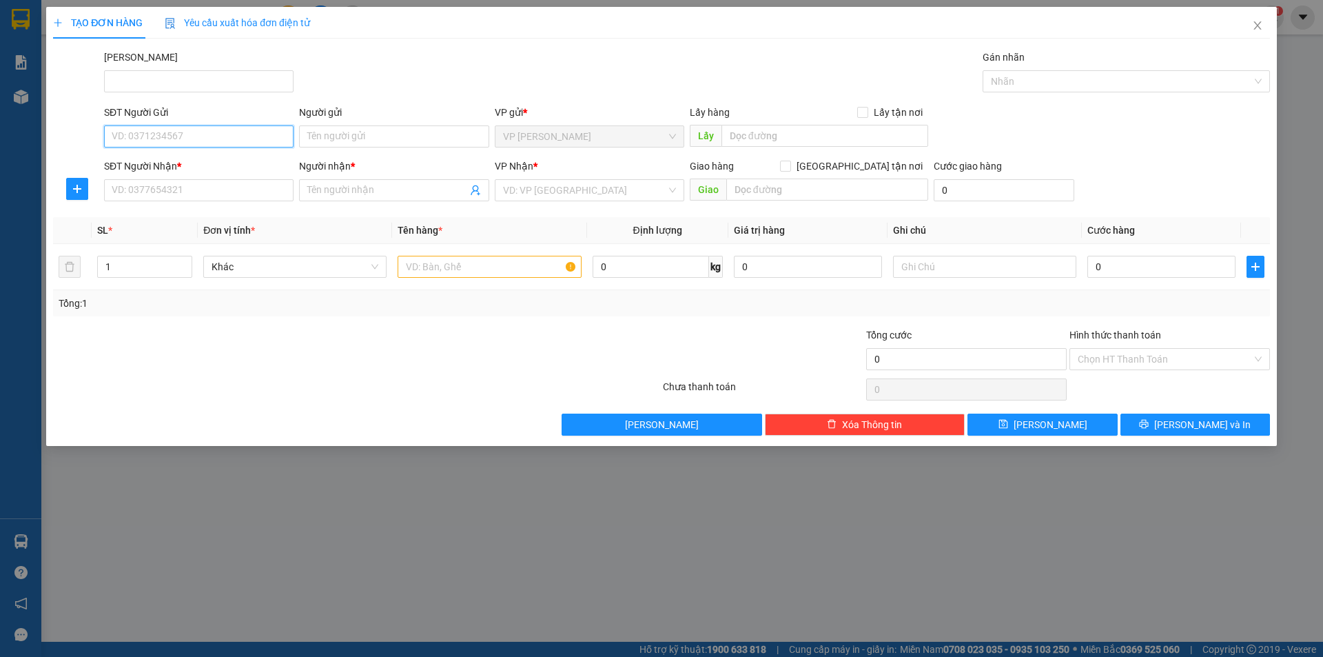
click at [245, 136] on input "SĐT Người Gửi" at bounding box center [199, 136] width 190 height 22
drag, startPoint x: 244, startPoint y: 143, endPoint x: 36, endPoint y: 178, distance: 211.0
click at [36, 178] on div "TẠO ĐƠN HÀNG Yêu cầu xuất hóa đơn điện tử Transit Pickup Surcharge Ids Transit …" at bounding box center [661, 328] width 1323 height 657
click at [122, 168] on div "0975300394 - THỊNH" at bounding box center [198, 163] width 173 height 15
type input "0975300394"
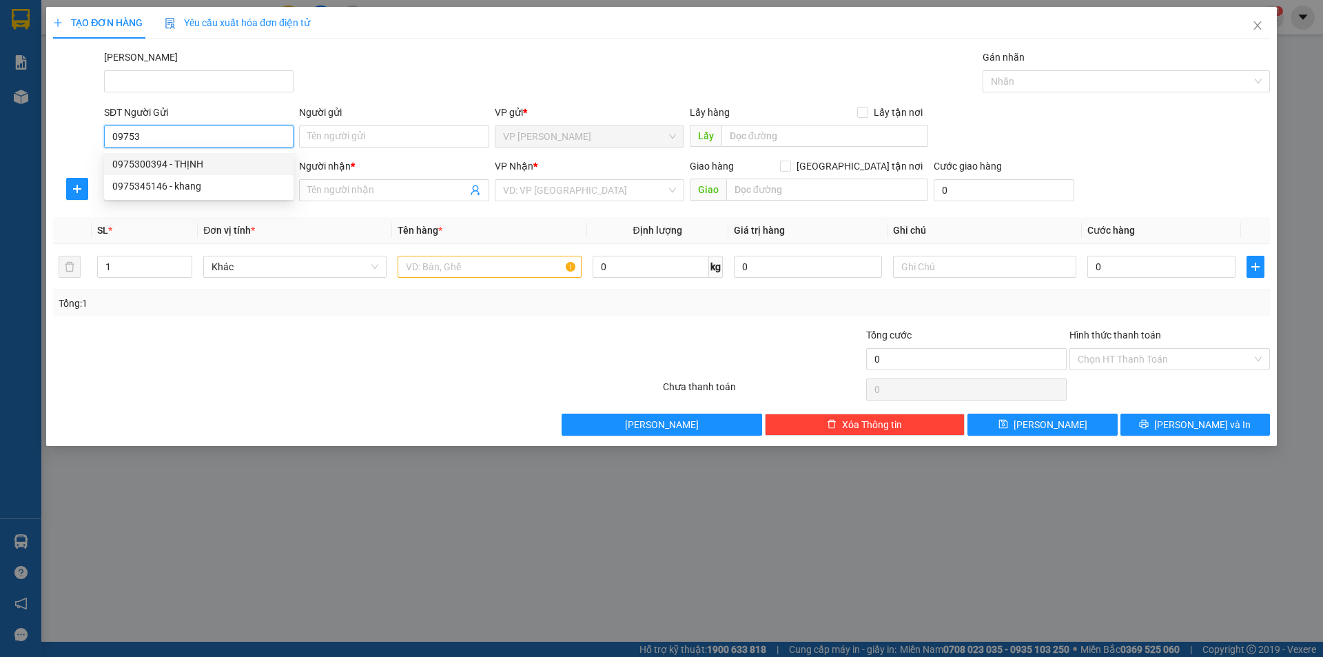
type input "THỊNH"
type input "0988433369"
type input "ANH ĐIỆP"
type input "60.000"
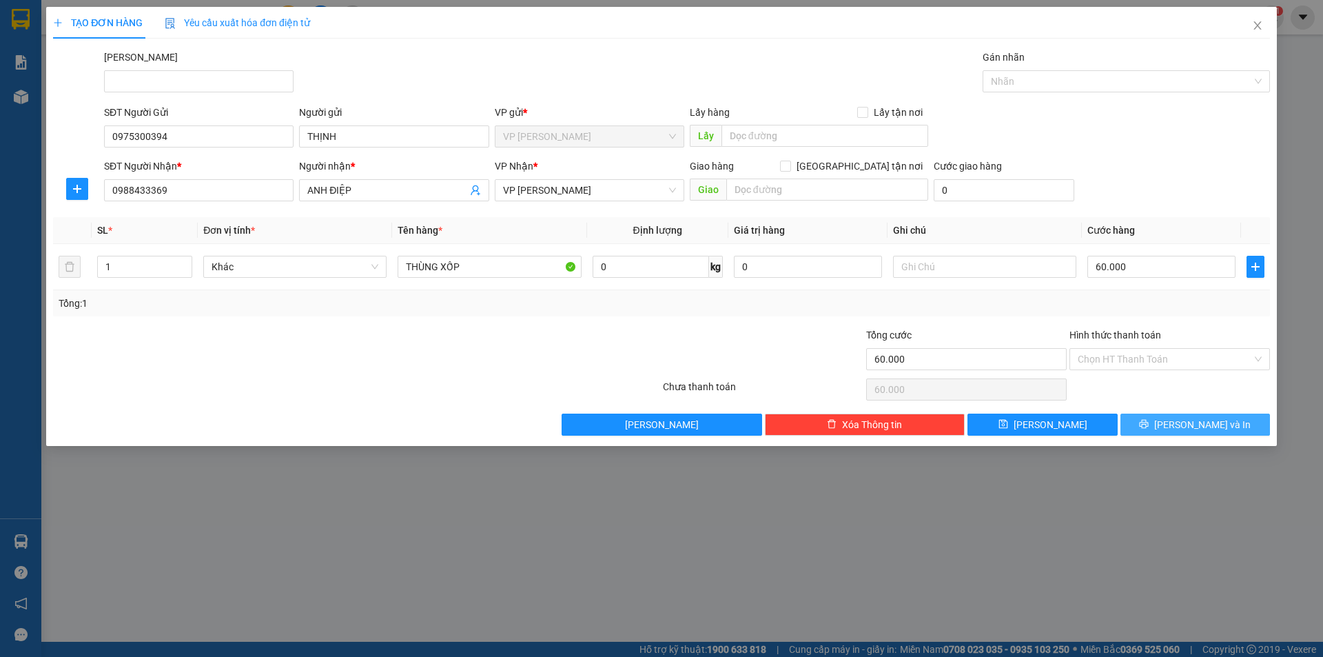
click at [1225, 419] on button "[PERSON_NAME] và In" at bounding box center [1196, 425] width 150 height 22
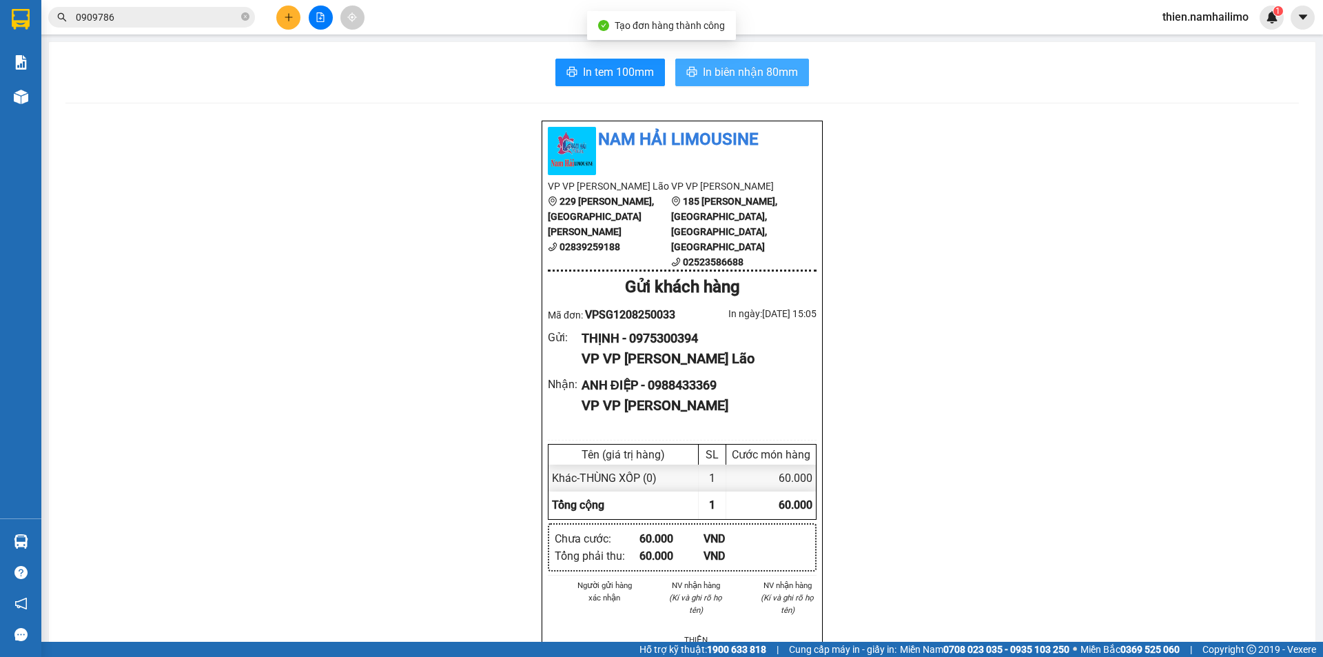
drag, startPoint x: 720, startPoint y: 77, endPoint x: 728, endPoint y: 72, distance: 10.5
click at [720, 74] on span "In biên nhận 80mm" at bounding box center [750, 71] width 95 height 17
click at [611, 77] on button "In tem 100mm" at bounding box center [610, 73] width 110 height 28
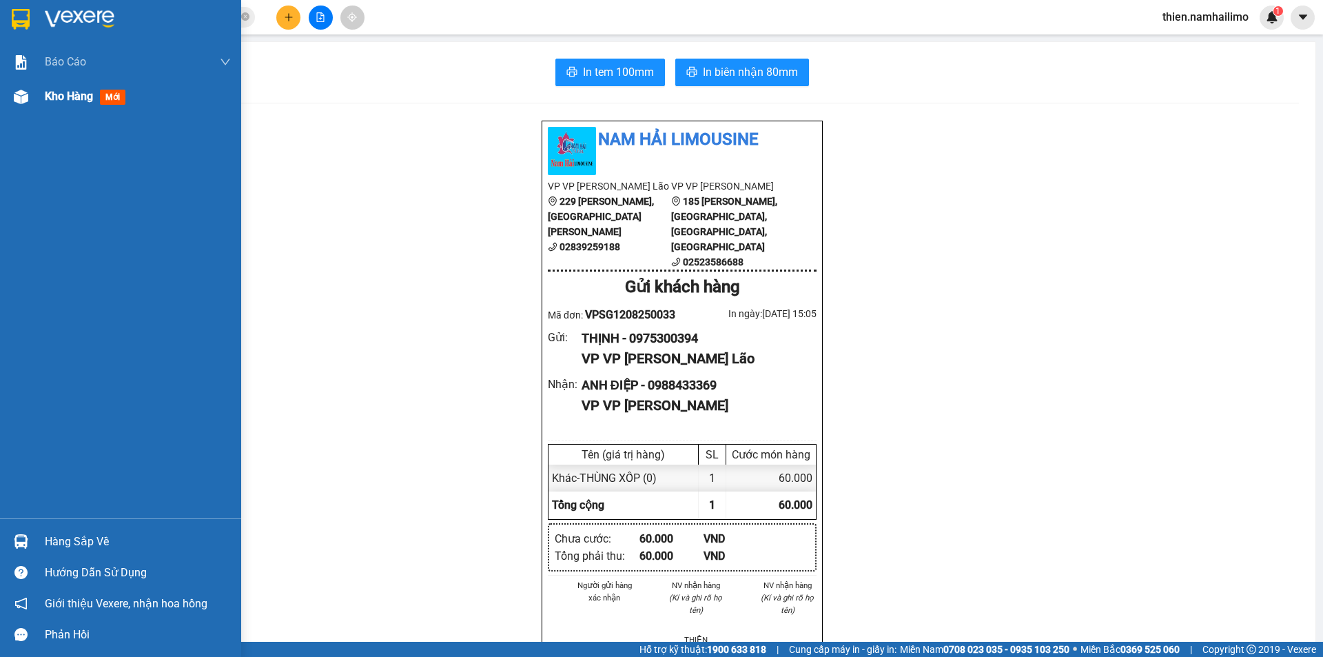
click at [70, 101] on span "Kho hàng" at bounding box center [69, 96] width 48 height 13
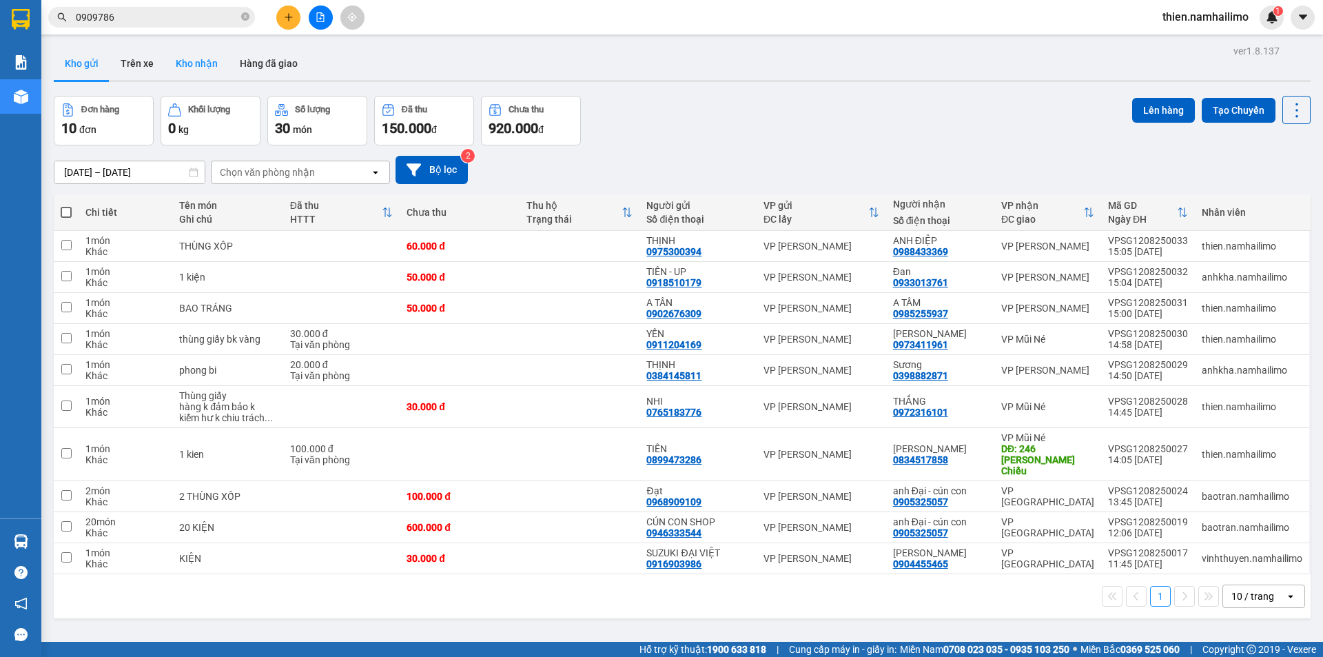
click at [179, 63] on button "Kho nhận" at bounding box center [197, 63] width 64 height 33
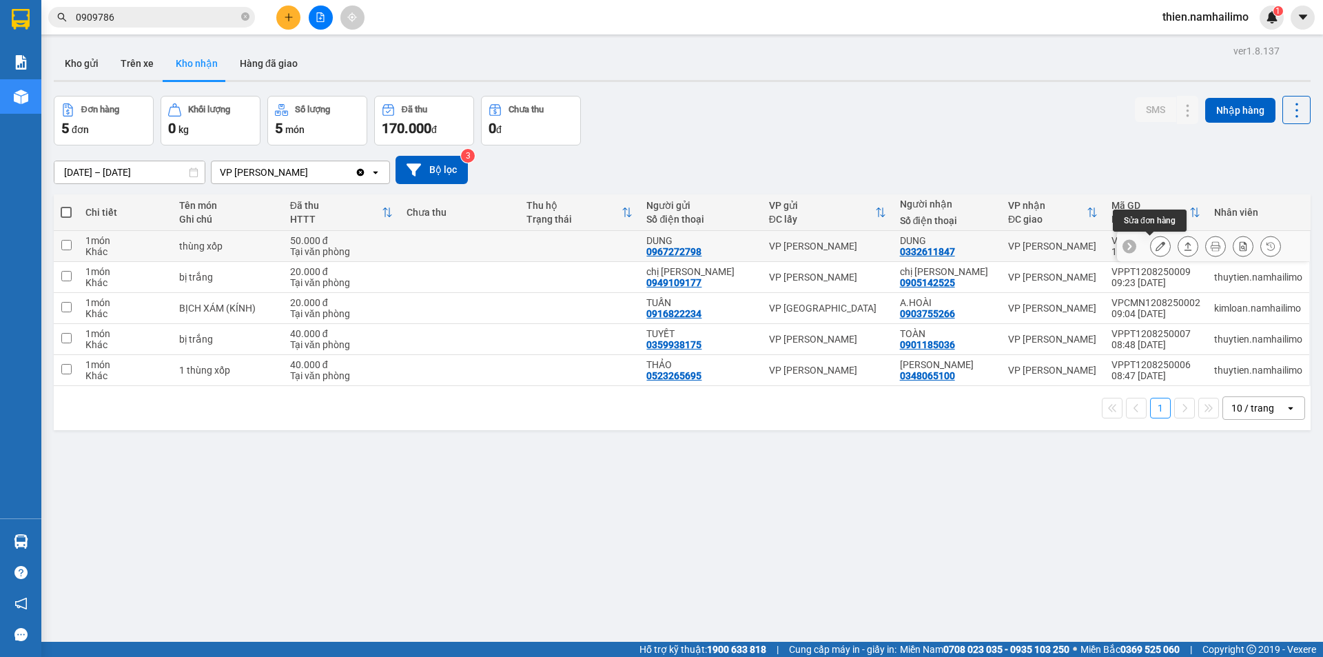
click at [1156, 241] on button at bounding box center [1160, 246] width 19 height 24
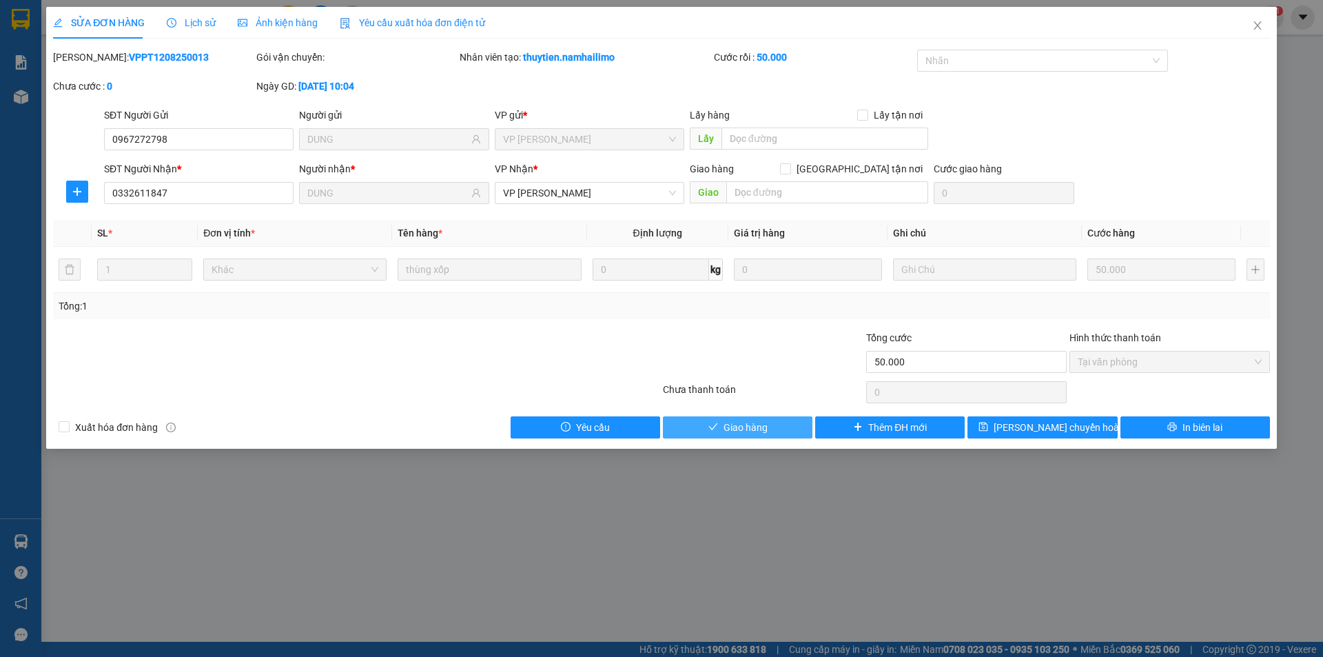
click at [715, 431] on icon "check" at bounding box center [713, 427] width 10 height 10
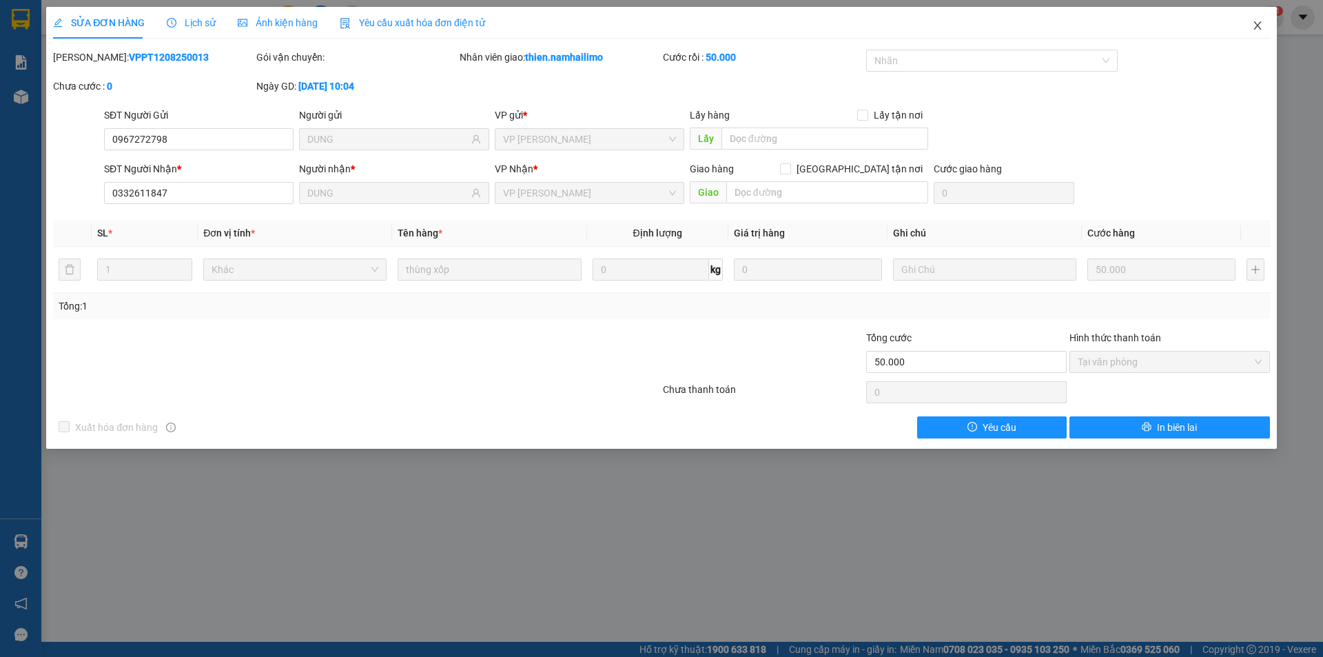
click at [1258, 30] on icon "close" at bounding box center [1257, 25] width 11 height 11
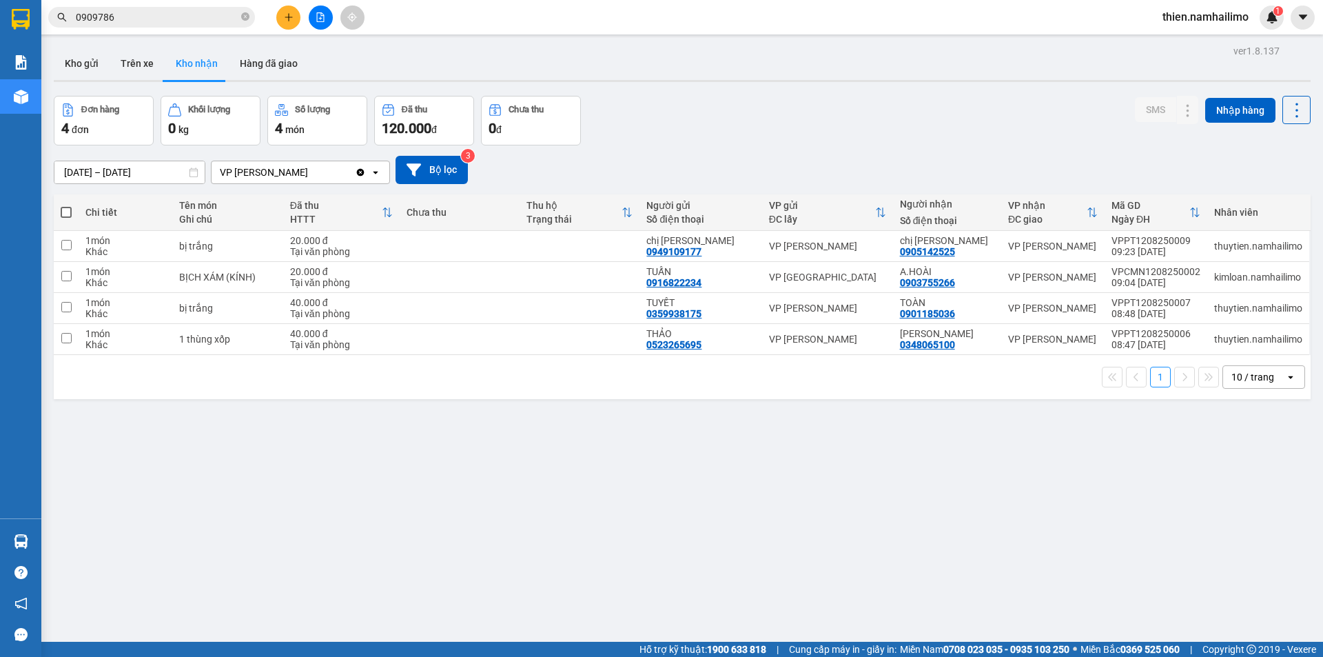
click at [362, 175] on icon "Clear value" at bounding box center [361, 172] width 8 height 8
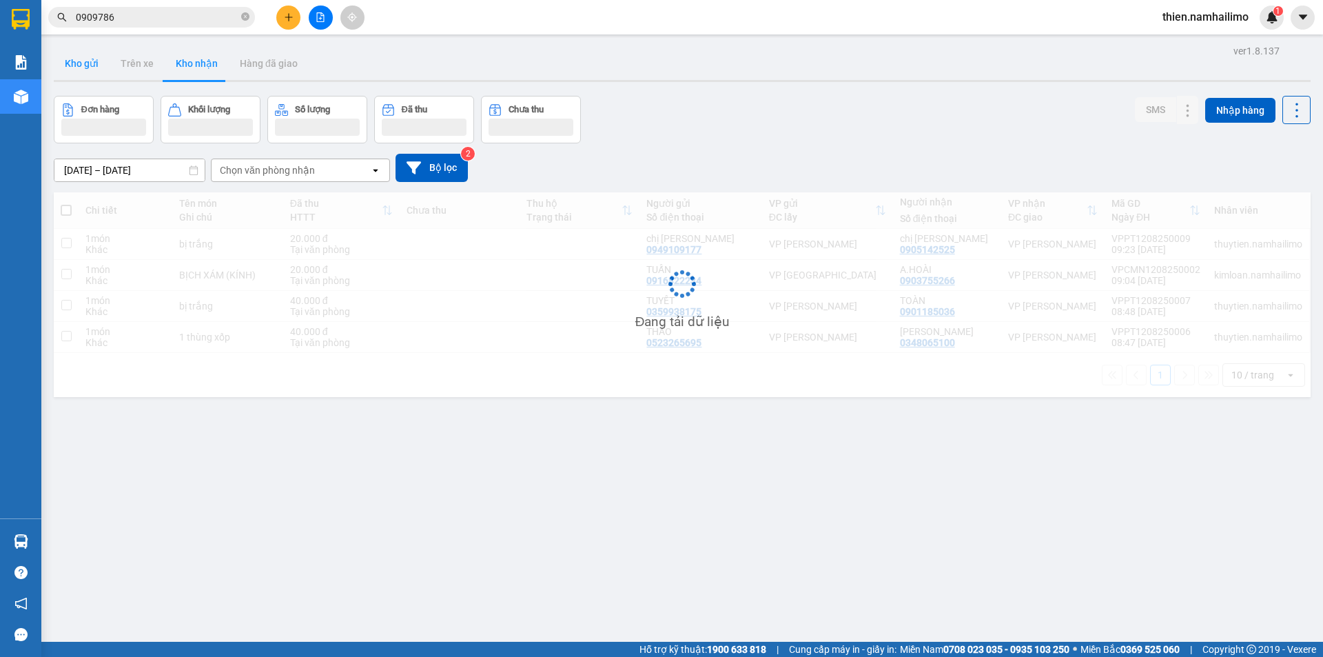
click at [77, 61] on button "Kho gửi" at bounding box center [82, 63] width 56 height 33
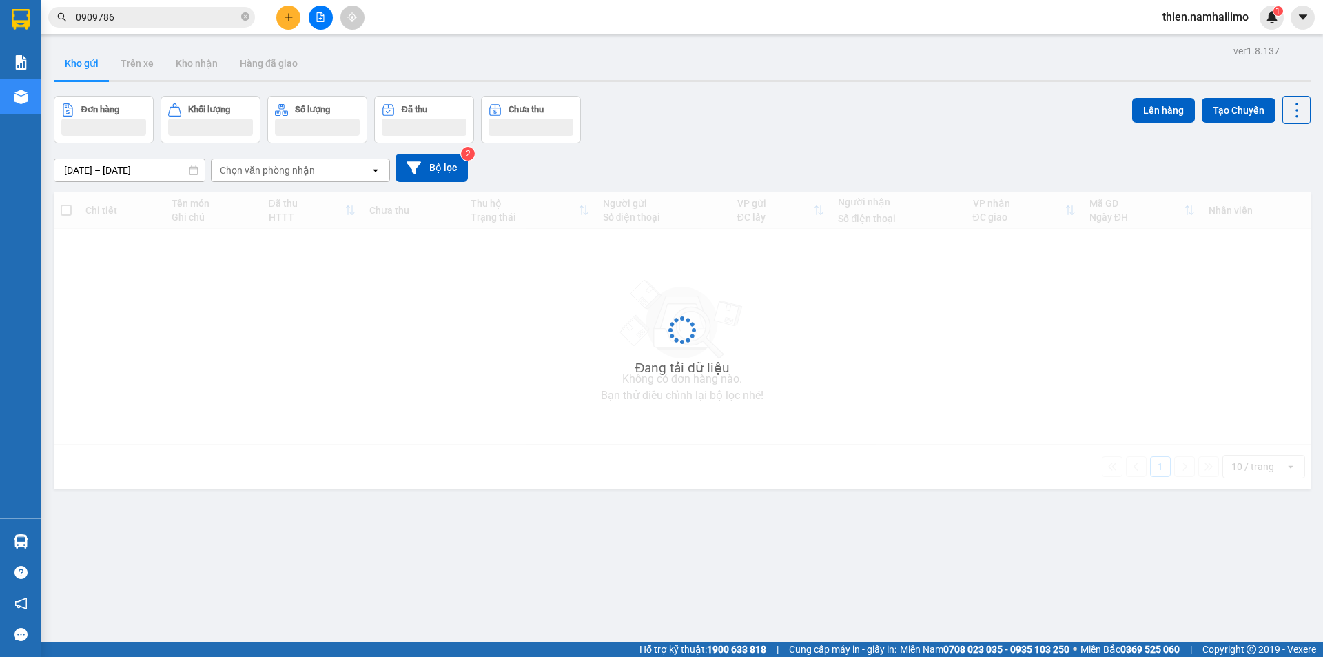
click at [77, 61] on button "Kho gửi" at bounding box center [82, 63] width 56 height 33
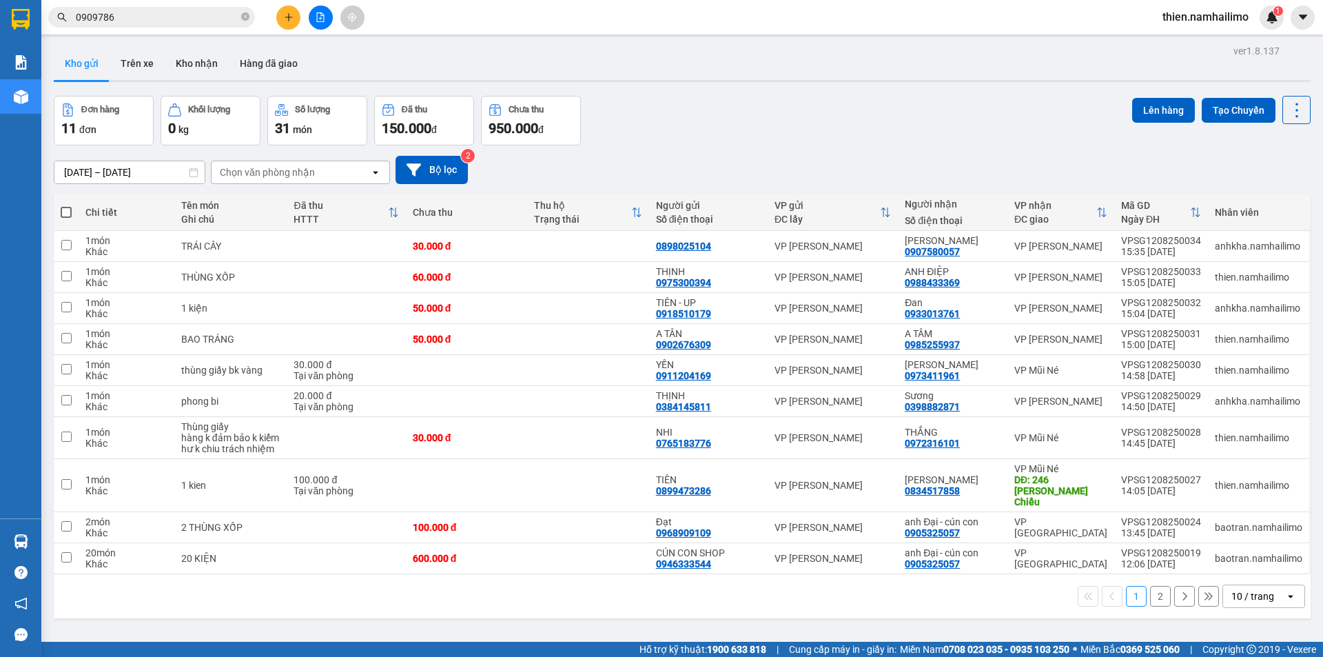
click at [232, 174] on div "Chọn văn phòng nhận" at bounding box center [267, 172] width 95 height 14
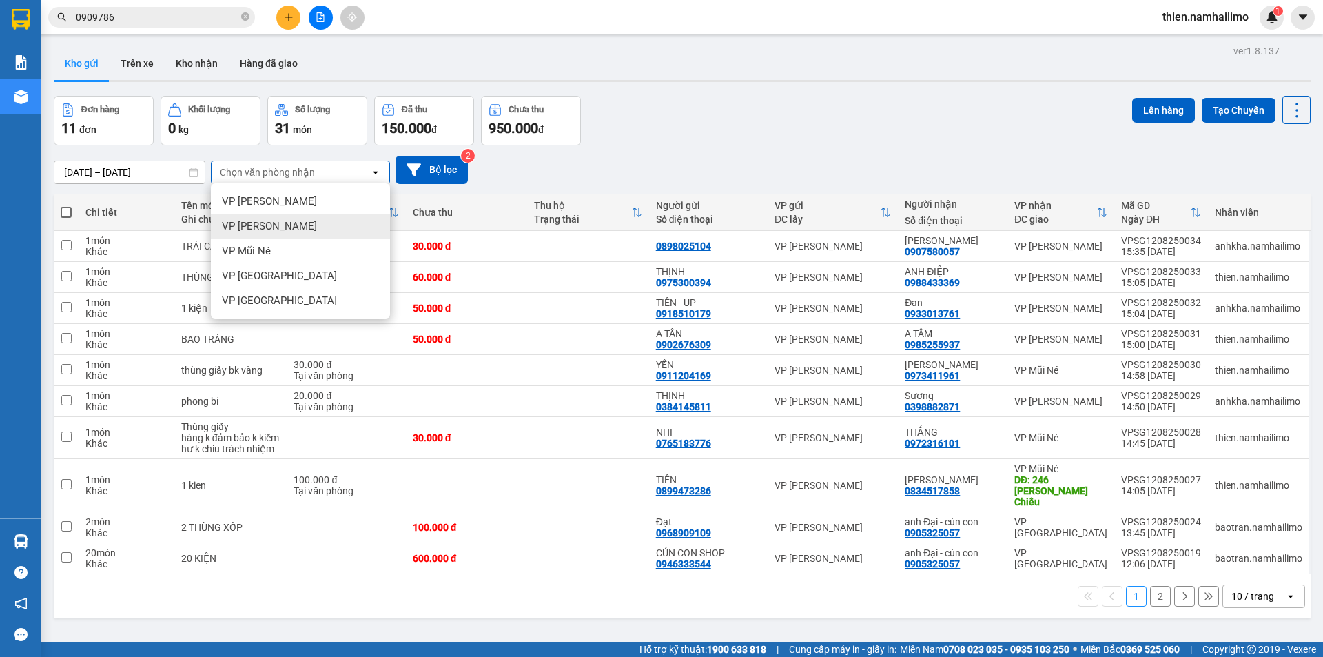
click at [293, 227] on div "VP [PERSON_NAME]" at bounding box center [300, 226] width 179 height 25
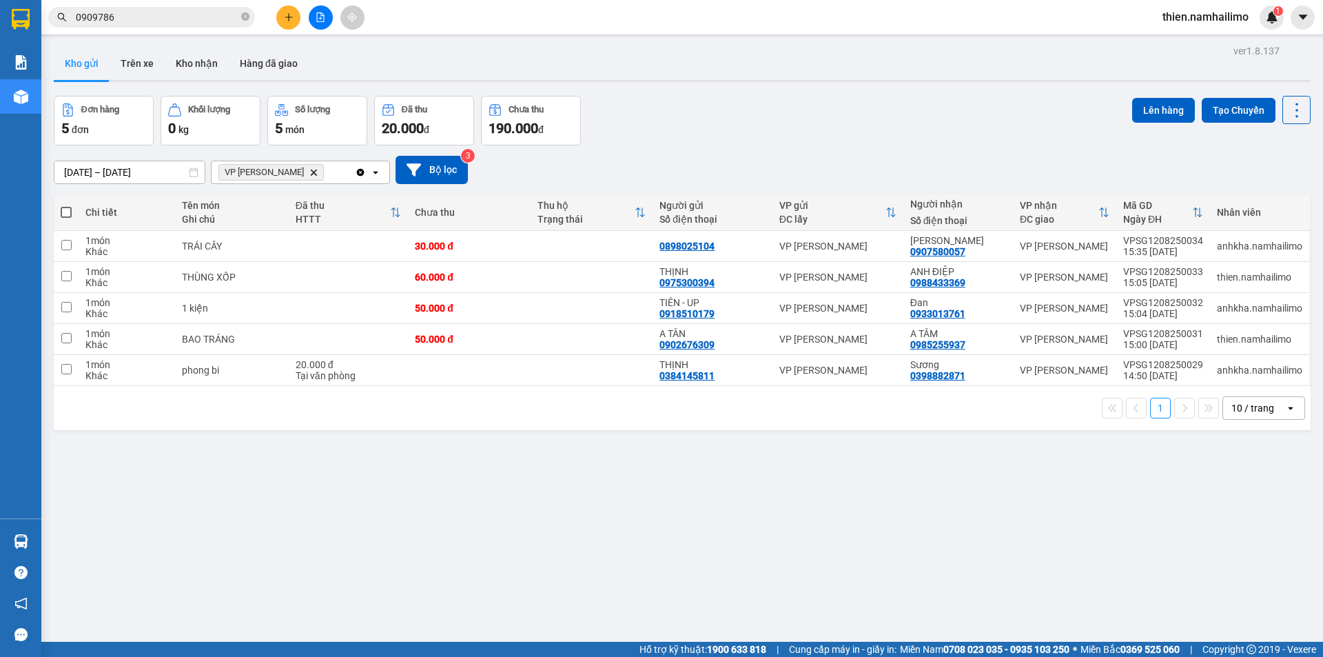
click at [314, 170] on div "VP [PERSON_NAME] Delete" at bounding box center [283, 172] width 143 height 22
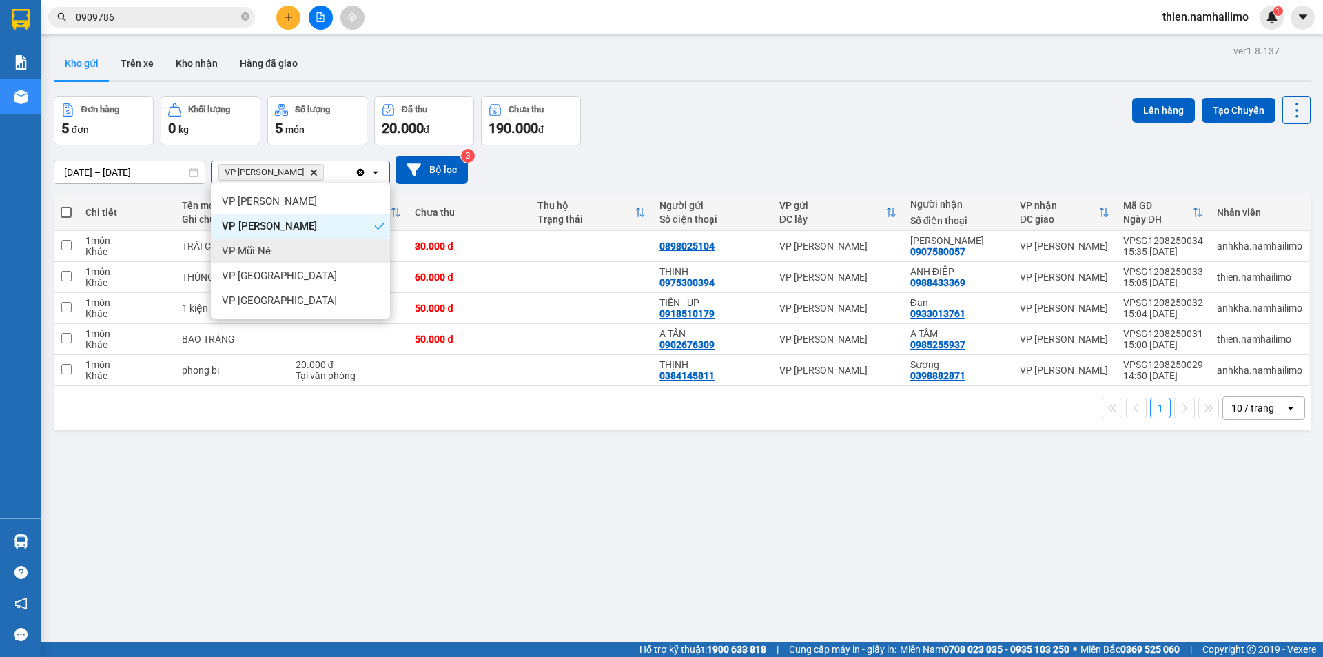
drag, startPoint x: 287, startPoint y: 249, endPoint x: 303, endPoint y: 221, distance: 32.1
click at [286, 247] on div "VP Mũi Né" at bounding box center [300, 250] width 179 height 25
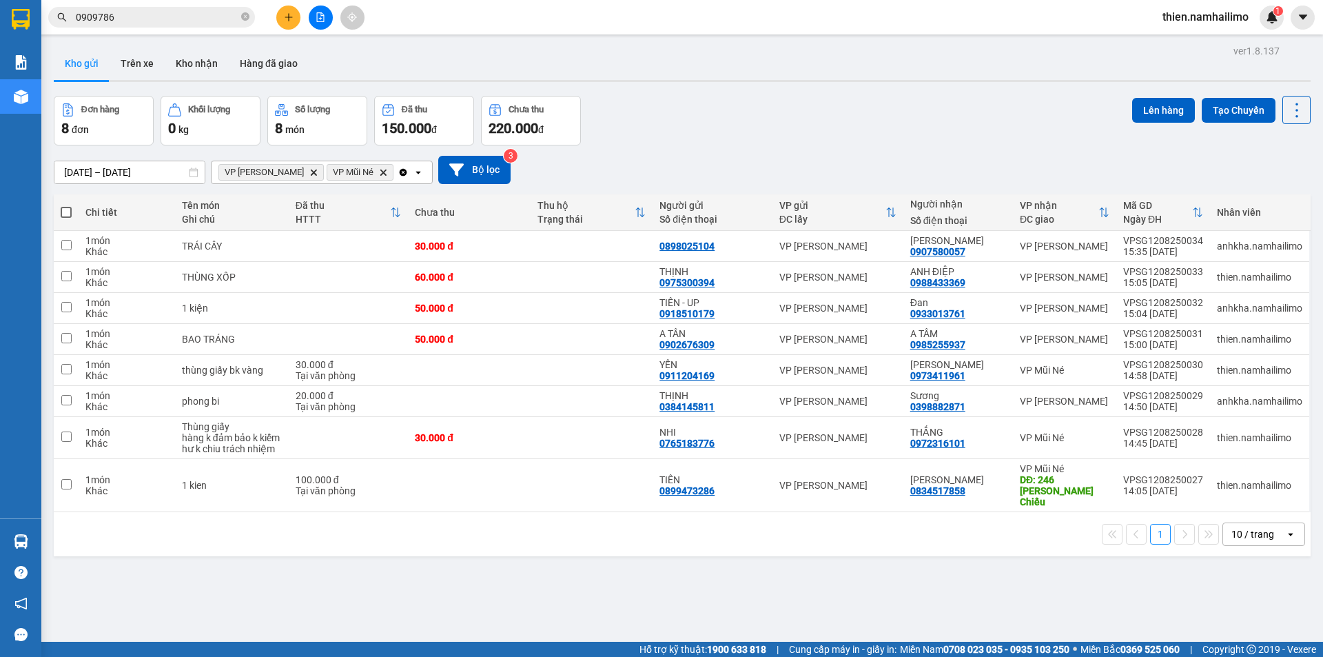
click at [396, 167] on input "Selected VP Phan Thiết, VP Mũi Né." at bounding box center [396, 172] width 1 height 14
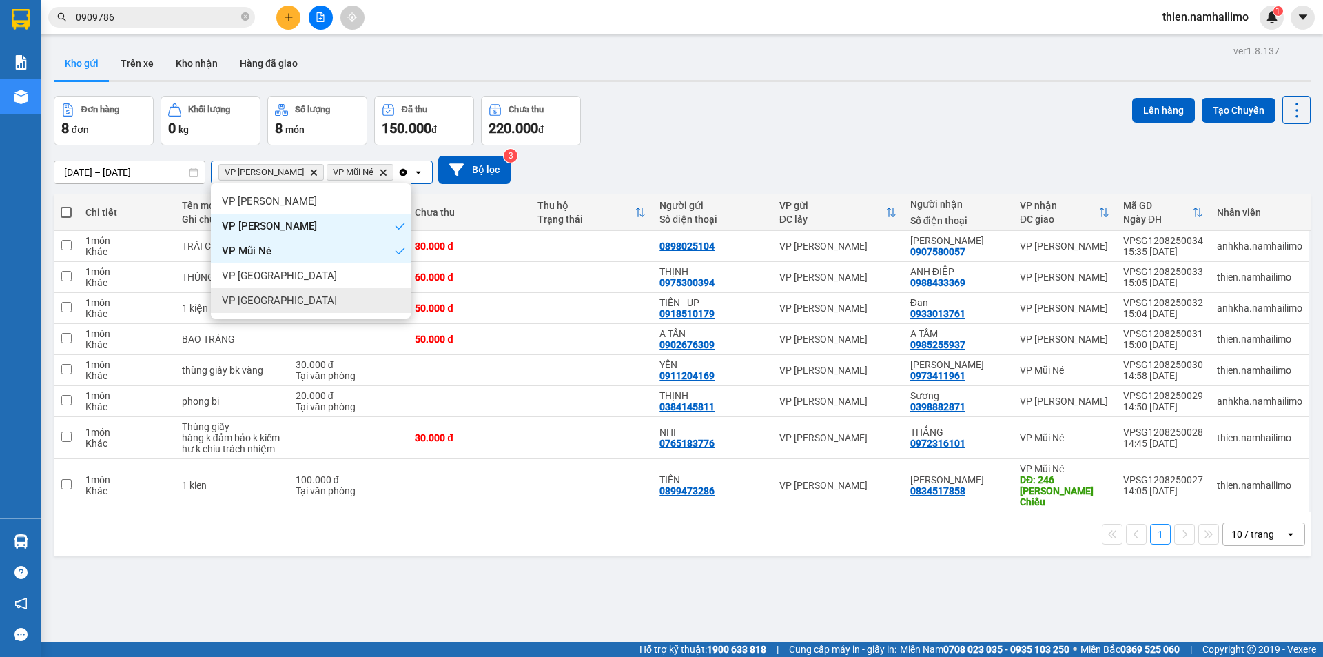
drag, startPoint x: 290, startPoint y: 297, endPoint x: 222, endPoint y: 265, distance: 75.2
click at [287, 293] on div "VP [GEOGRAPHIC_DATA]" at bounding box center [311, 300] width 200 height 25
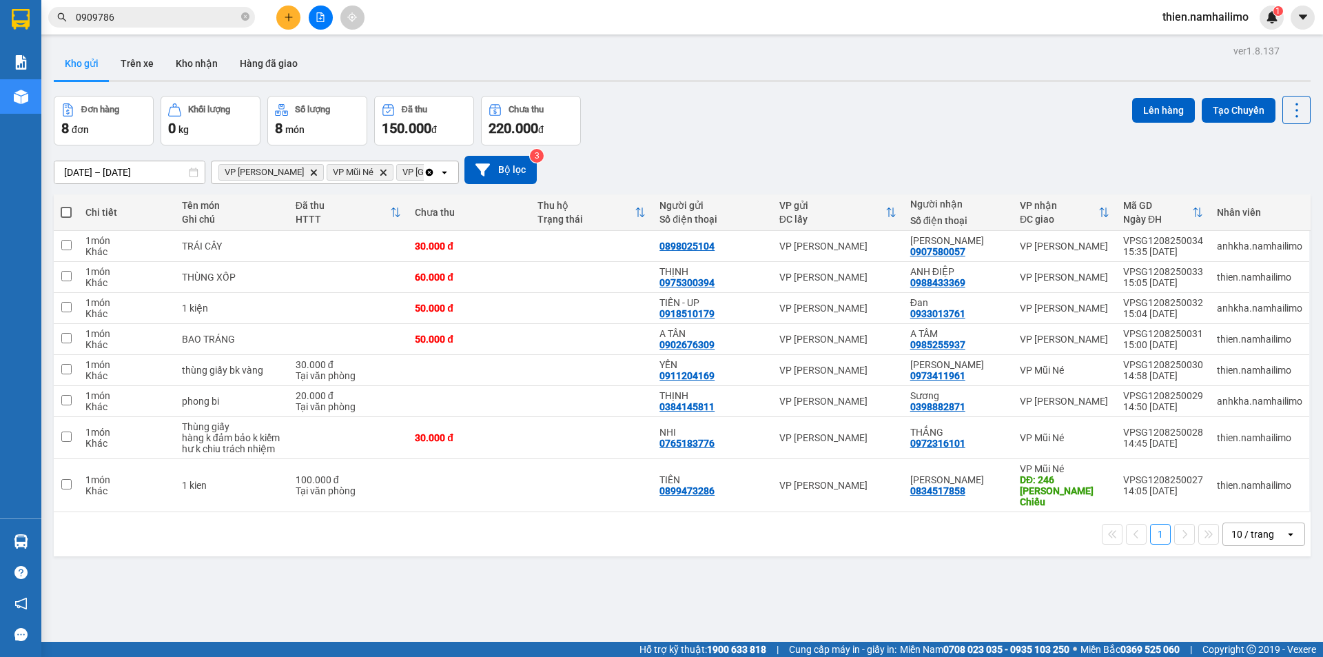
click at [65, 211] on span at bounding box center [66, 212] width 11 height 11
click at [66, 205] on input "checkbox" at bounding box center [66, 205] width 0 height 0
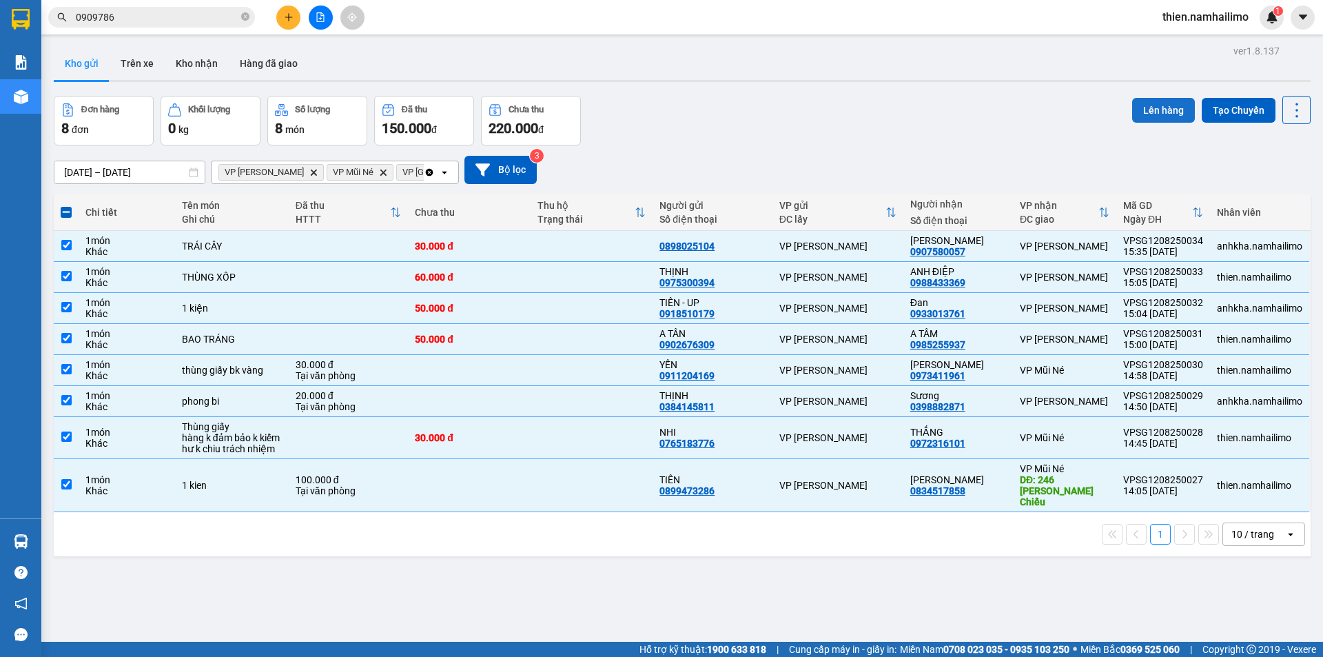
click at [1132, 108] on button "Lên hàng" at bounding box center [1163, 110] width 63 height 25
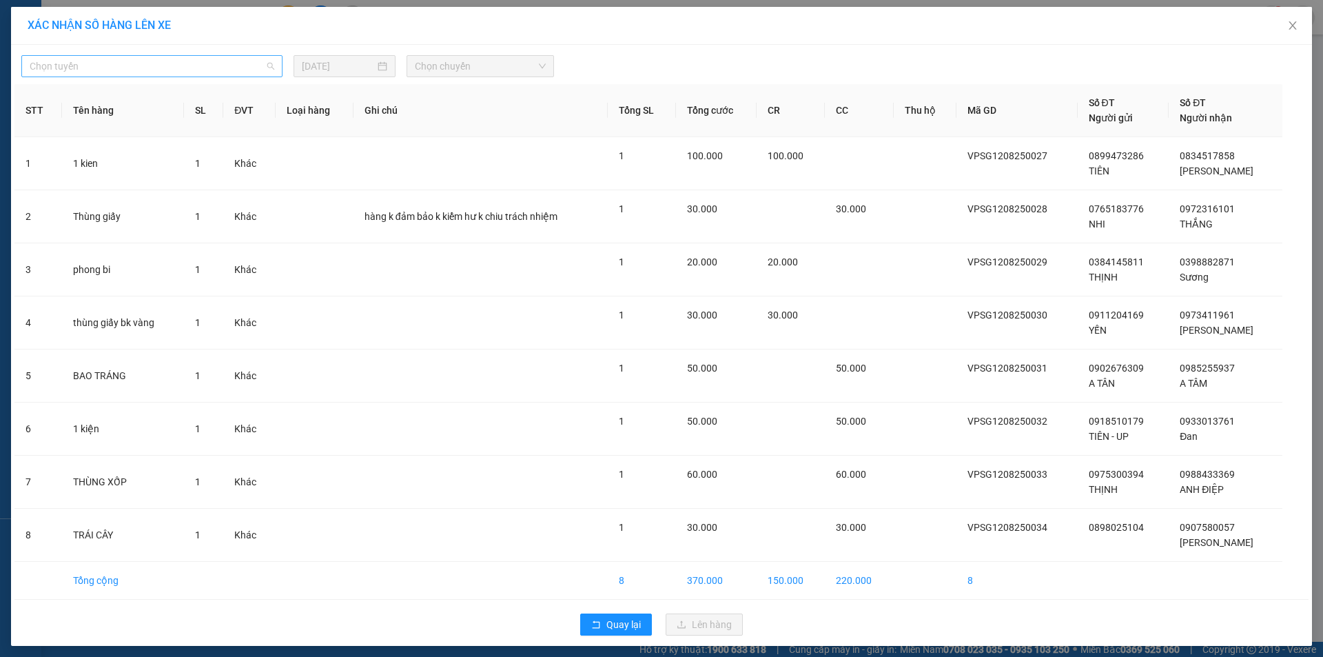
click at [179, 72] on span "Chọn tuyến" at bounding box center [152, 66] width 245 height 21
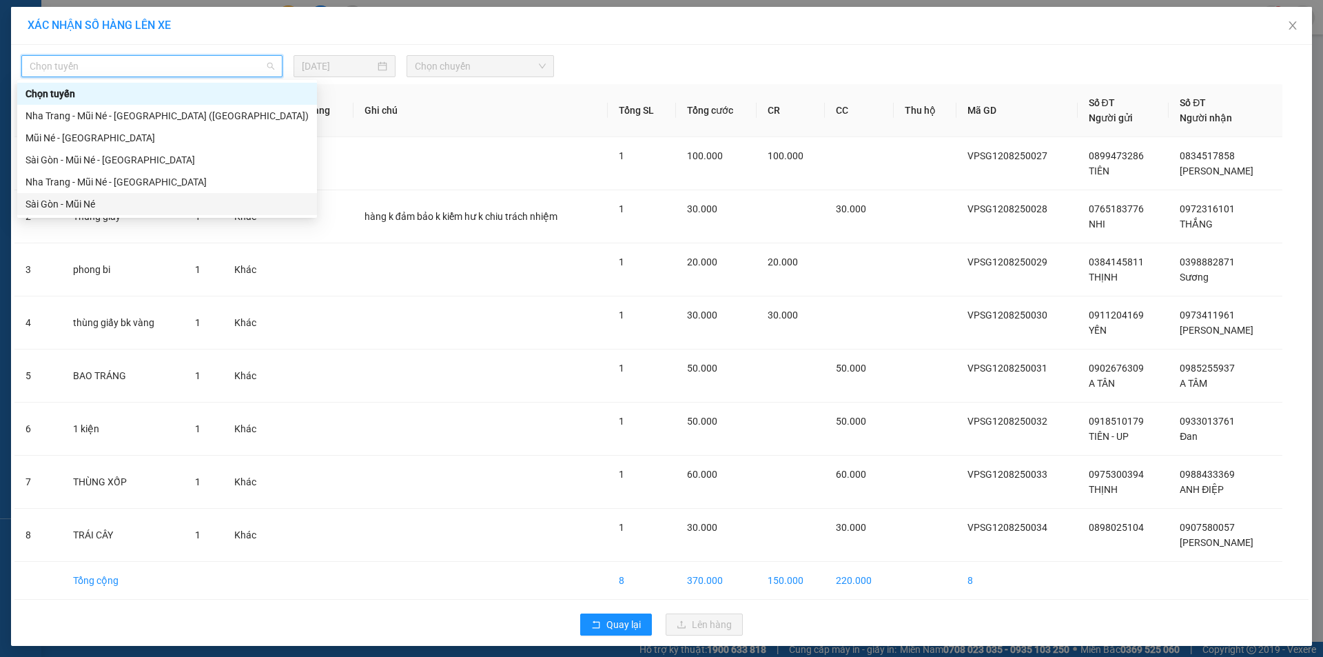
click at [108, 201] on div "Sài Gòn - Mũi Né" at bounding box center [167, 203] width 283 height 15
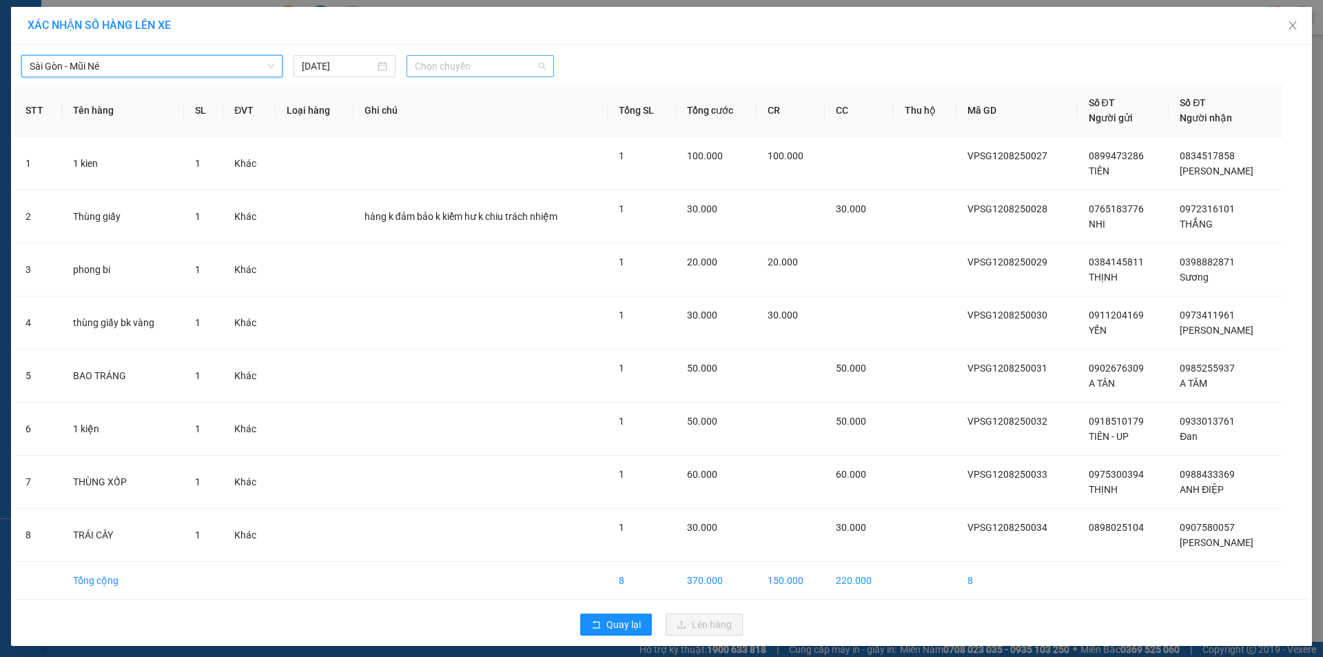
click at [518, 72] on span "Chọn chuyến" at bounding box center [480, 66] width 131 height 21
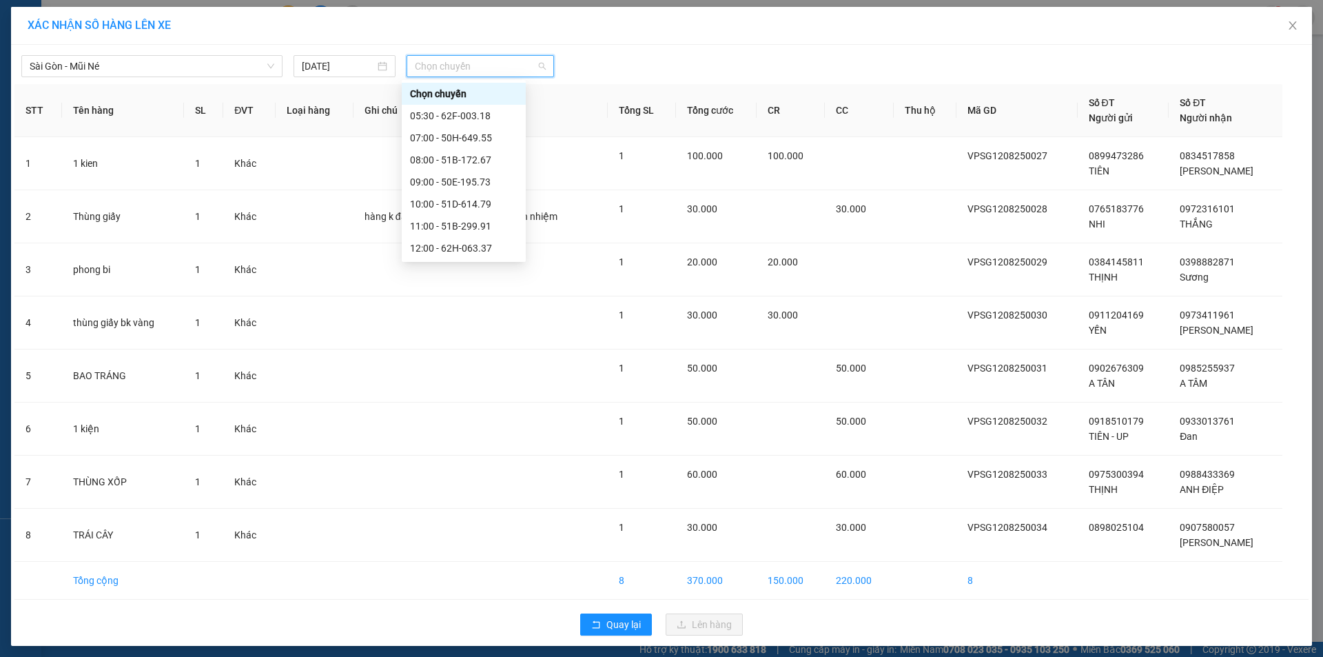
click at [469, 285] on div "15:30 - 51B-059.07" at bounding box center [464, 292] width 108 height 15
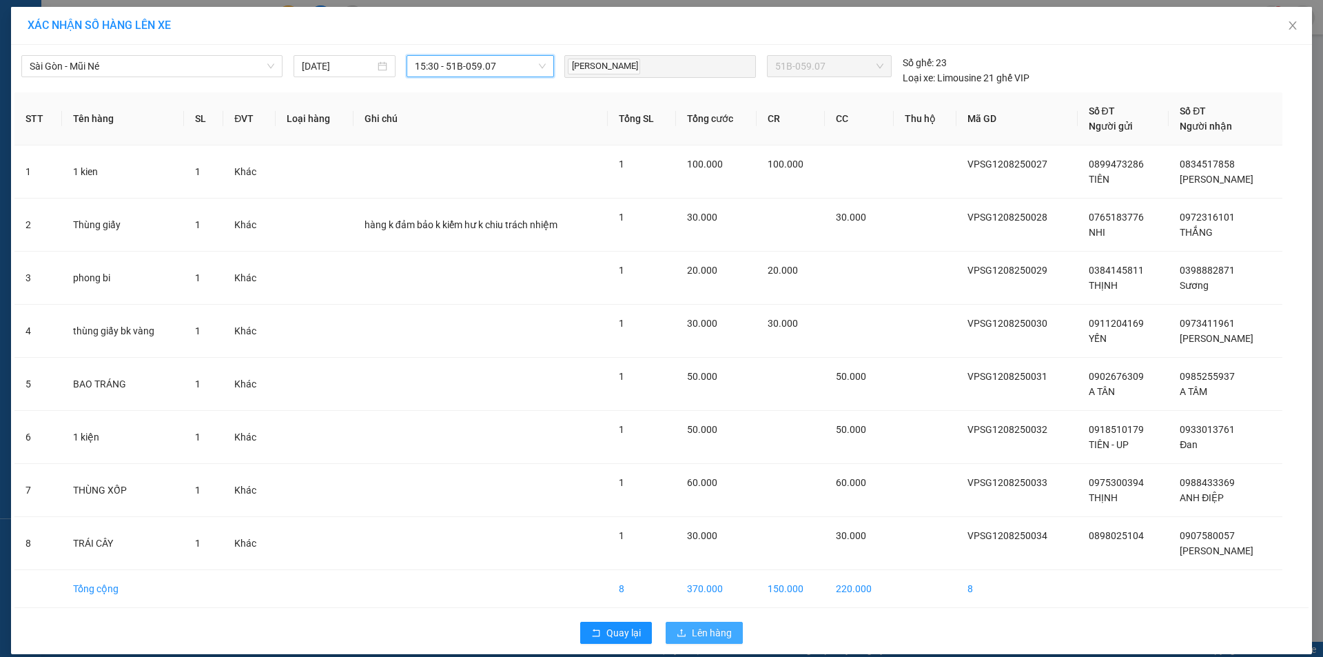
click at [679, 639] on button "Lên hàng" at bounding box center [704, 633] width 77 height 22
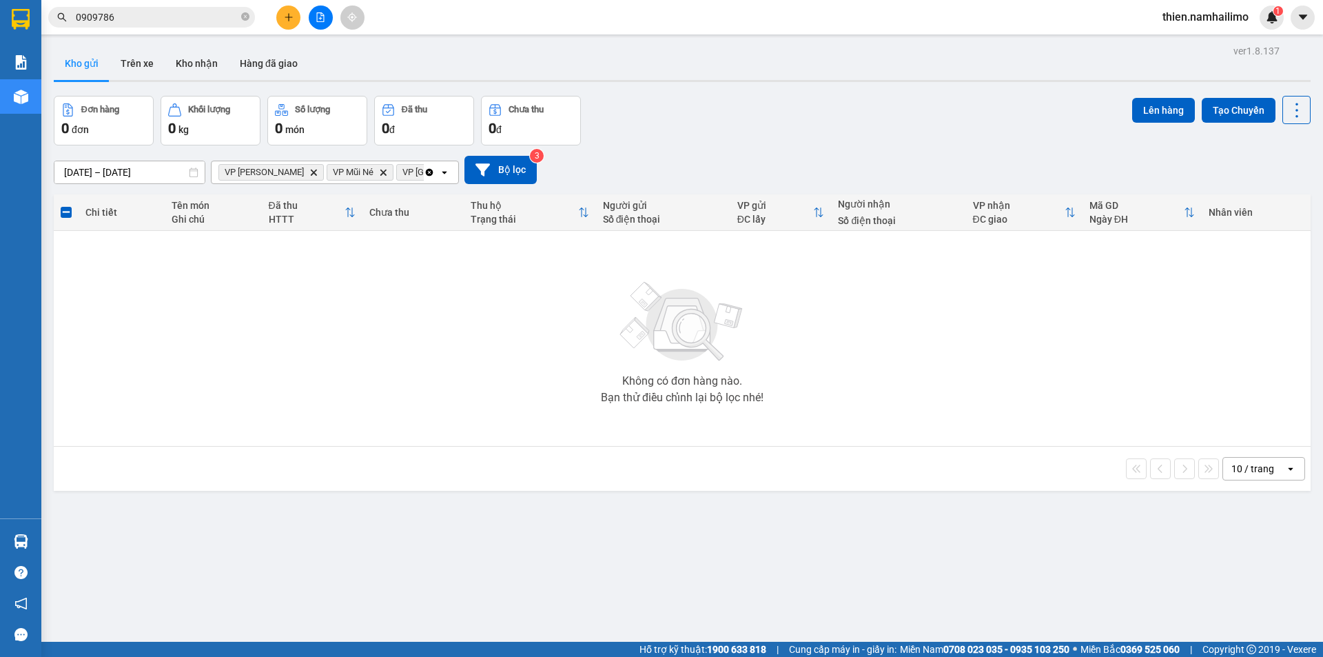
click at [289, 176] on span "VP [PERSON_NAME] Delete" at bounding box center [270, 172] width 105 height 17
click at [311, 174] on icon "VP Phan Thiết, close by backspace" at bounding box center [314, 172] width 6 height 6
click at [274, 173] on icon "Delete" at bounding box center [275, 172] width 8 height 8
click at [318, 172] on icon "Delete" at bounding box center [322, 172] width 8 height 8
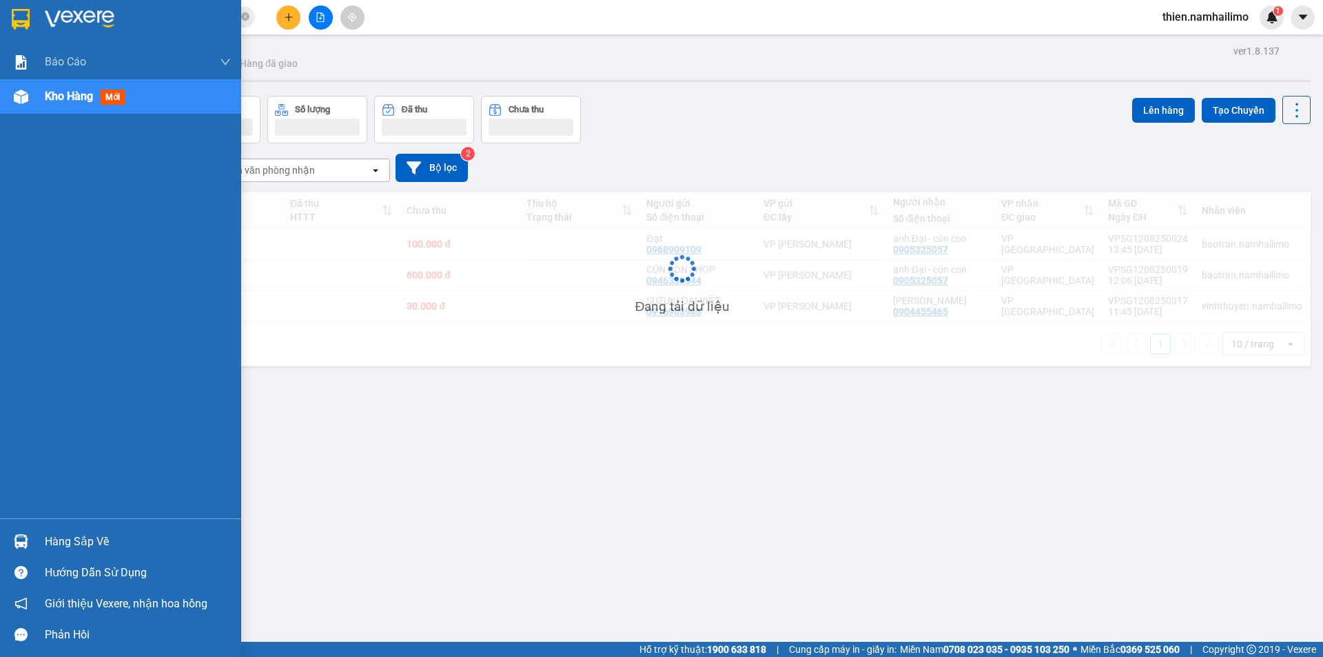
click at [38, 540] on div "Hàng sắp về" at bounding box center [120, 541] width 241 height 31
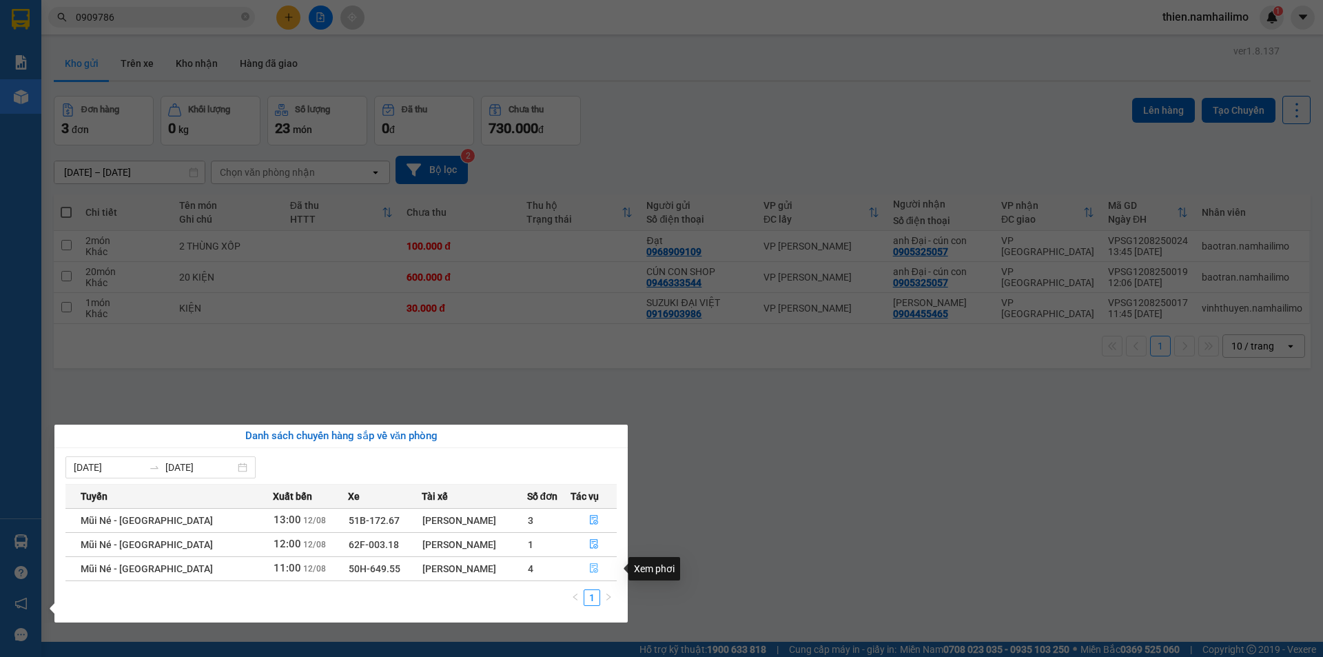
click at [591, 575] on button "button" at bounding box center [593, 569] width 45 height 22
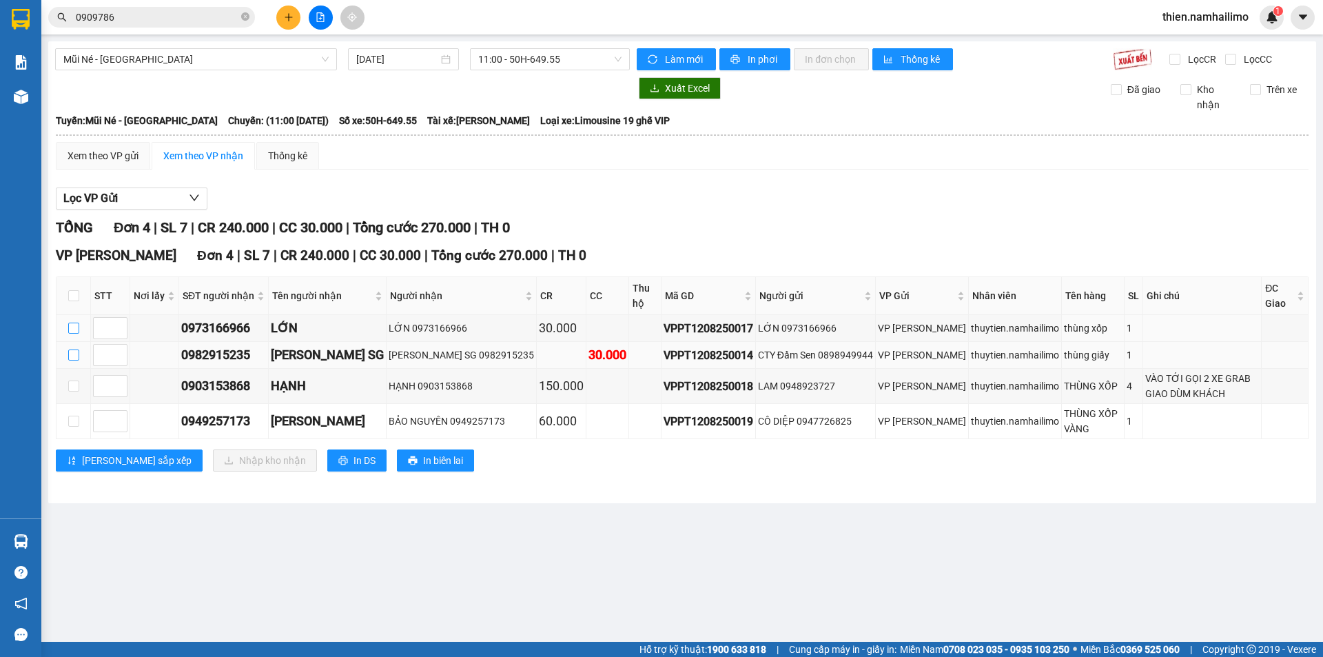
click at [68, 338] on td at bounding box center [74, 328] width 34 height 27
click at [70, 358] on input "checkbox" at bounding box center [73, 354] width 11 height 11
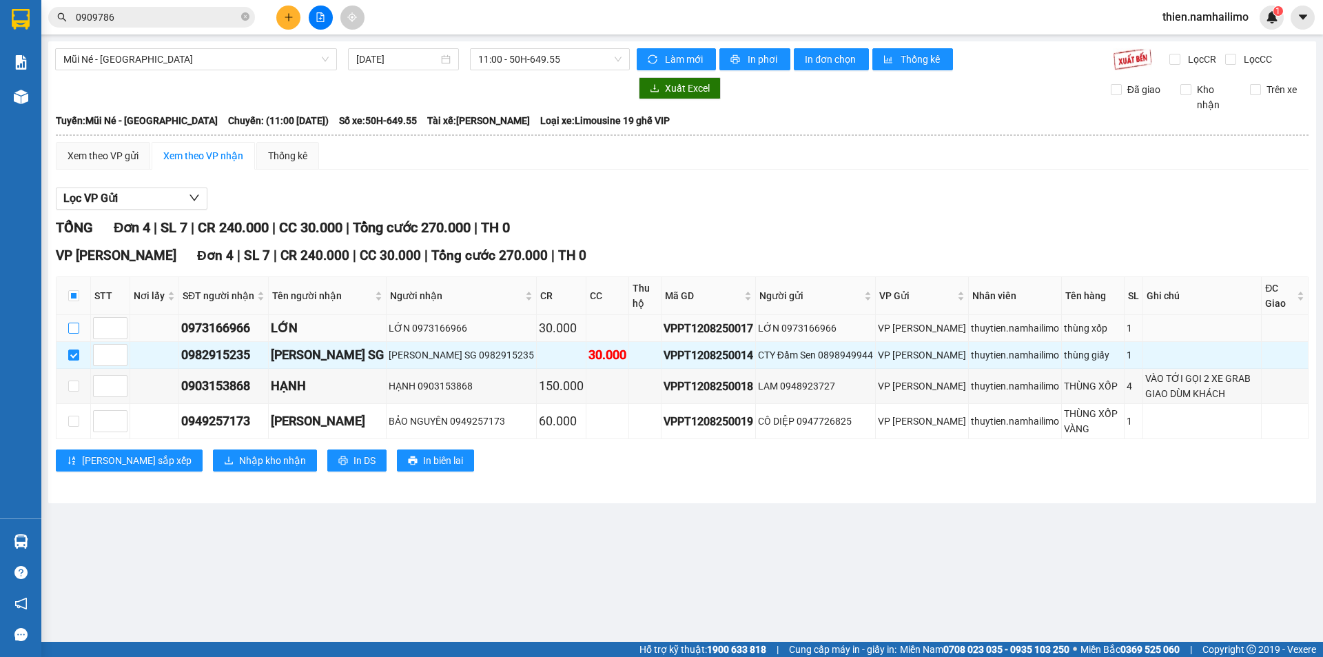
click at [70, 327] on input "checkbox" at bounding box center [73, 328] width 11 height 11
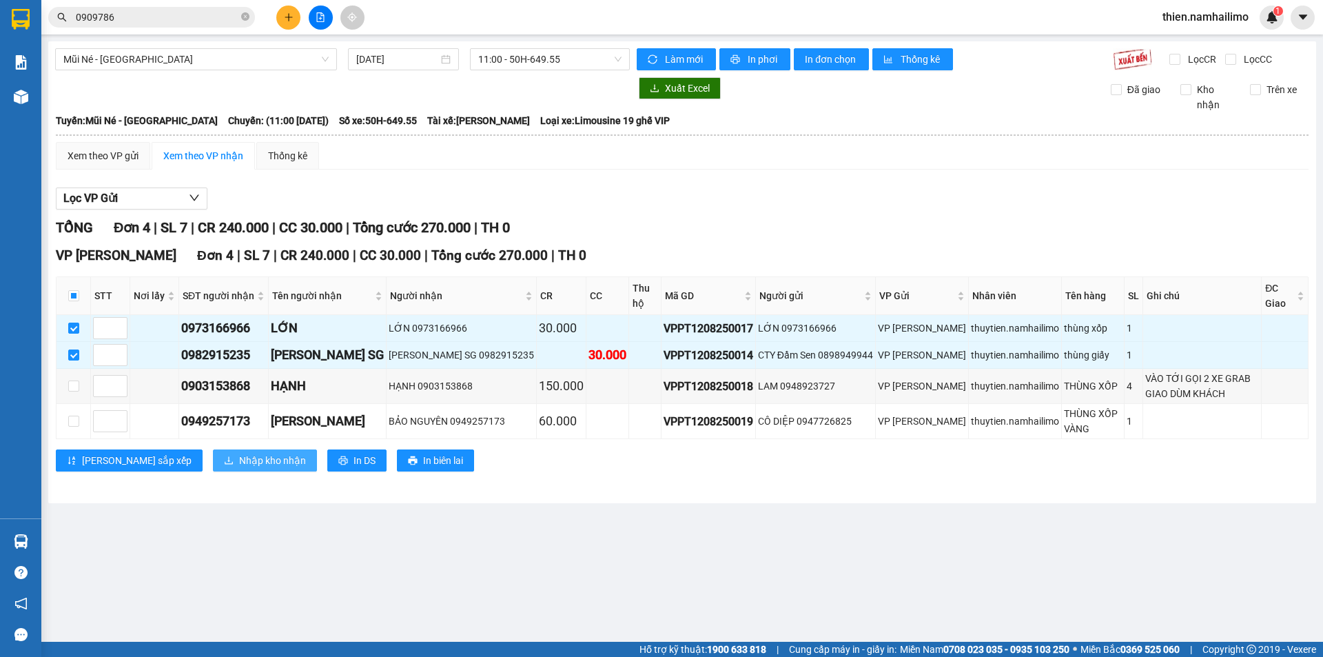
click at [239, 458] on span "Nhập kho nhận" at bounding box center [272, 460] width 67 height 15
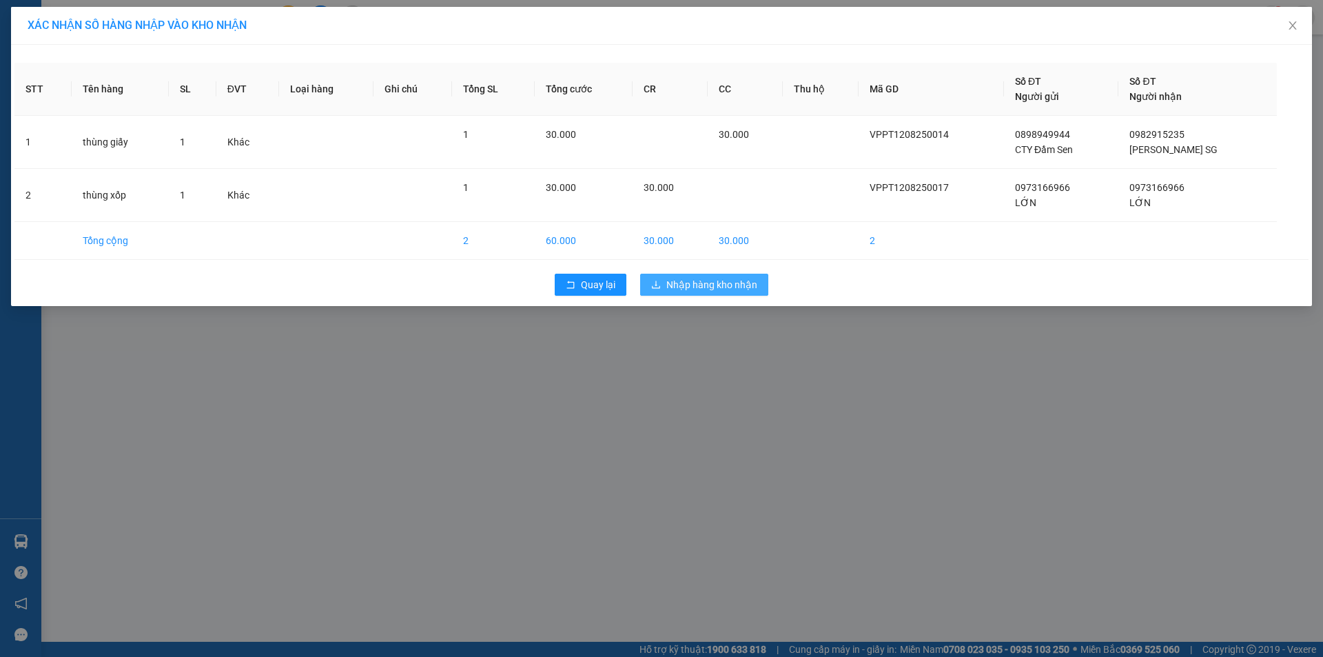
click at [735, 291] on span "Nhập hàng kho nhận" at bounding box center [711, 284] width 91 height 15
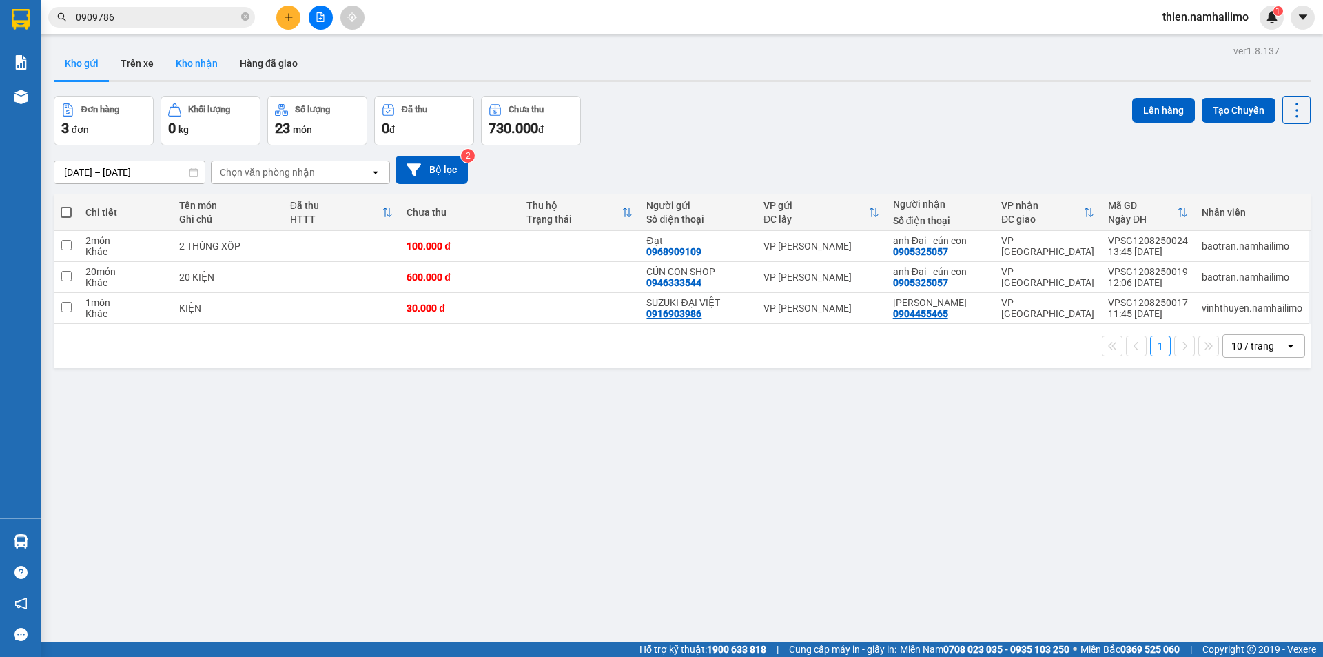
click at [183, 65] on button "Kho nhận" at bounding box center [197, 63] width 64 height 33
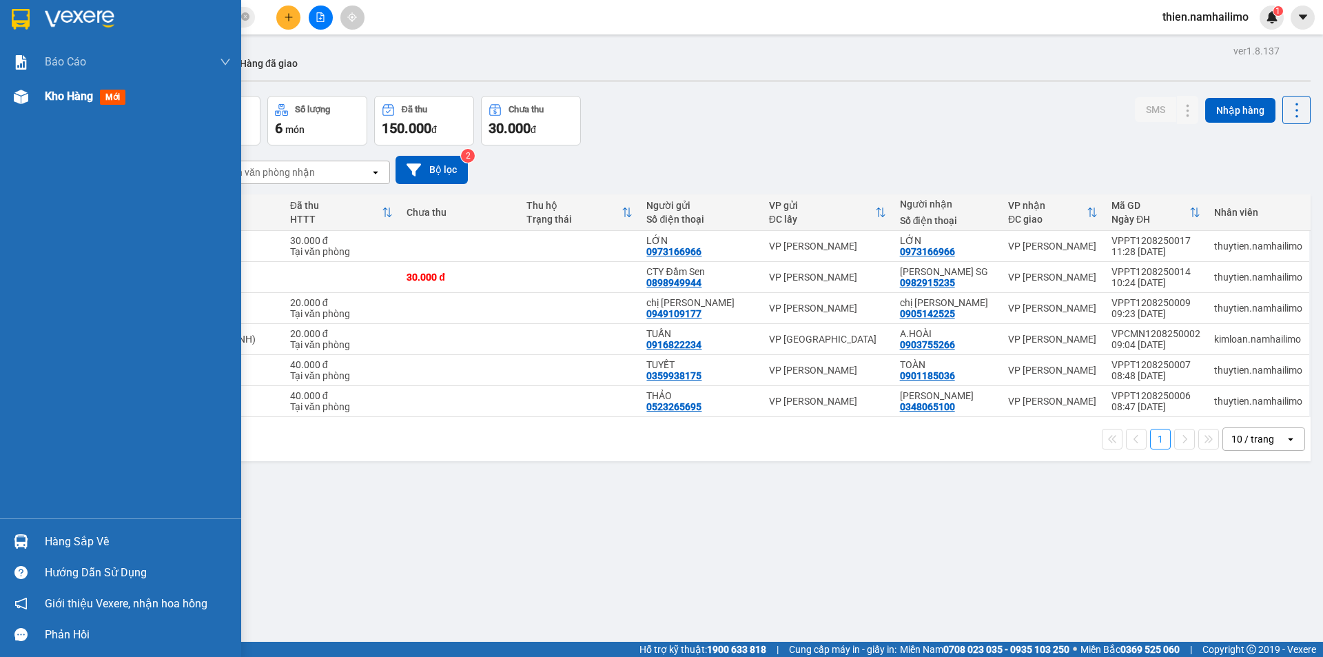
click at [58, 108] on div "Kho hàng mới" at bounding box center [138, 96] width 186 height 34
